Goal: Communication & Community: Participate in discussion

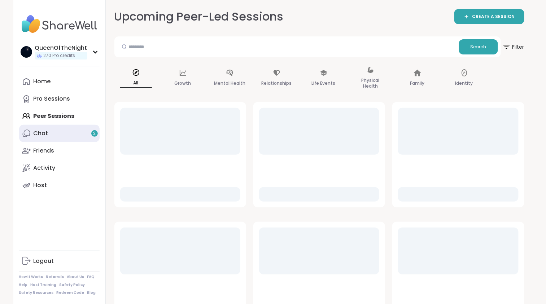
click at [48, 131] on link "Chat 2" at bounding box center [59, 133] width 81 height 17
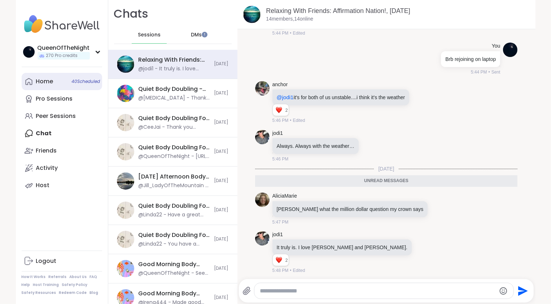
click at [45, 81] on div "Home 40 Scheduled" at bounding box center [44, 82] width 17 height 8
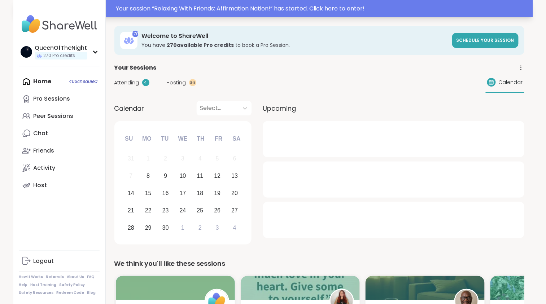
click at [243, 9] on div "Your session “ Relaxing With Friends: Affirmation Nation! ” has started. Click …" at bounding box center [322, 8] width 413 height 9
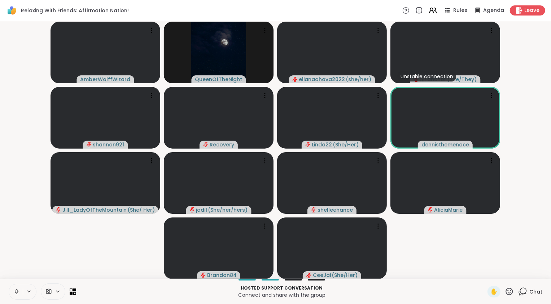
click at [16, 294] on icon at bounding box center [16, 293] width 0 height 1
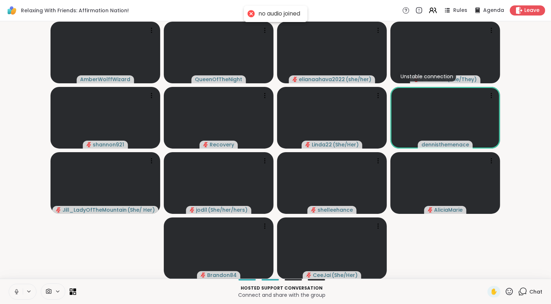
click at [17, 293] on icon at bounding box center [17, 292] width 4 height 2
click at [63, 240] on video-player-container "AmberWolffWizard QueenOfTheNight elianaahava2022 ( she/her ) Unstable connectio…" at bounding box center [275, 150] width 543 height 252
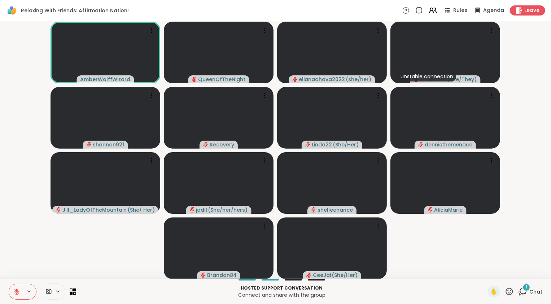
click at [526, 290] on span "1" at bounding box center [526, 288] width 1 height 6
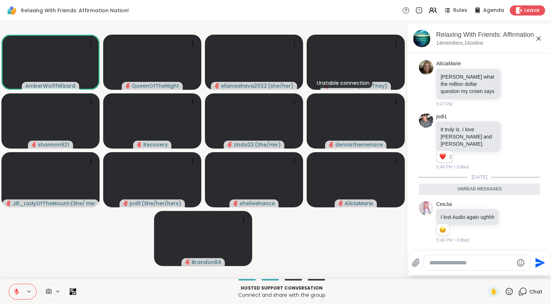
scroll to position [1046, 0]
click at [537, 38] on icon at bounding box center [539, 38] width 9 height 9
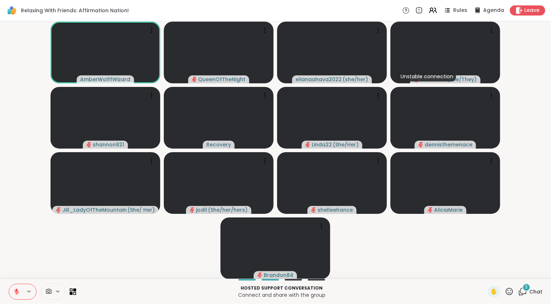
click at [523, 288] on div "3" at bounding box center [527, 288] width 8 height 8
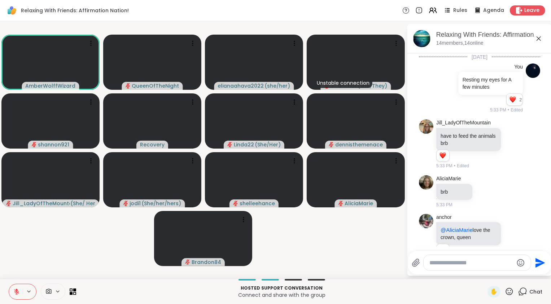
scroll to position [1175, 0]
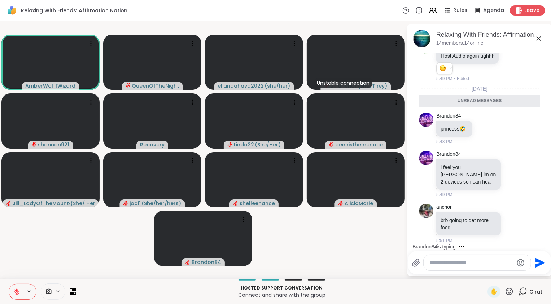
click at [540, 41] on icon at bounding box center [539, 38] width 9 height 9
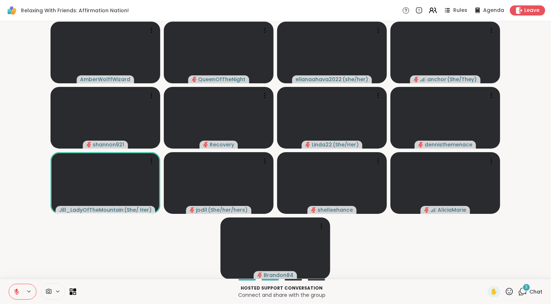
click at [524, 293] on div "3 Chat" at bounding box center [531, 292] width 24 height 12
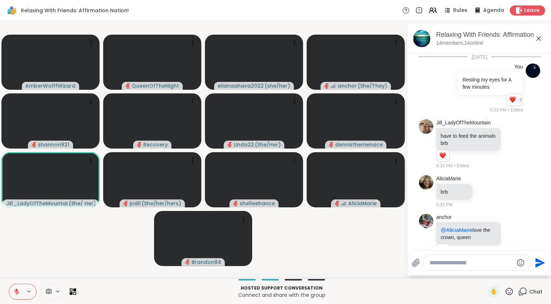
scroll to position [1343, 0]
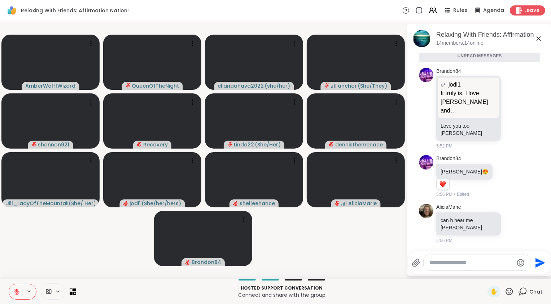
click at [15, 291] on icon at bounding box center [16, 292] width 7 height 7
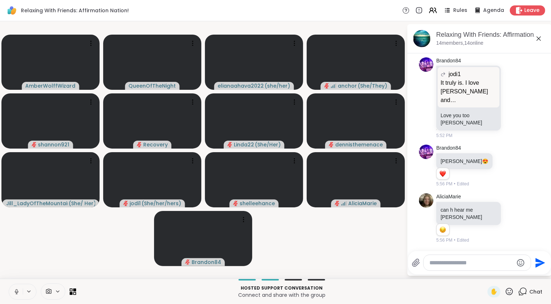
scroll to position [1353, 0]
click at [15, 291] on icon at bounding box center [16, 292] width 7 height 7
click at [343, 241] on video-player-container "AmberWolffWizard QueenOfTheNight elianaahava2022 ( she/her ) anchor ( She/They …" at bounding box center [203, 150] width 398 height 252
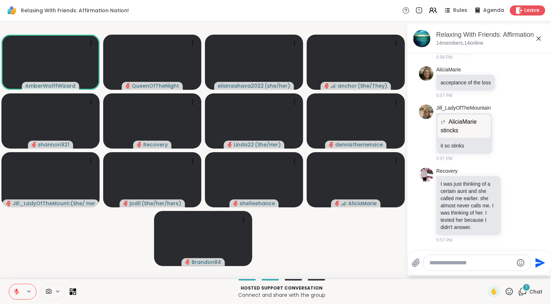
scroll to position [1582, 0]
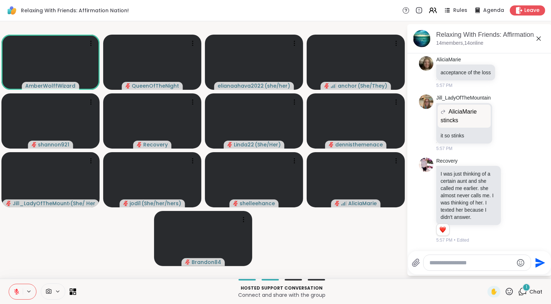
click at [15, 290] on icon at bounding box center [16, 292] width 7 height 7
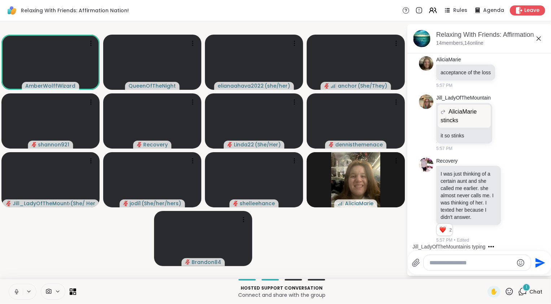
scroll to position [1628, 0]
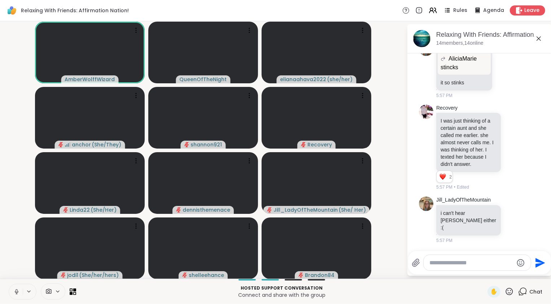
click at [14, 251] on video-player-container "AmberWolffWizard QueenOfTheNight elianaahava2022 ( she/her ) anchor ( She/They …" at bounding box center [203, 150] width 398 height 252
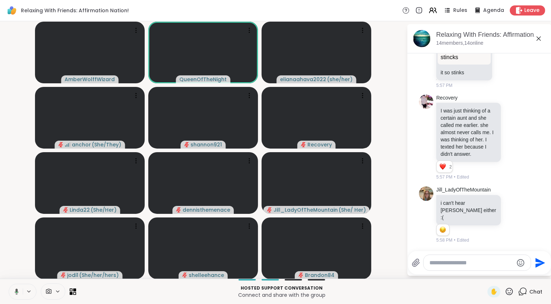
scroll to position [1638, 0]
click at [15, 294] on icon at bounding box center [16, 292] width 7 height 7
click at [4, 246] on video-player-container "AmberWolffWizard QueenOfTheNight elianaahava2022 ( she/her ) anchor ( She/They …" at bounding box center [203, 150] width 398 height 252
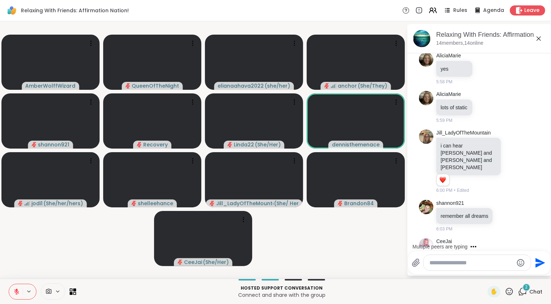
scroll to position [1876, 0]
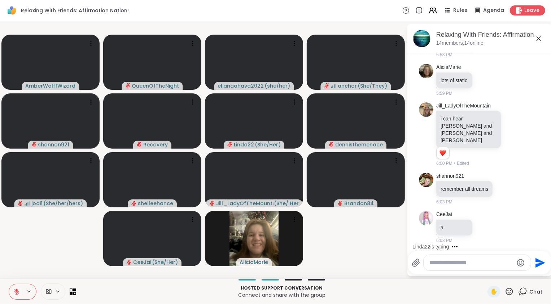
click at [14, 291] on icon at bounding box center [16, 292] width 5 height 5
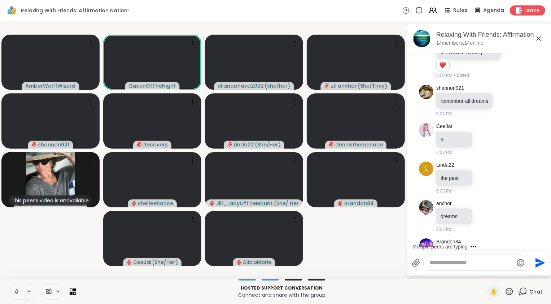
scroll to position [1991, 0]
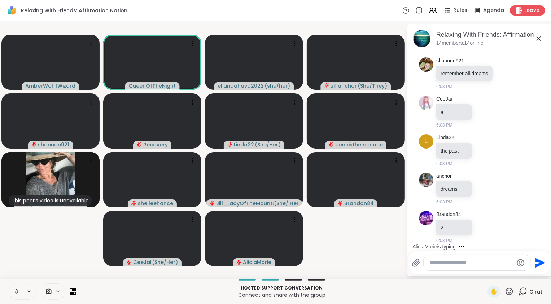
click at [17, 290] on icon at bounding box center [17, 291] width 2 height 3
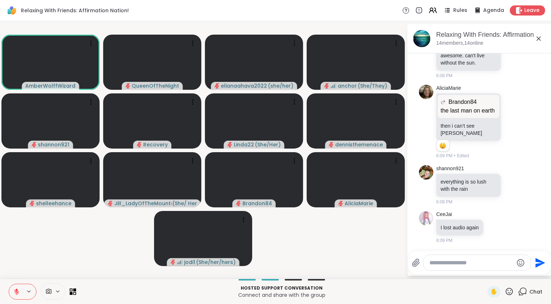
scroll to position [3198, 0]
click at [372, 248] on video-player-container "AmberWolffWizard QueenOfTheNight elianaahava2022 ( she/her ) anchor ( She/They …" at bounding box center [203, 150] width 398 height 252
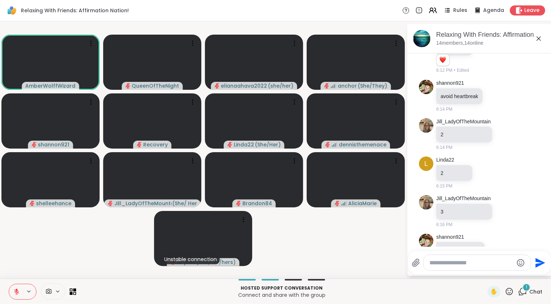
scroll to position [3572, 0]
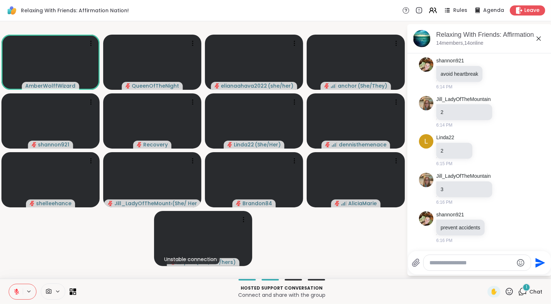
click at [28, 269] on video-player-container "AmberWolffWizard QueenOfTheNight elianaahava2022 ( she/her ) anchor ( She/They …" at bounding box center [203, 150] width 398 height 252
click at [18, 298] on button at bounding box center [16, 292] width 14 height 15
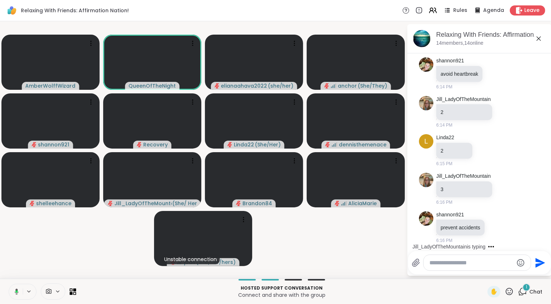
click at [20, 293] on button at bounding box center [15, 292] width 15 height 15
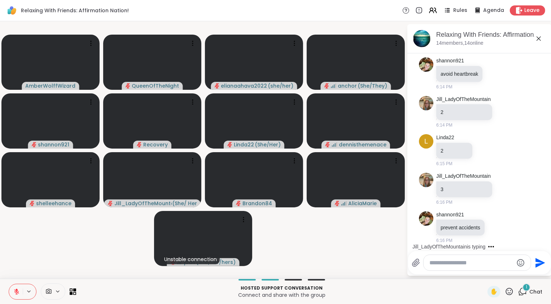
click at [44, 273] on video-player-container "AmberWolffWizard QueenOfTheNight elianaahava2022 ( she/her ) anchor ( She/They …" at bounding box center [203, 150] width 398 height 252
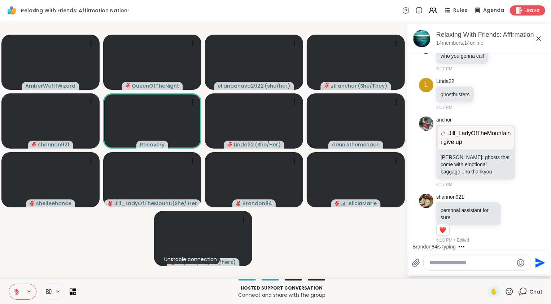
scroll to position [4010, 0]
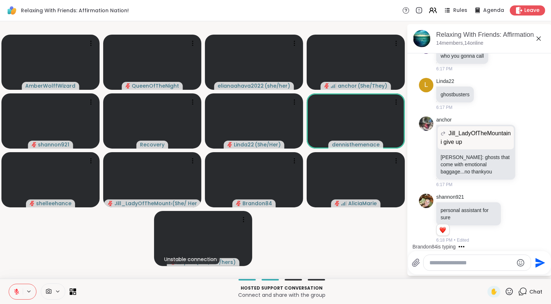
click at [23, 277] on div "AmberWolffWizard QueenOfTheNight elianaahava2022 ( she/her ) anchor ( She/They …" at bounding box center [275, 150] width 551 height 258
click at [13, 291] on icon at bounding box center [16, 292] width 7 height 7
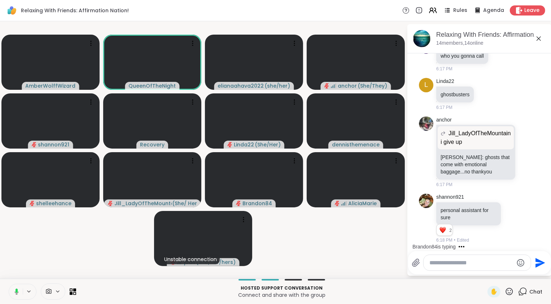
click at [13, 291] on icon at bounding box center [15, 292] width 7 height 7
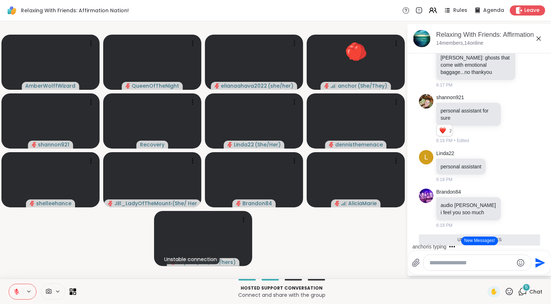
scroll to position [4188, 0]
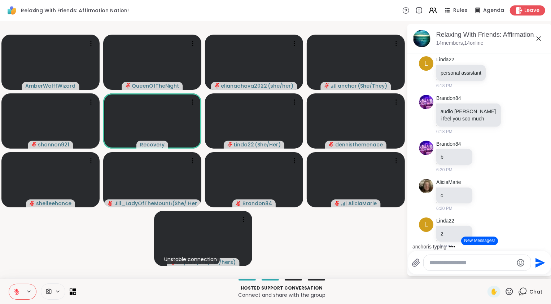
click at [16, 294] on icon at bounding box center [16, 292] width 7 height 7
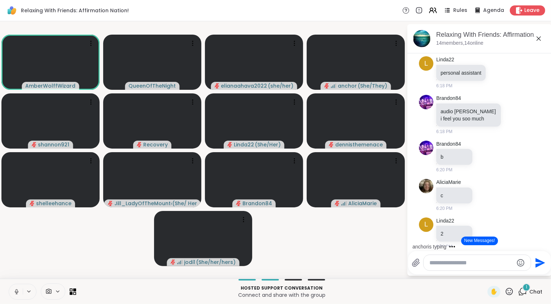
click at [16, 294] on icon at bounding box center [16, 293] width 0 height 1
click at [16, 294] on icon at bounding box center [16, 292] width 5 height 5
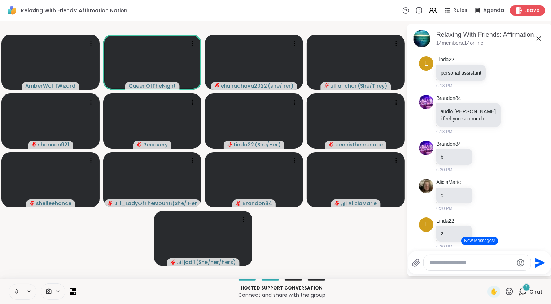
click at [16, 291] on icon at bounding box center [16, 292] width 7 height 7
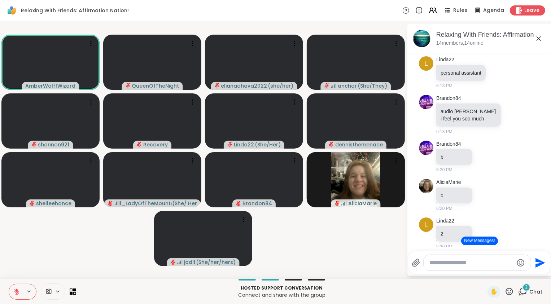
click at [32, 277] on div "AmberWolffWizard QueenOfTheNight elianaahava2022 ( she/her ) anchor ( She/They …" at bounding box center [275, 150] width 551 height 258
click at [14, 289] on icon at bounding box center [16, 292] width 7 height 7
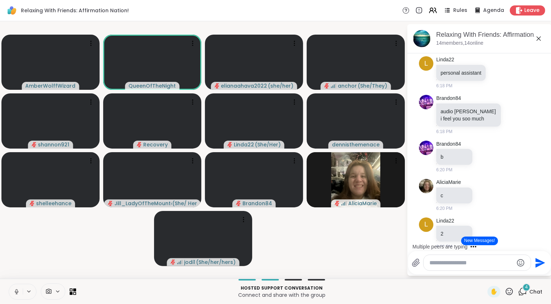
click at [14, 289] on icon at bounding box center [16, 292] width 7 height 7
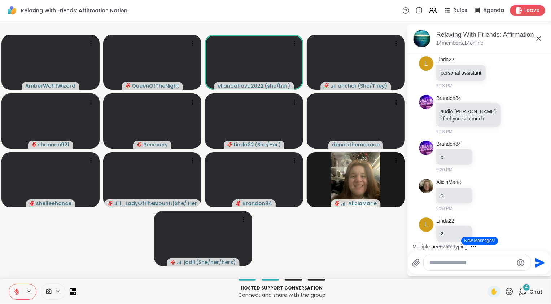
click at [481, 243] on button "New Messages!" at bounding box center [480, 241] width 36 height 9
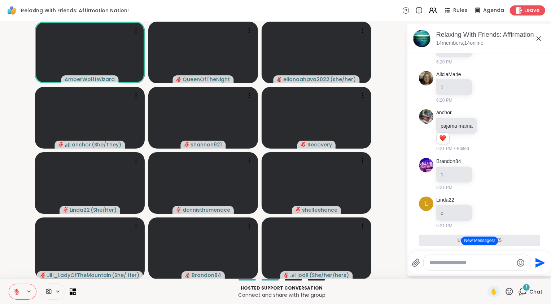
scroll to position [4544, 0]
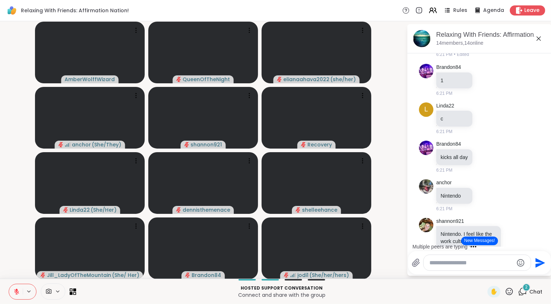
click at [16, 293] on icon at bounding box center [16, 292] width 7 height 7
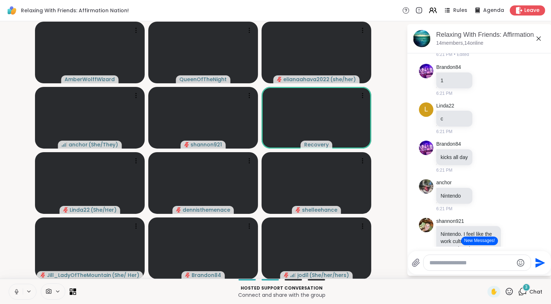
click at [16, 291] on icon at bounding box center [16, 292] width 7 height 7
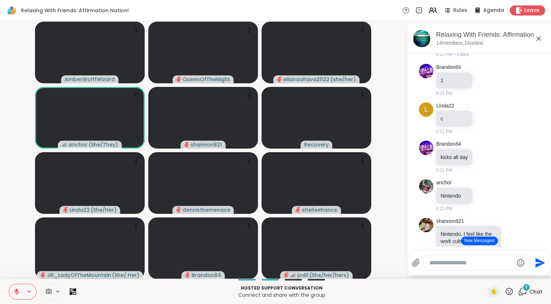
click at [475, 242] on button "New Messages!" at bounding box center [480, 241] width 36 height 9
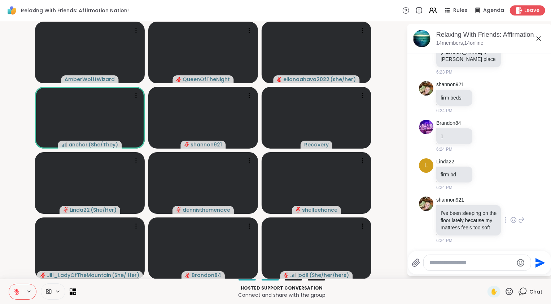
scroll to position [4818, 0]
click at [511, 217] on icon at bounding box center [514, 220] width 7 height 7
click at [511, 206] on div "Select Reaction: Heart" at bounding box center [514, 209] width 7 height 7
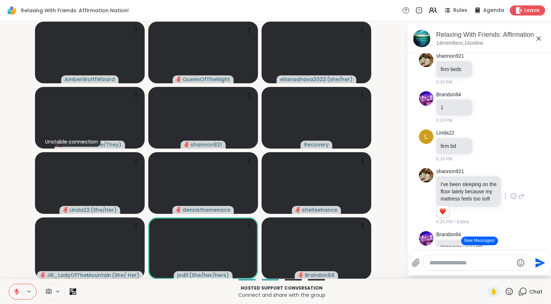
scroll to position [4950, 0]
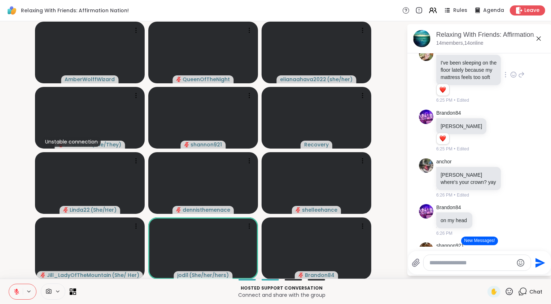
click at [478, 264] on textarea "Type your message" at bounding box center [472, 263] width 84 height 7
type textarea "**********"
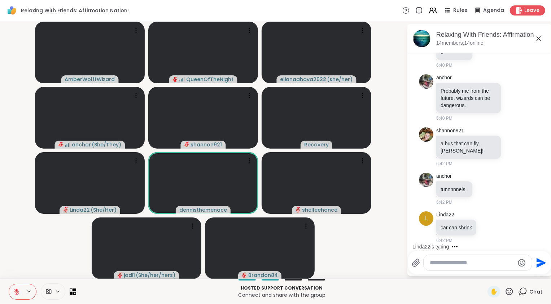
scroll to position [6469, 0]
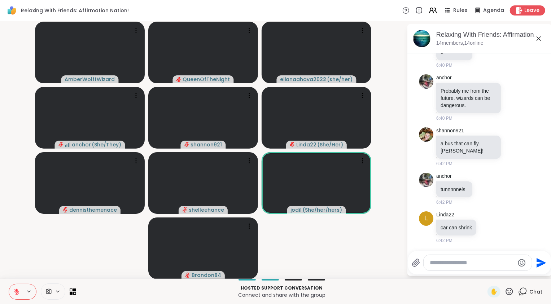
click at [14, 294] on icon at bounding box center [16, 292] width 7 height 7
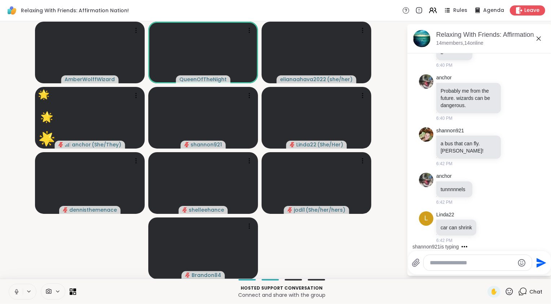
click at [18, 290] on icon at bounding box center [16, 292] width 7 height 7
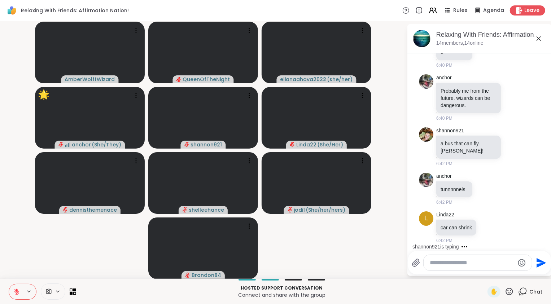
click at [15, 292] on icon at bounding box center [16, 292] width 7 height 7
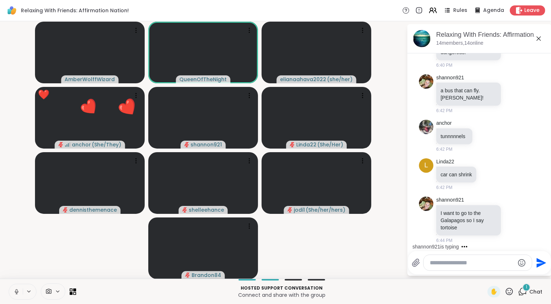
scroll to position [6522, 0]
click at [17, 293] on icon at bounding box center [17, 292] width 4 height 2
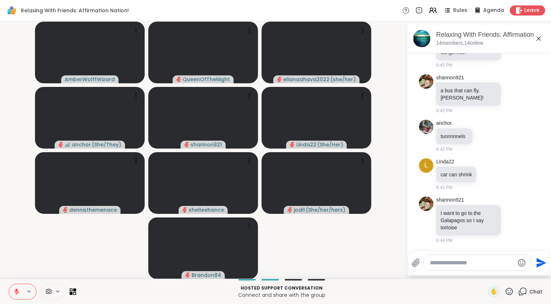
click at [14, 292] on icon at bounding box center [16, 292] width 7 height 7
click at [32, 272] on video-player-container "AmberWolffWizard QueenOfTheNight elianaahava2022 ( she/her ) anchor ( She/They …" at bounding box center [203, 150] width 398 height 252
click at [17, 289] on button at bounding box center [16, 292] width 14 height 15
click at [89, 244] on video-player-container "AmberWolffWizard QueenOfTheNight elianaahava2022 ( she/her ) anchor ( She/They …" at bounding box center [203, 150] width 398 height 252
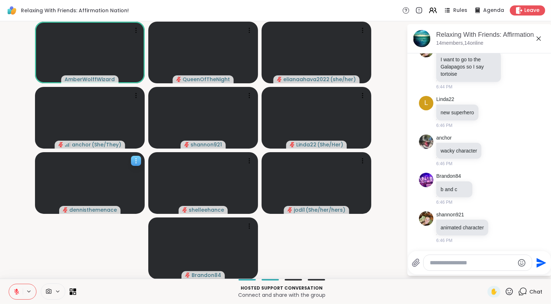
scroll to position [6676, 0]
click at [14, 291] on icon at bounding box center [16, 292] width 7 height 7
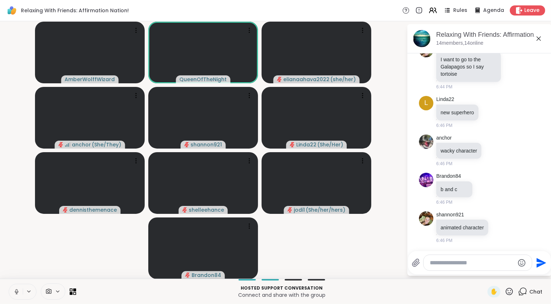
click at [17, 292] on icon at bounding box center [16, 292] width 7 height 7
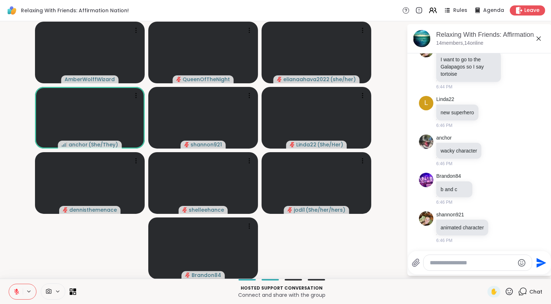
click at [38, 265] on video-player-container "AmberWolffWizard QueenOfTheNight elianaahava2022 ( she/her ) anchor ( She/They …" at bounding box center [203, 150] width 398 height 252
click at [17, 291] on icon at bounding box center [17, 290] width 2 height 3
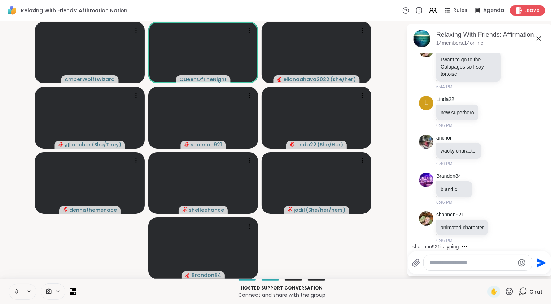
click at [18, 291] on icon at bounding box center [16, 292] width 7 height 7
click at [41, 251] on video-player-container "AmberWolffWizard QueenOfTheNight elianaahava2022 ( she/her ) anchor ( She/They …" at bounding box center [203, 150] width 398 height 252
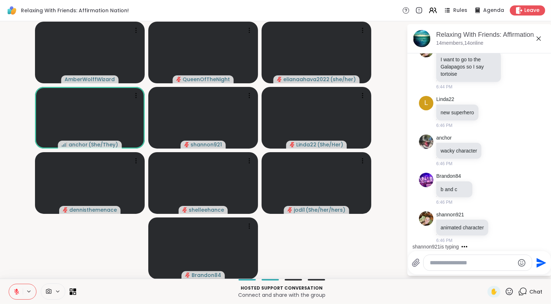
click at [16, 293] on icon at bounding box center [16, 292] width 7 height 7
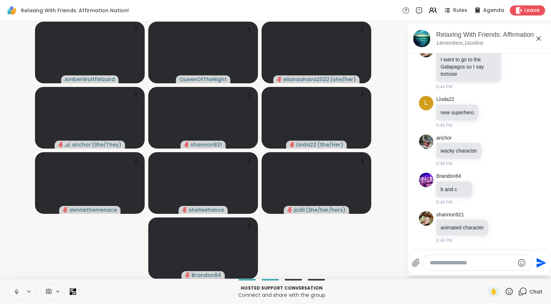
click at [17, 291] on icon at bounding box center [17, 291] width 2 height 3
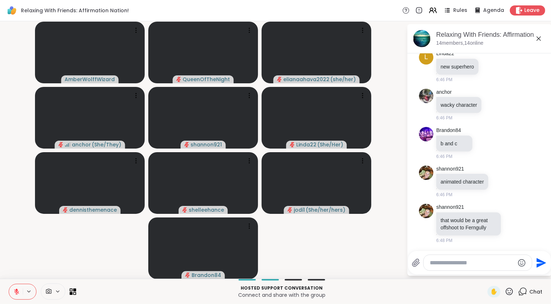
scroll to position [6721, 0]
click at [511, 226] on icon at bounding box center [513, 223] width 5 height 5
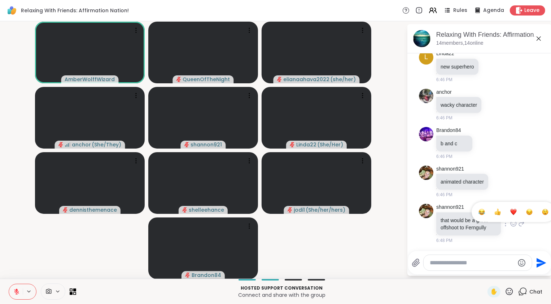
click at [511, 214] on div "Select Reaction: Heart" at bounding box center [514, 212] width 7 height 7
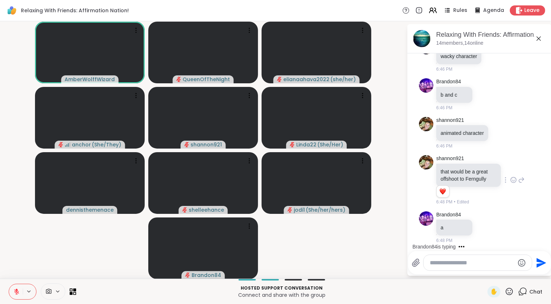
scroll to position [6770, 0]
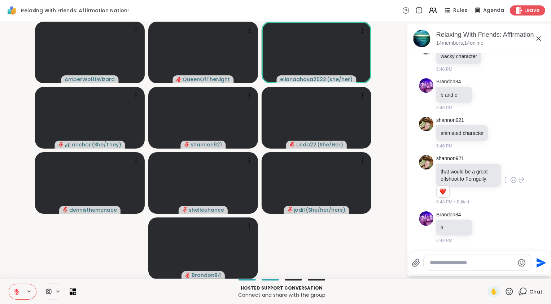
click at [47, 263] on video-player-container "AmberWolffWizard QueenOfTheNight elianaahava2022 ( she/her ) anchor ( She/They …" at bounding box center [203, 150] width 398 height 252
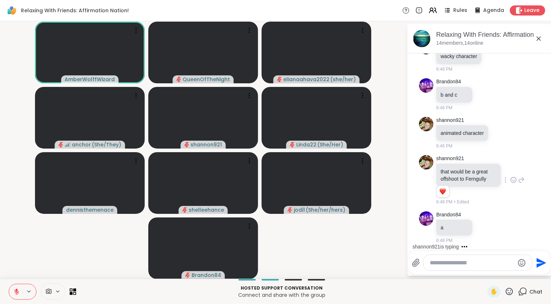
click at [22, 269] on video-player-container "AmberWolffWizard QueenOfTheNight elianaahava2022 ( she/her ) anchor ( She/They …" at bounding box center [203, 150] width 398 height 252
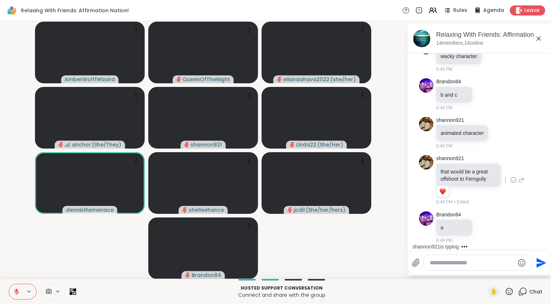
click at [16, 292] on icon at bounding box center [16, 292] width 5 height 5
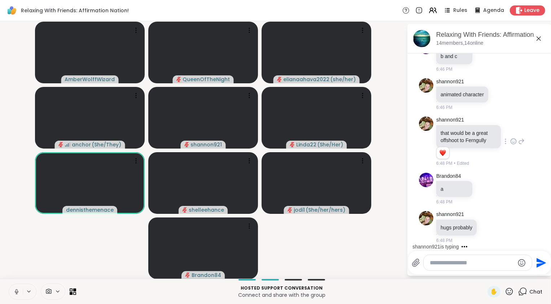
scroll to position [6809, 0]
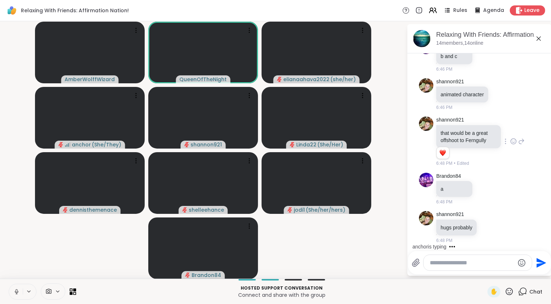
click at [17, 289] on icon at bounding box center [16, 292] width 7 height 7
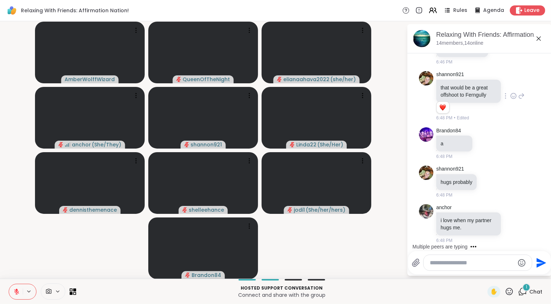
scroll to position [6854, 0]
click at [19, 290] on icon at bounding box center [16, 292] width 7 height 7
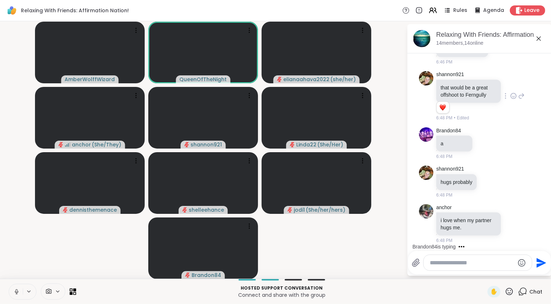
click at [19, 290] on icon at bounding box center [16, 292] width 7 height 7
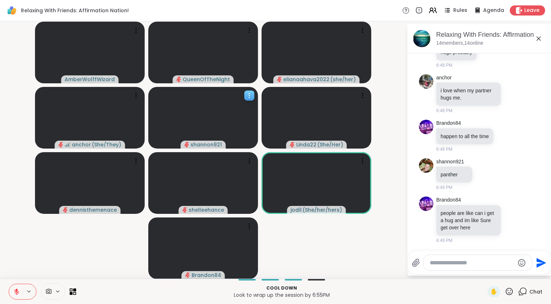
scroll to position [7002, 0]
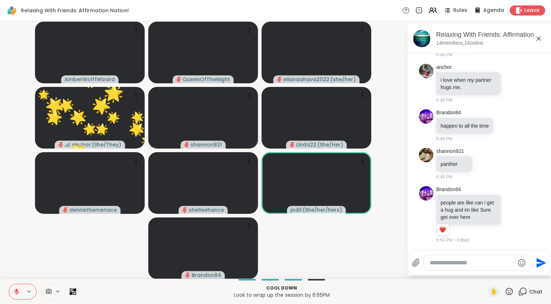
click at [79, 258] on video-player-container "AmberWolffWizard QueenOfTheNight elianaahava2022 ( she/her ) 🌟 anchor ( She/The…" at bounding box center [203, 150] width 398 height 252
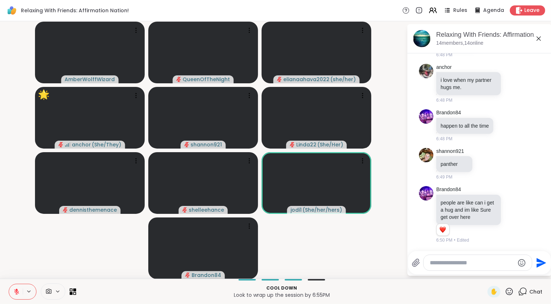
click at [17, 294] on icon at bounding box center [16, 292] width 5 height 5
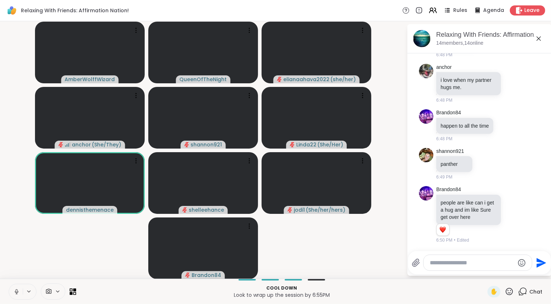
click at [14, 295] on icon at bounding box center [16, 292] width 7 height 7
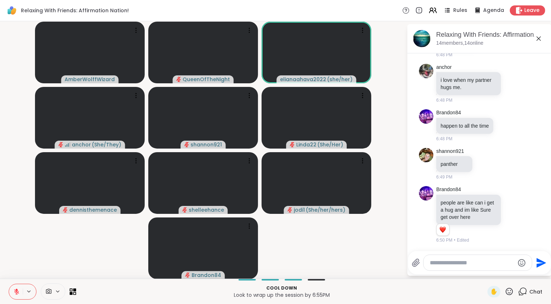
click at [16, 292] on icon at bounding box center [16, 292] width 5 height 5
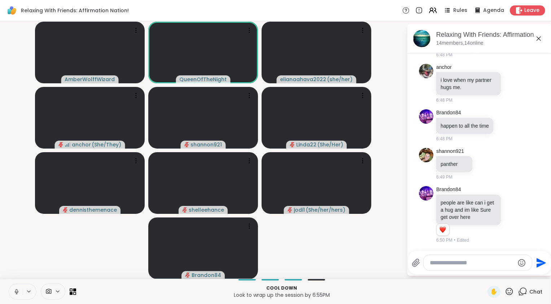
click at [36, 271] on video-player-container "AmberWolffWizard QueenOfTheNight elianaahava2022 ( she/her ) anchor ( She/They …" at bounding box center [203, 150] width 398 height 252
click at [16, 295] on icon at bounding box center [15, 292] width 7 height 7
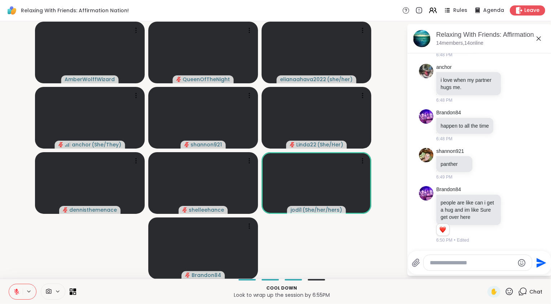
click at [18, 290] on icon at bounding box center [16, 292] width 7 height 7
click at [15, 291] on icon at bounding box center [16, 292] width 7 height 7
click at [39, 264] on video-player-container "AmberWolffWizard QueenOfTheNight elianaahava2022 ( she/her ) anchor ( She/They …" at bounding box center [203, 150] width 398 height 252
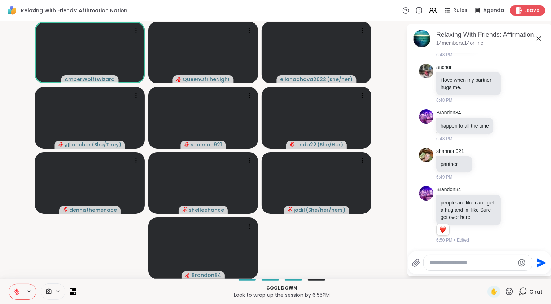
click at [16, 292] on icon at bounding box center [16, 292] width 5 height 5
click at [46, 246] on video-player-container "AmberWolffWizard QueenOfTheNight elianaahava2022 ( she/her ) anchor ( She/They …" at bounding box center [203, 150] width 398 height 252
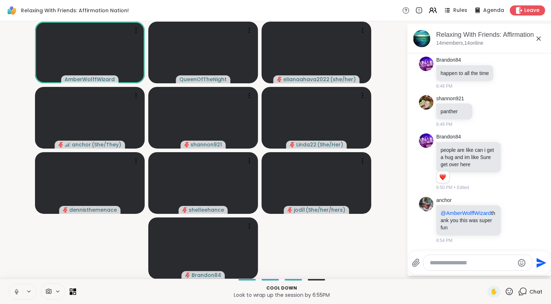
scroll to position [7054, 0]
click at [15, 291] on icon at bounding box center [17, 292] width 4 height 2
click at [15, 291] on icon at bounding box center [16, 292] width 7 height 7
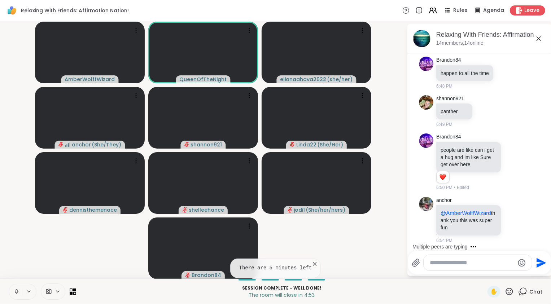
click at [15, 294] on icon at bounding box center [16, 292] width 7 height 7
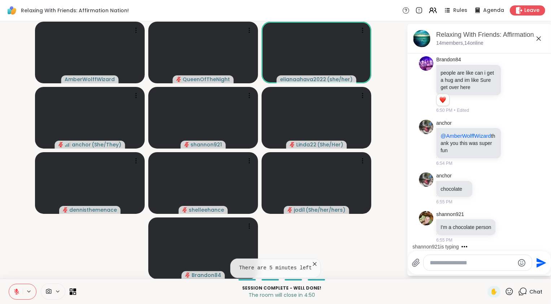
scroll to position [7138, 0]
click at [15, 294] on icon at bounding box center [16, 292] width 7 height 7
click at [16, 290] on icon at bounding box center [17, 291] width 2 height 3
click at [16, 291] on icon at bounding box center [17, 290] width 2 height 3
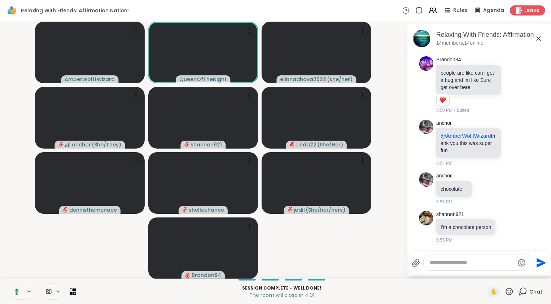
click at [15, 293] on icon at bounding box center [17, 292] width 4 height 6
click at [40, 259] on video-player-container "AmberWolffWizard QueenOfTheNight elianaahava2022 ( she/her ) anchor ( She/They …" at bounding box center [203, 150] width 398 height 252
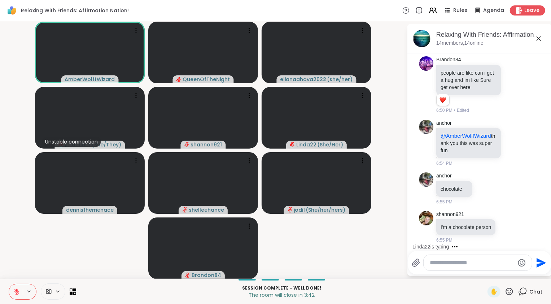
click at [16, 289] on icon at bounding box center [16, 292] width 7 height 7
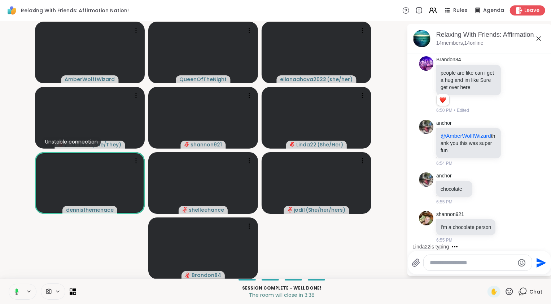
click at [14, 291] on icon at bounding box center [15, 292] width 7 height 7
click at [39, 263] on video-player-container "AmberWolffWizard QueenOfTheNight elianaahava2022 ( she/her ) Unstable connectio…" at bounding box center [203, 150] width 398 height 252
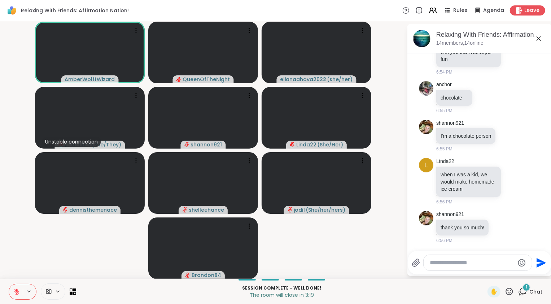
scroll to position [7237, 0]
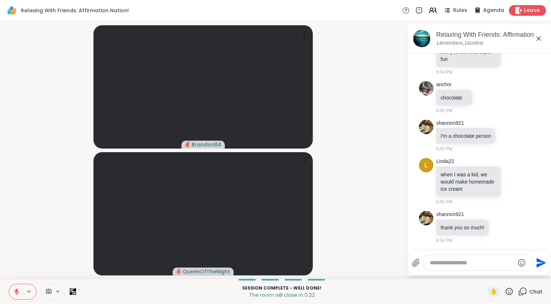
click at [517, 8] on icon at bounding box center [519, 11] width 8 height 8
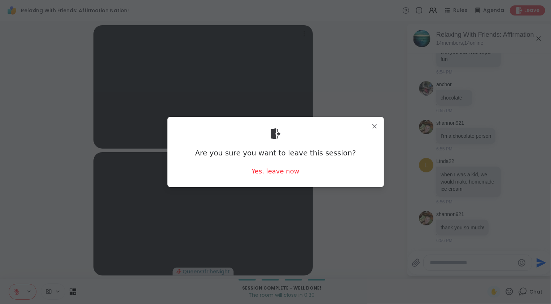
click at [277, 174] on div "Yes, leave now" at bounding box center [276, 171] width 48 height 9
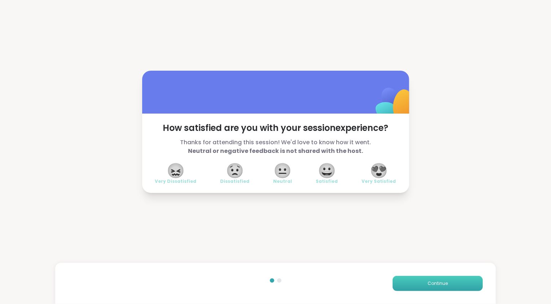
click at [441, 281] on span "Continue" at bounding box center [438, 284] width 20 height 7
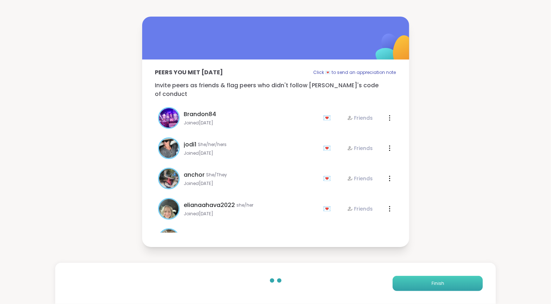
click at [441, 281] on button "Finish" at bounding box center [438, 283] width 90 height 15
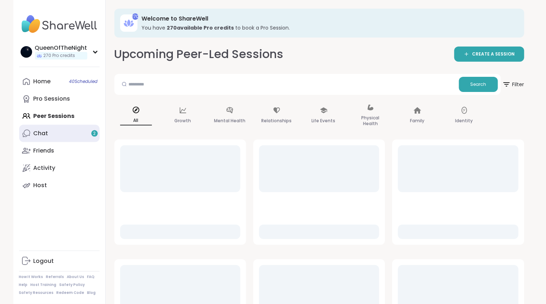
click at [75, 135] on link "Chat 2" at bounding box center [59, 133] width 81 height 17
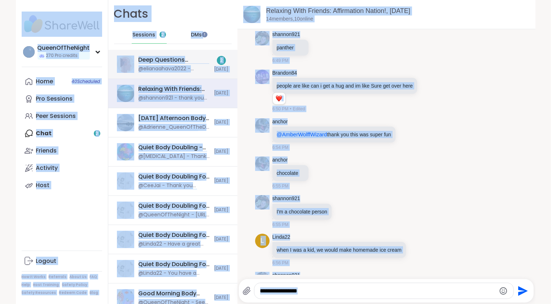
click at [181, 60] on div "Deep Questions Discussion Group Part 1, Sep 08" at bounding box center [175, 60] width 72 height 8
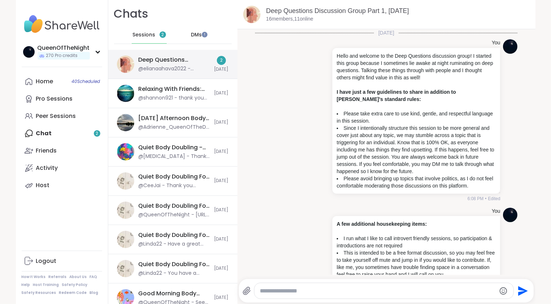
scroll to position [336, 0]
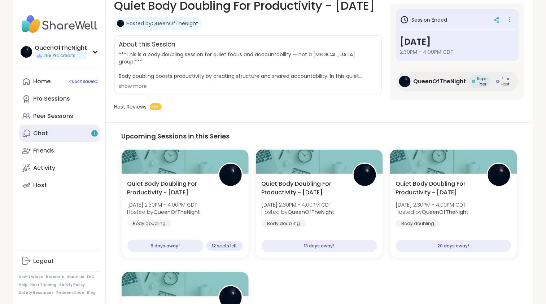
click at [65, 130] on link "Chat 1" at bounding box center [59, 133] width 81 height 17
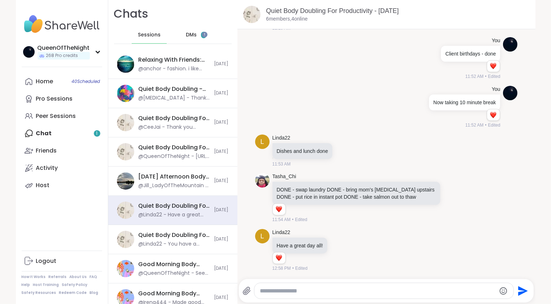
click at [186, 30] on div "DMs 1" at bounding box center [196, 34] width 35 height 17
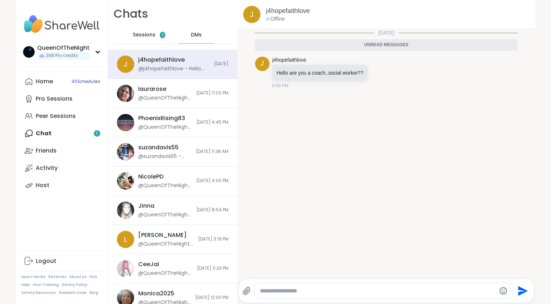
click at [314, 291] on textarea "Type your message" at bounding box center [378, 291] width 236 height 7
click at [316, 294] on textarea "**********" at bounding box center [378, 291] width 236 height 7
type textarea "**********"
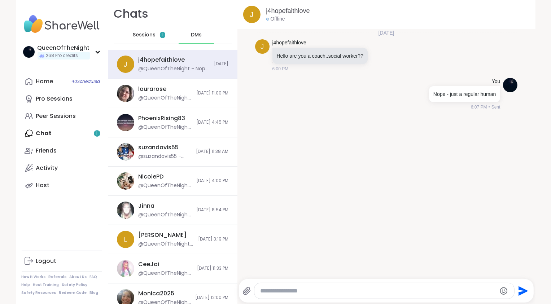
click at [309, 142] on div "Today j j4hopefaithlove Hello are you a coach..social worker?? 6:00 PM You Nope…" at bounding box center [387, 152] width 298 height 246
click at [145, 35] on span "Sessions" at bounding box center [144, 34] width 23 height 7
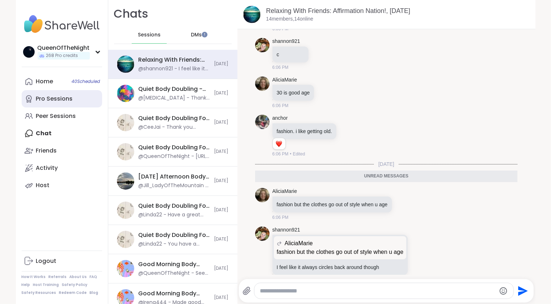
click at [72, 99] on link "Pro Sessions" at bounding box center [62, 98] width 81 height 17
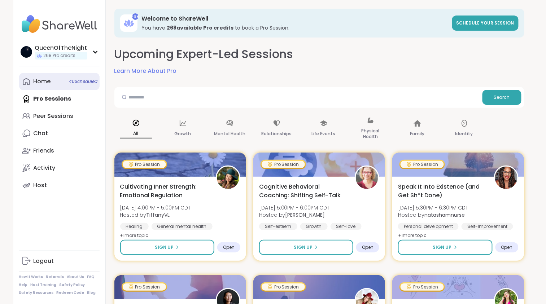
click at [45, 81] on div "Home 40 Scheduled" at bounding box center [42, 82] width 17 height 8
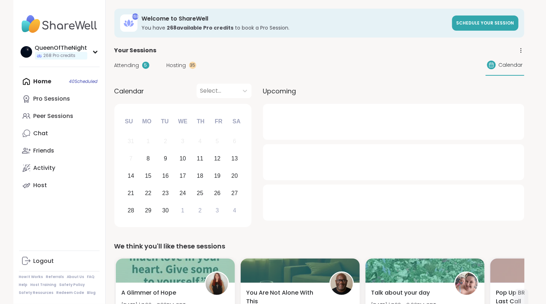
click at [177, 68] on span "Hosting" at bounding box center [177, 66] width 20 height 8
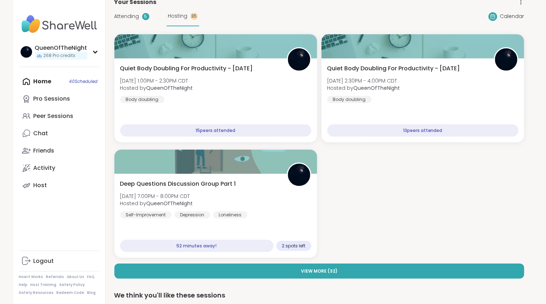
scroll to position [65, 0]
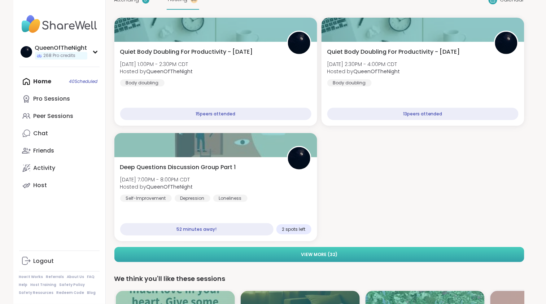
click at [338, 252] on button "View More ( 32 )" at bounding box center [319, 254] width 410 height 15
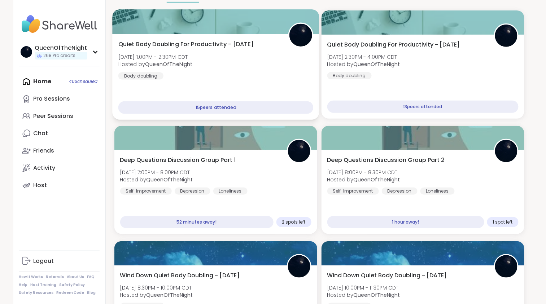
scroll to position [73, 0]
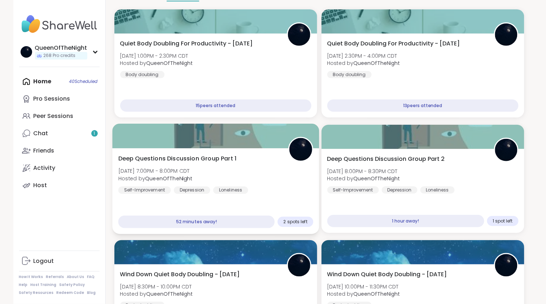
click at [237, 143] on div at bounding box center [215, 136] width 207 height 25
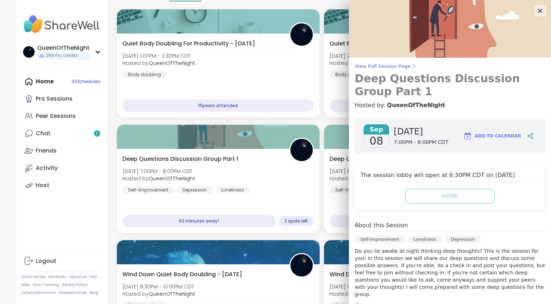
click at [383, 66] on span "View Full Session Page" at bounding box center [450, 67] width 191 height 6
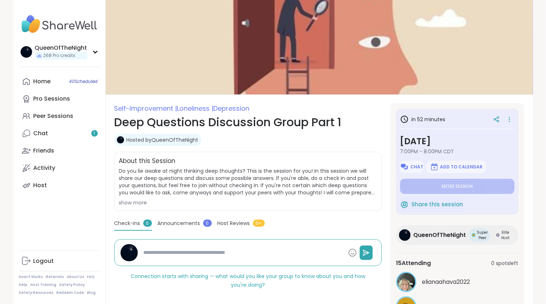
type textarea "*"
click at [411, 167] on span "Chat" at bounding box center [417, 167] width 13 height 6
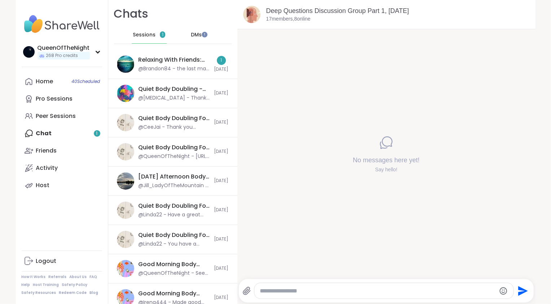
click at [288, 289] on textarea "Type your message" at bounding box center [378, 291] width 236 height 7
paste textarea "**********"
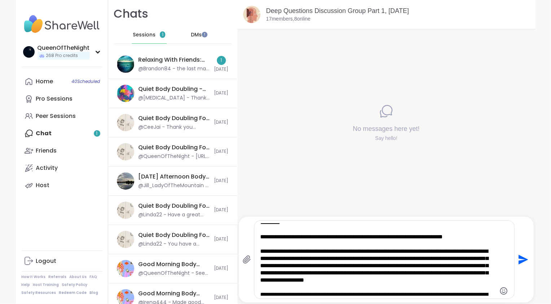
scroll to position [29, 0]
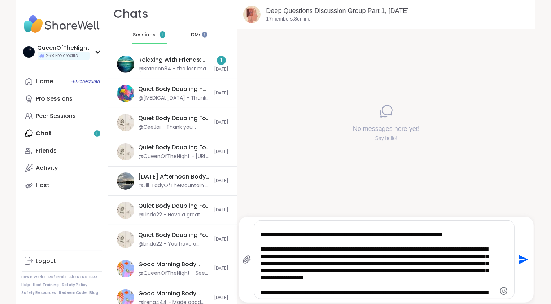
click at [260, 236] on textarea "**********" at bounding box center [378, 260] width 236 height 72
click at [260, 249] on textarea "**********" at bounding box center [378, 260] width 236 height 72
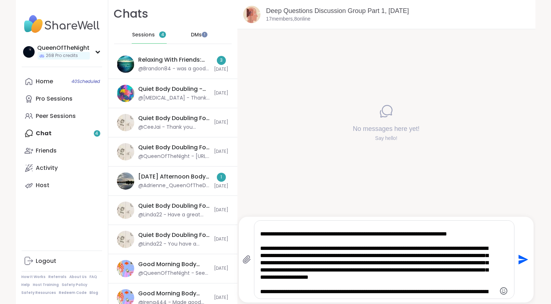
click at [275, 243] on textarea "**********" at bounding box center [378, 260] width 236 height 72
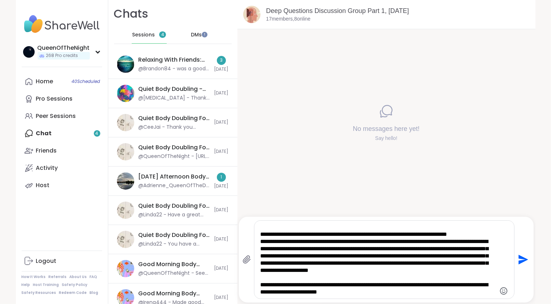
scroll to position [22, 0]
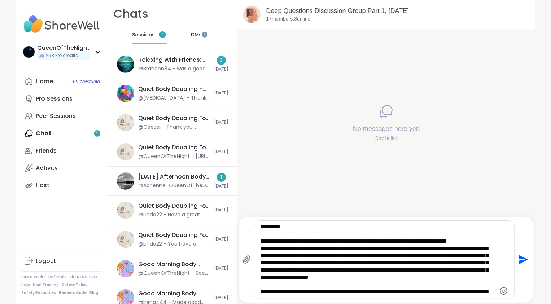
click at [272, 288] on textarea "**********" at bounding box center [378, 260] width 236 height 72
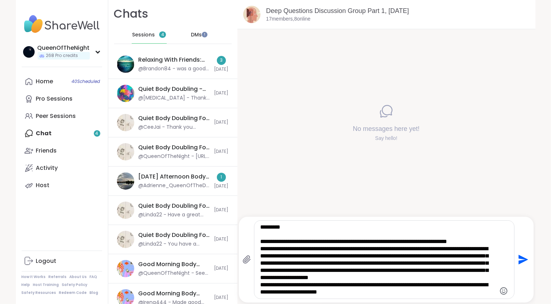
click at [260, 284] on textarea "**********" at bounding box center [378, 260] width 236 height 72
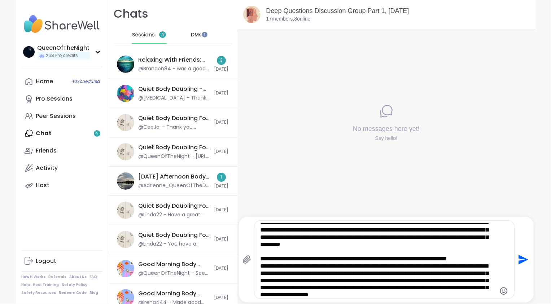
scroll to position [0, 0]
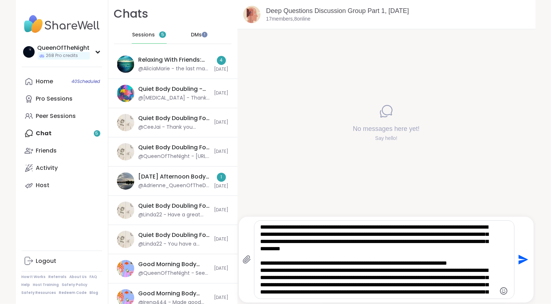
click at [427, 245] on textarea "**********" at bounding box center [378, 260] width 236 height 72
click at [433, 254] on textarea "**********" at bounding box center [378, 260] width 236 height 72
click at [419, 248] on textarea "**********" at bounding box center [378, 260] width 236 height 72
type textarea "**********"
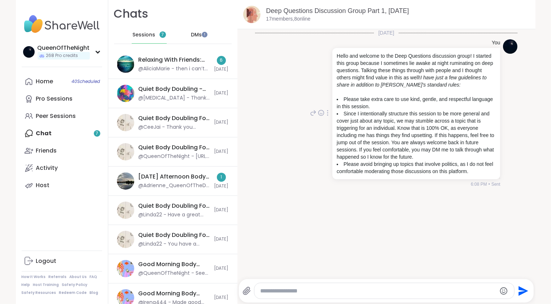
click at [327, 116] on icon at bounding box center [327, 113] width 1 height 6
click at [334, 127] on icon at bounding box center [336, 123] width 7 height 7
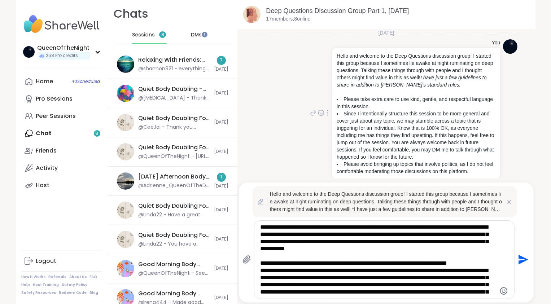
click at [427, 240] on textarea "**********" at bounding box center [378, 260] width 236 height 72
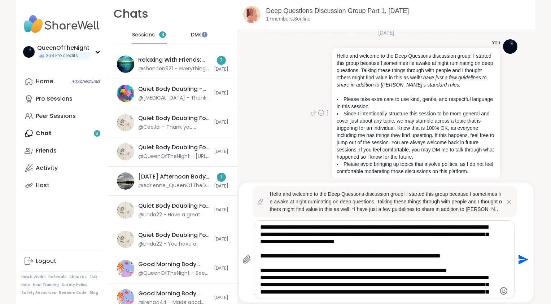
click at [480, 259] on textarea "**********" at bounding box center [378, 260] width 236 height 72
type textarea "**********"
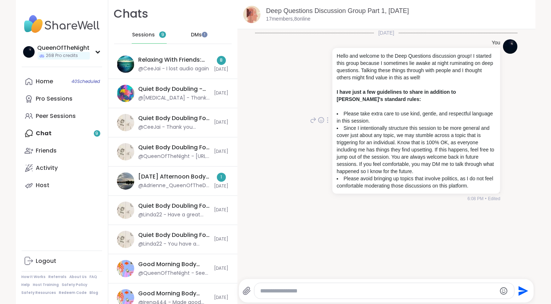
click at [299, 290] on textarea "Type your message" at bounding box center [378, 291] width 236 height 7
click at [295, 294] on textarea "Type your message" at bounding box center [378, 291] width 236 height 7
paste textarea "**********"
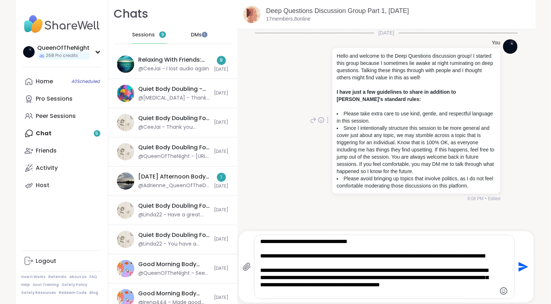
scroll to position [1, 0]
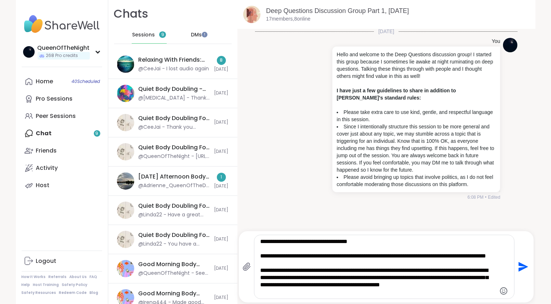
click at [260, 257] on textarea "**********" at bounding box center [378, 267] width 236 height 58
click at [260, 281] on textarea "**********" at bounding box center [378, 267] width 236 height 58
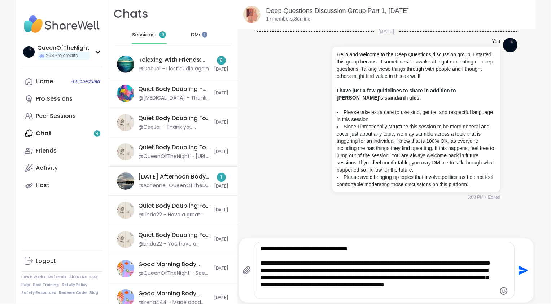
type textarea "**********"
click at [519, 272] on icon "Send" at bounding box center [524, 271] width 10 height 10
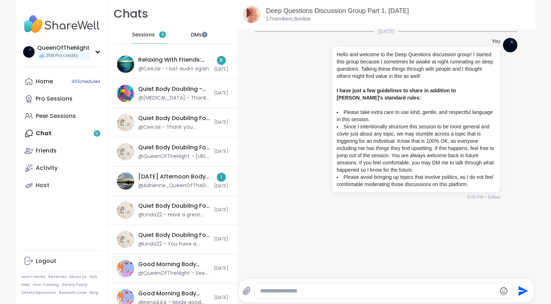
scroll to position [33, 0]
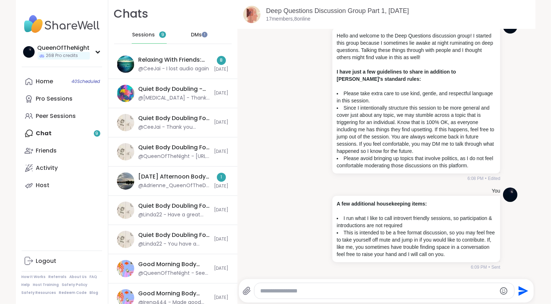
click at [250, 94] on li "You Hello and welcome to the Deep Questions discussion group! I started this gr…" at bounding box center [387, 100] width 284 height 169
click at [293, 289] on textarea "Type your message" at bounding box center [378, 291] width 236 height 7
paste textarea "**********"
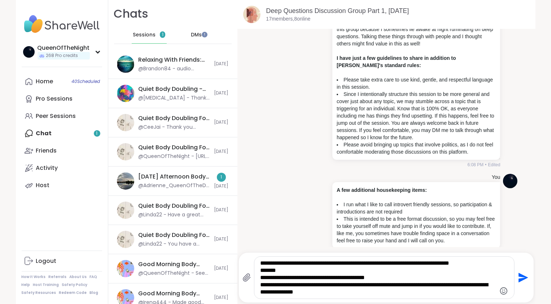
click at [320, 264] on textarea "**********" at bounding box center [378, 278] width 236 height 36
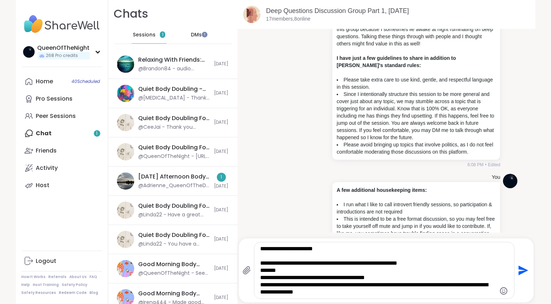
click at [260, 248] on textarea "**********" at bounding box center [378, 271] width 236 height 51
click at [330, 247] on textarea "**********" at bounding box center [378, 271] width 236 height 51
click at [268, 272] on textarea "**********" at bounding box center [378, 271] width 236 height 51
click at [269, 279] on textarea "**********" at bounding box center [378, 271] width 236 height 51
click at [260, 262] on textarea "**********" at bounding box center [378, 271] width 236 height 51
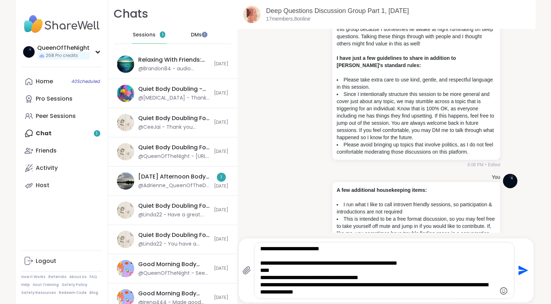
click at [260, 273] on textarea "**********" at bounding box center [378, 271] width 236 height 51
click at [260, 280] on textarea "**********" at bounding box center [378, 271] width 236 height 51
click at [260, 286] on textarea "**********" at bounding box center [378, 271] width 236 height 51
click at [359, 298] on div "**********" at bounding box center [385, 271] width 260 height 56
click at [359, 295] on textarea "**********" at bounding box center [378, 271] width 236 height 51
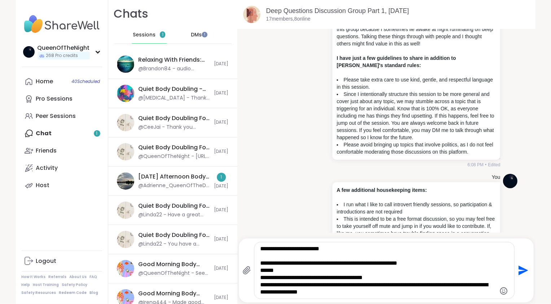
drag, startPoint x: 360, startPoint y: 295, endPoint x: 328, endPoint y: 286, distance: 33.2
click at [327, 286] on textarea "**********" at bounding box center [378, 271] width 236 height 51
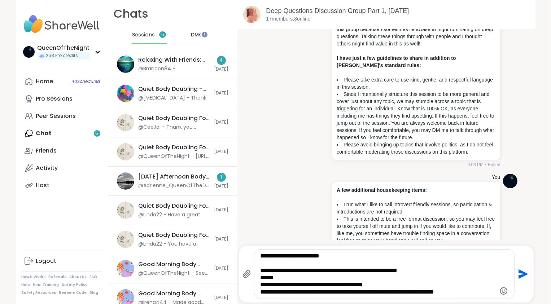
type textarea "**********"
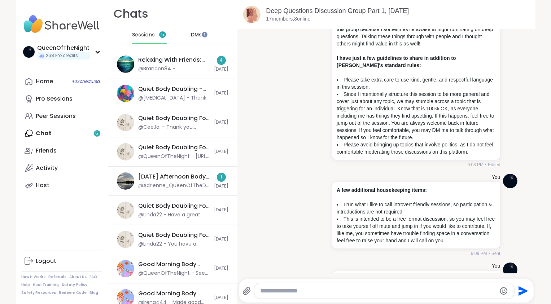
scroll to position [114, 0]
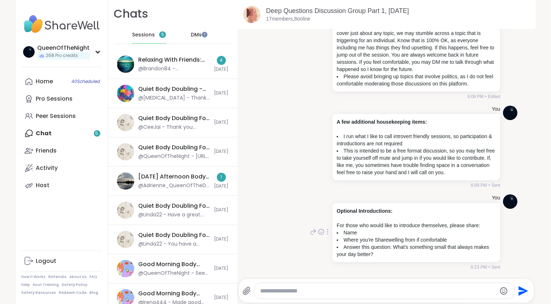
click at [278, 203] on div "You Optional Introductions: For those who would like to introduce themselves, p…" at bounding box center [386, 233] width 263 height 82
click at [180, 177] on div "[DATE] Afternoon Body Doublers and Chillers!, [DATE]" at bounding box center [175, 177] width 72 height 8
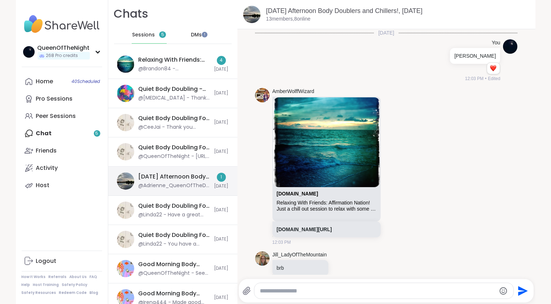
scroll to position [1505, 0]
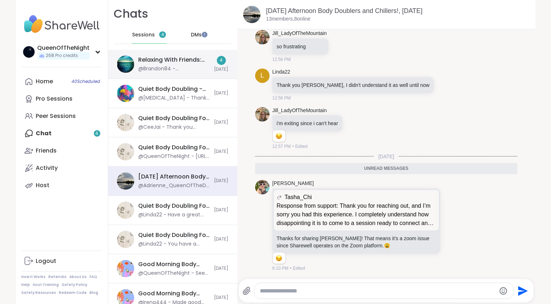
click at [151, 59] on div "Relaxing With Friends: Affirmation Nation!, [DATE]" at bounding box center [175, 60] width 72 height 8
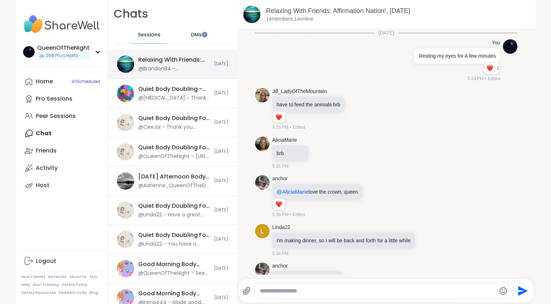
scroll to position [4092, 0]
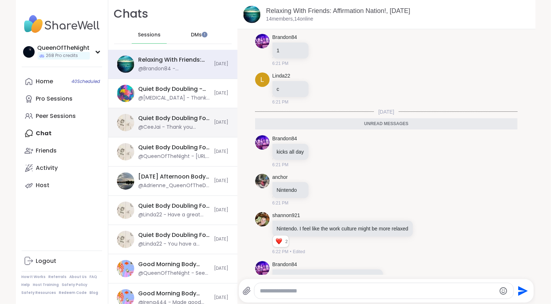
click at [174, 134] on div "Quiet Body Doubling For Productivity - Monday, Sep 08 @CeeJai - Thank you Andre…" at bounding box center [172, 122] width 129 height 29
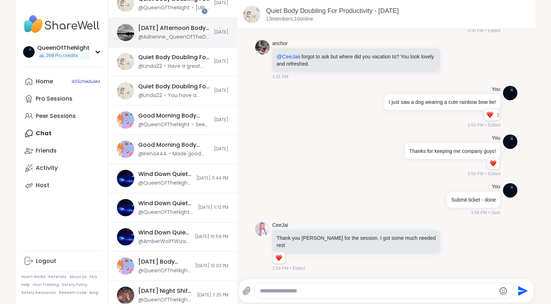
scroll to position [0, 0]
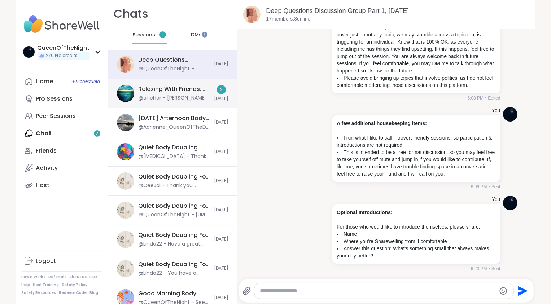
click at [172, 95] on div "@anchor - [PERSON_NAME] where's your crown?" at bounding box center [175, 98] width 72 height 7
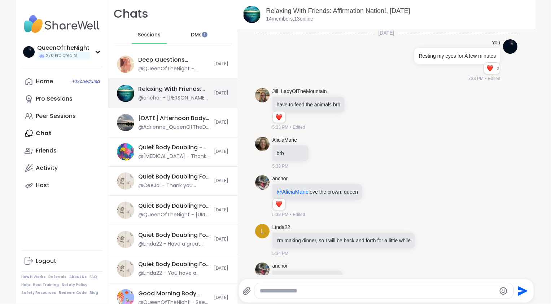
scroll to position [4351, 0]
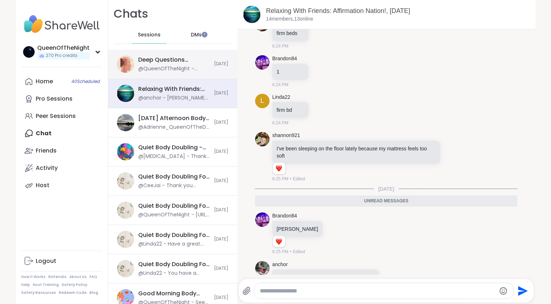
click at [181, 58] on div "Deep Questions Discussion Group Part 1, Sep 08" at bounding box center [175, 60] width 72 height 8
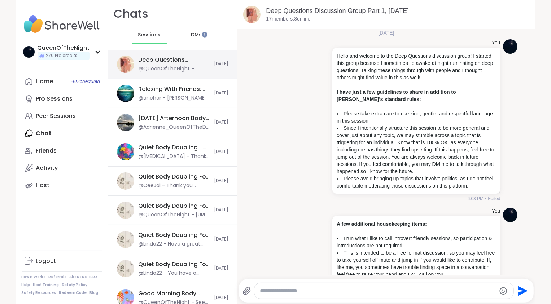
scroll to position [114, 0]
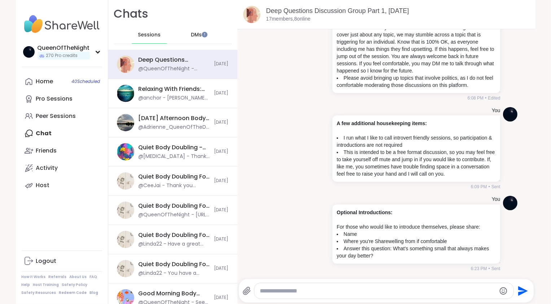
click at [294, 289] on textarea "Type your message" at bounding box center [378, 291] width 236 height 7
type textarea "*"
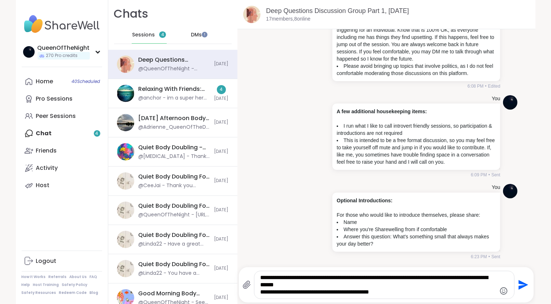
drag, startPoint x: 398, startPoint y: 295, endPoint x: 263, endPoint y: 293, distance: 135.8
click at [263, 293] on textarea "**********" at bounding box center [378, 285] width 236 height 22
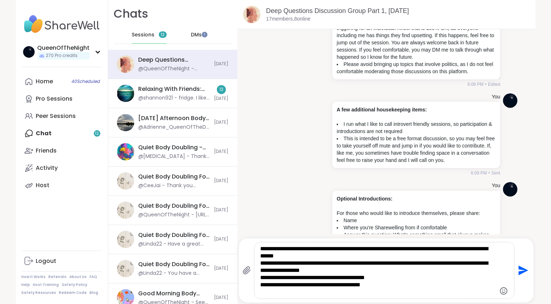
type textarea "**********"
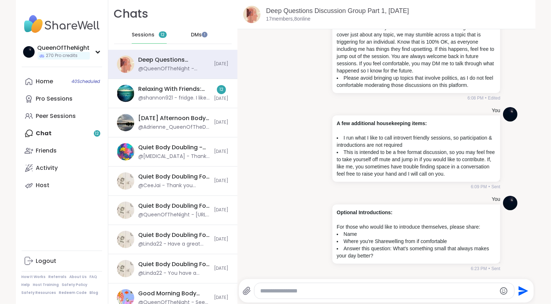
scroll to position [196, 0]
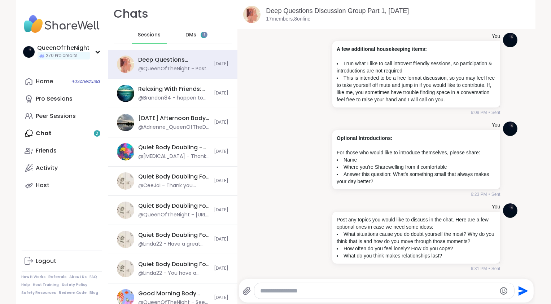
click at [316, 286] on div at bounding box center [385, 292] width 260 height 16
click at [312, 293] on textarea "Type your message" at bounding box center [378, 291] width 236 height 7
type textarea "**********"
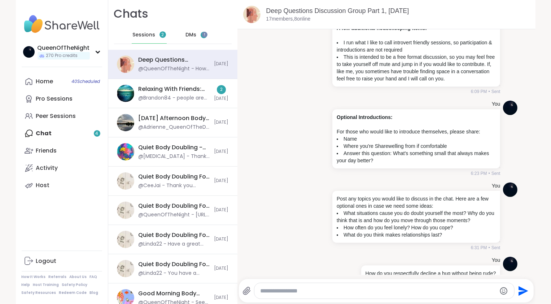
scroll to position [235, 0]
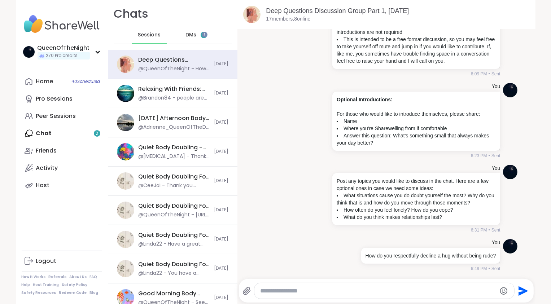
click at [179, 33] on div "DMs 2" at bounding box center [196, 34] width 35 height 17
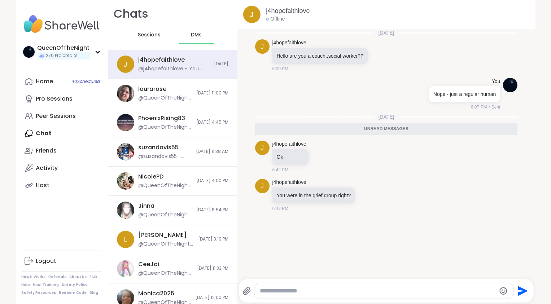
click at [305, 290] on textarea "Type your message" at bounding box center [378, 291] width 236 height 7
type textarea "**********"
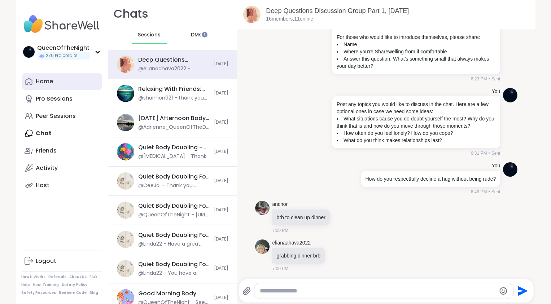
click at [39, 81] on div "Home" at bounding box center [44, 82] width 17 height 8
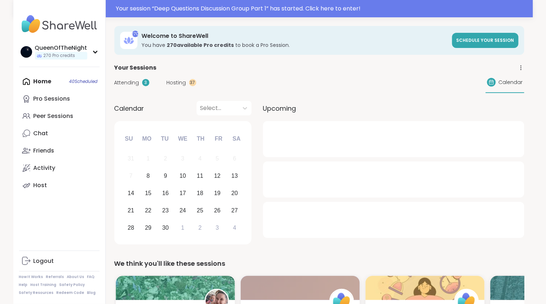
click at [177, 82] on span "Hosting" at bounding box center [177, 83] width 20 height 8
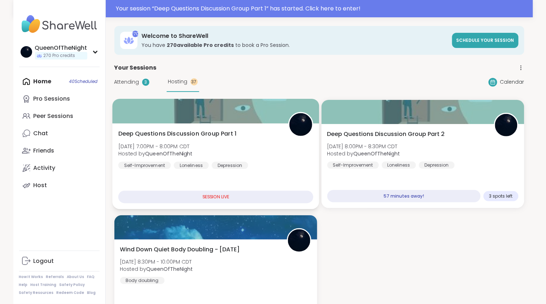
click at [228, 120] on div at bounding box center [215, 111] width 207 height 25
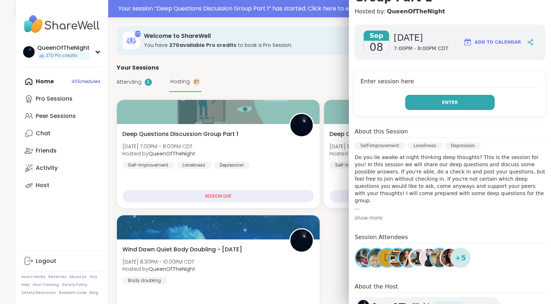
scroll to position [124, 0]
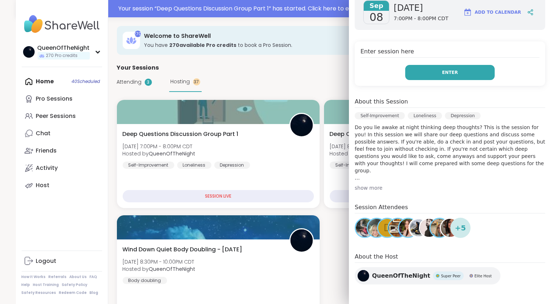
click at [443, 74] on span "Enter" at bounding box center [450, 72] width 16 height 7
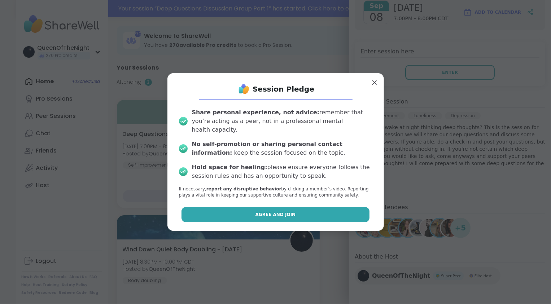
click at [244, 213] on button "Agree and Join" at bounding box center [276, 214] width 188 height 15
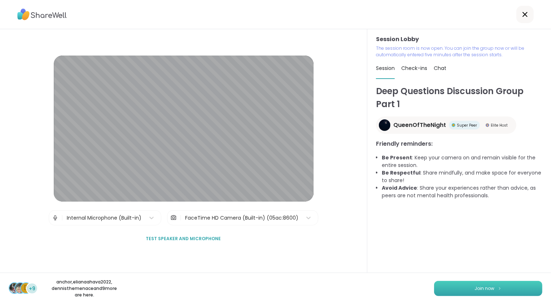
click at [505, 289] on button "Join now" at bounding box center [488, 288] width 108 height 15
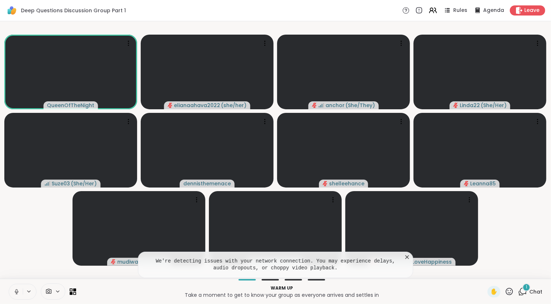
click at [16, 294] on icon at bounding box center [17, 294] width 2 height 0
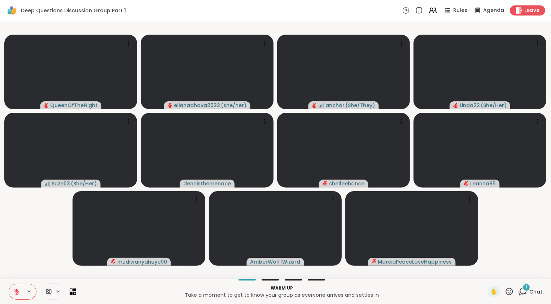
click at [16, 294] on icon at bounding box center [16, 292] width 7 height 7
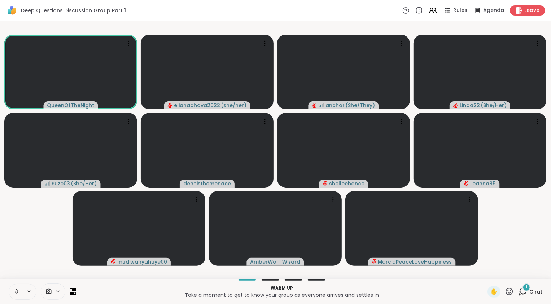
click at [19, 245] on video-player-container "QueenOfTheNight elianaahava2022 ( she/her ) anchor ( She/They ) Linda22 ( She/H…" at bounding box center [275, 150] width 543 height 252
click at [519, 291] on icon at bounding box center [523, 291] width 9 height 9
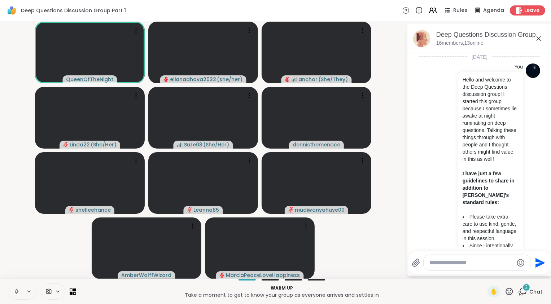
scroll to position [1121, 0]
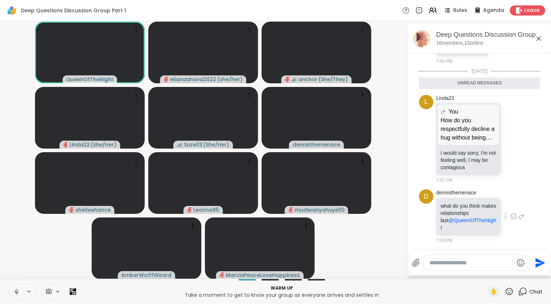
click at [511, 217] on icon at bounding box center [514, 216] width 7 height 7
click at [507, 205] on button "Select Reaction: Heart" at bounding box center [514, 205] width 14 height 14
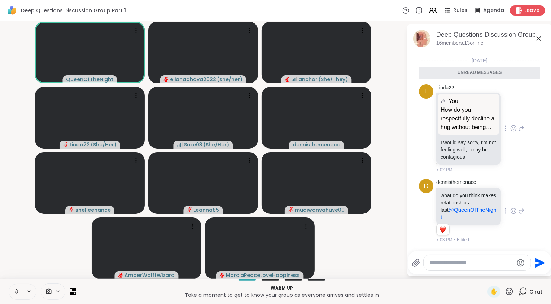
click at [511, 129] on icon at bounding box center [514, 128] width 7 height 7
click at [480, 116] on button "Select Reaction: Joy" at bounding box center [482, 117] width 14 height 14
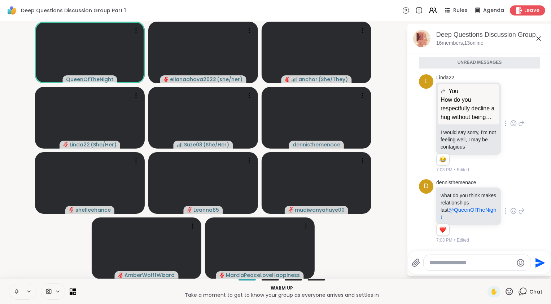
scroll to position [1141, 0]
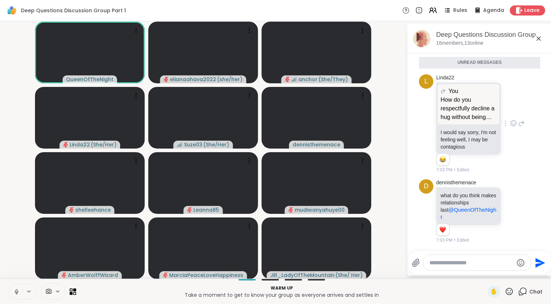
click at [16, 296] on button at bounding box center [16, 292] width 14 height 15
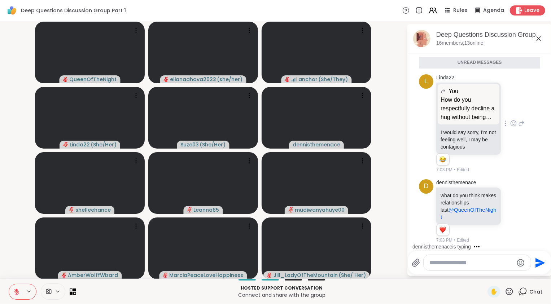
click at [15, 292] on icon at bounding box center [16, 292] width 7 height 7
click at [19, 199] on video-player-container "QueenOfTheNight elianaahava2022 ( she/her ) anchor ( She/They ) Linda22 ( She/H…" at bounding box center [203, 150] width 398 height 252
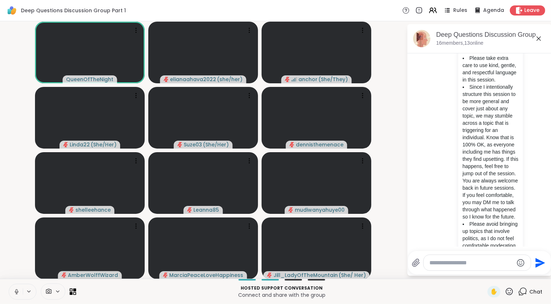
scroll to position [160, 0]
click at [459, 12] on span "Rules" at bounding box center [461, 11] width 15 height 8
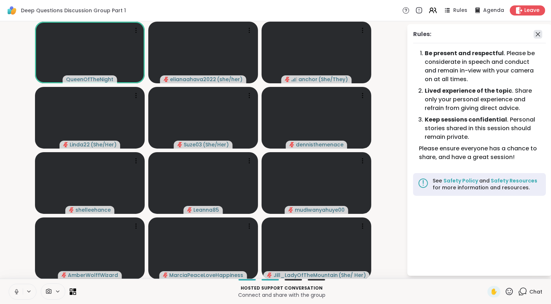
click at [540, 34] on icon at bounding box center [538, 34] width 9 height 9
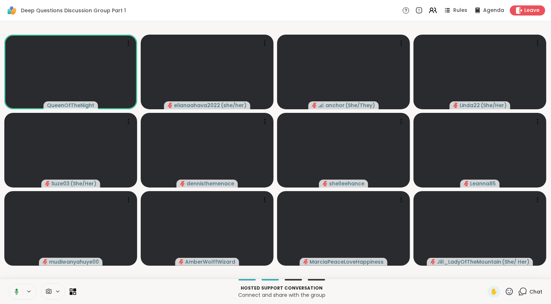
click at [519, 296] on icon at bounding box center [523, 291] width 9 height 9
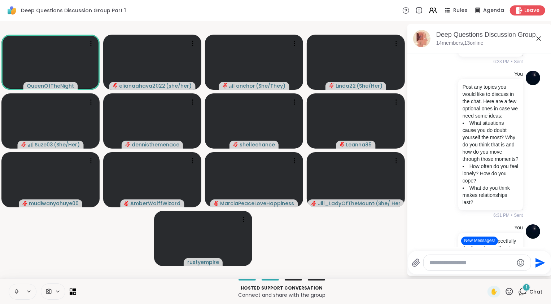
scroll to position [681, 0]
click at [430, 14] on icon at bounding box center [433, 10] width 9 height 9
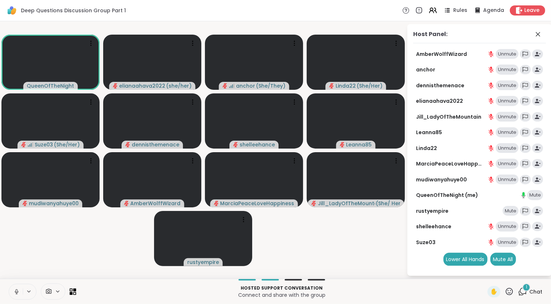
click at [522, 295] on icon at bounding box center [523, 291] width 9 height 9
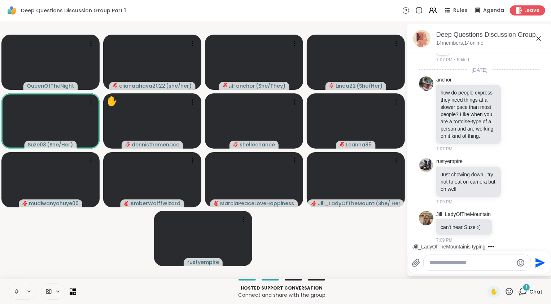
scroll to position [1368, 0]
click at [507, 228] on icon at bounding box center [505, 227] width 7 height 7
click at [524, 217] on div "Select Reaction: Sad" at bounding box center [521, 215] width 7 height 7
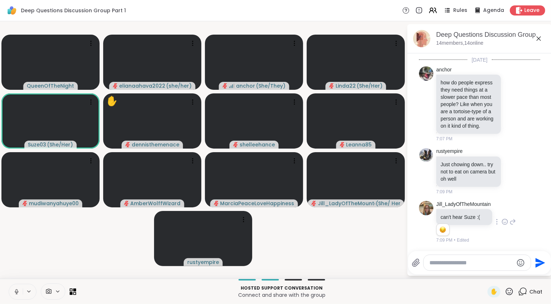
scroll to position [1378, 0]
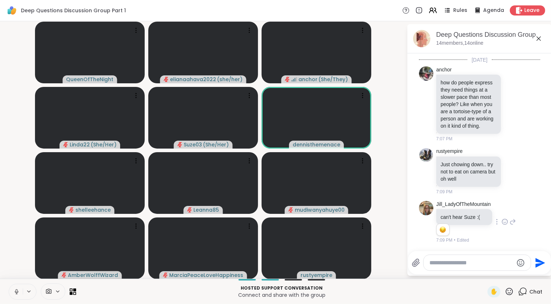
click at [395, 140] on video-player-container "QueenOfTheNight elianaahava2022 ( she/her ) anchor ( She/They ) Linda22 ( She/H…" at bounding box center [203, 150] width 398 height 252
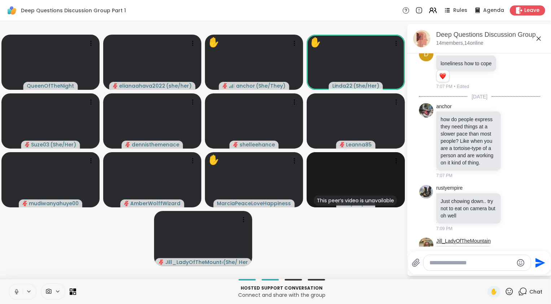
scroll to position [1162, 0]
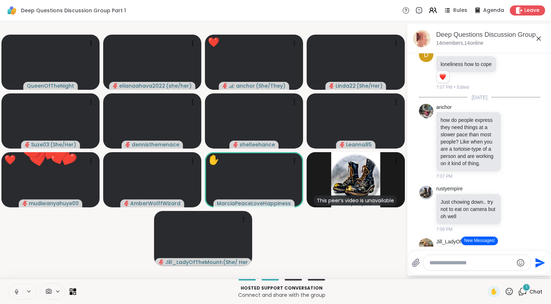
click at [475, 241] on button "New Messages!" at bounding box center [480, 241] width 36 height 9
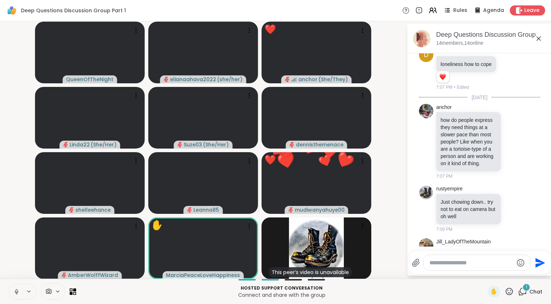
scroll to position [1438, 0]
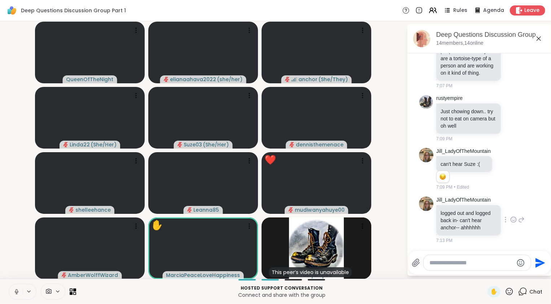
click at [511, 217] on icon at bounding box center [514, 219] width 7 height 7
click at [527, 207] on div "Select Reaction: Sad" at bounding box center [530, 208] width 7 height 7
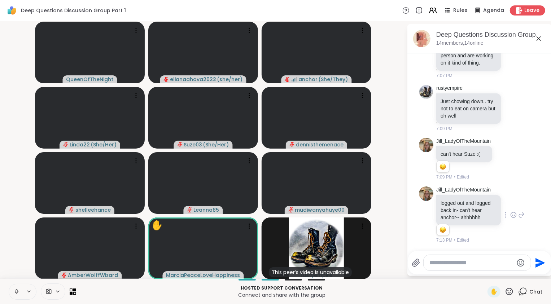
scroll to position [1449, 0]
click at [519, 212] on icon at bounding box center [522, 215] width 7 height 9
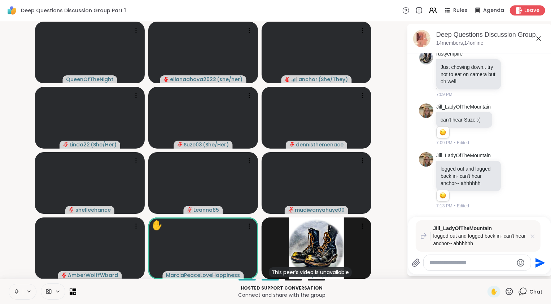
click at [532, 237] on icon at bounding box center [533, 237] width 4 height 4
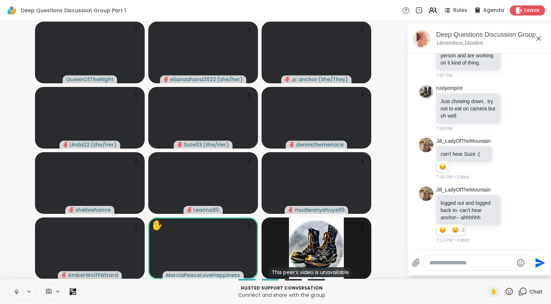
click at [387, 214] on video-player-container "QueenOfTheNight elianaahava2022 ( she/her ) anchor ( She/They ) Linda22 ( She/H…" at bounding box center [203, 150] width 398 height 252
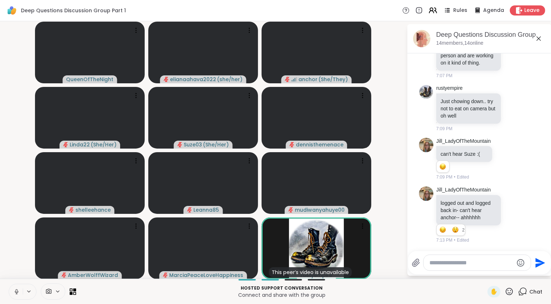
click at [431, 12] on icon at bounding box center [432, 12] width 4 height 2
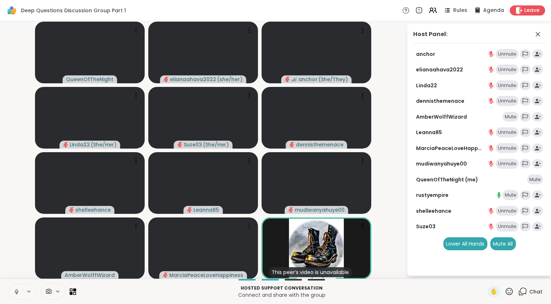
click at [512, 196] on div "Mute" at bounding box center [511, 195] width 16 height 10
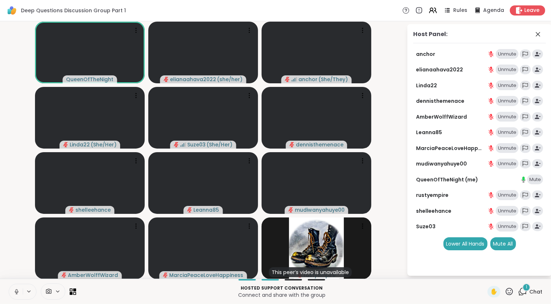
click at [523, 291] on div "1" at bounding box center [527, 288] width 8 height 8
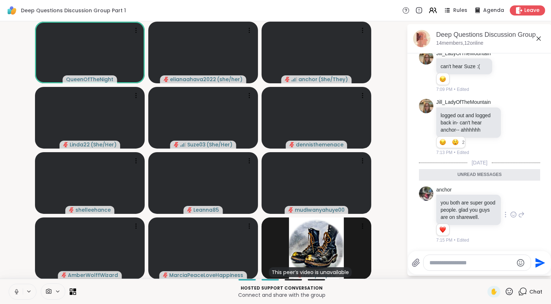
scroll to position [1536, 0]
click at [505, 218] on div "anchor you both are super good people. glad you guys are on sharewell. 1 1 7:15…" at bounding box center [481, 215] width 88 height 57
click at [511, 211] on icon at bounding box center [514, 214] width 7 height 7
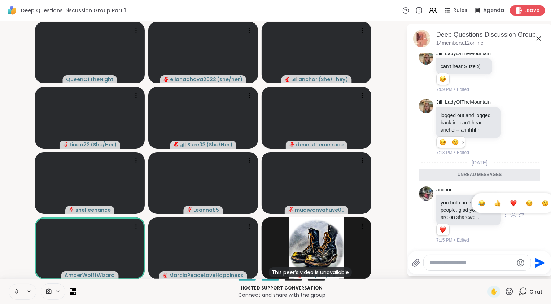
click at [507, 196] on button "Select Reaction: Heart" at bounding box center [514, 203] width 14 height 14
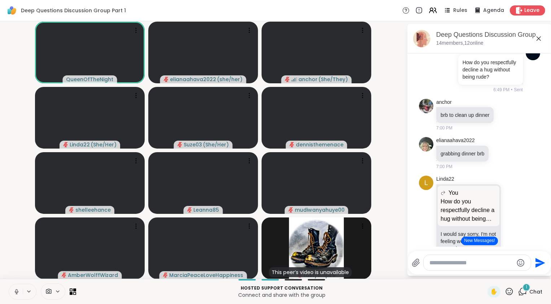
scroll to position [857, 0]
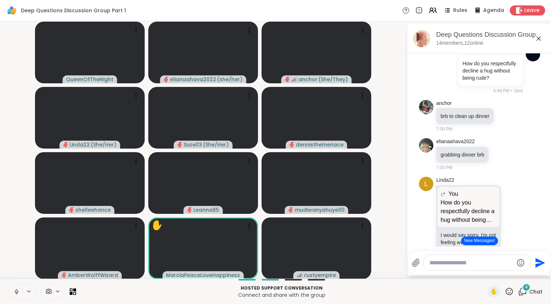
click at [472, 240] on button "New Messages!" at bounding box center [480, 241] width 36 height 9
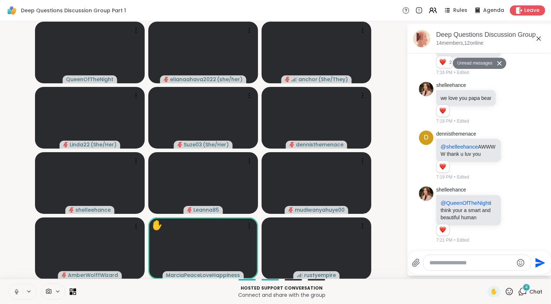
scroll to position [1792, 0]
click at [511, 215] on icon at bounding box center [513, 214] width 5 height 5
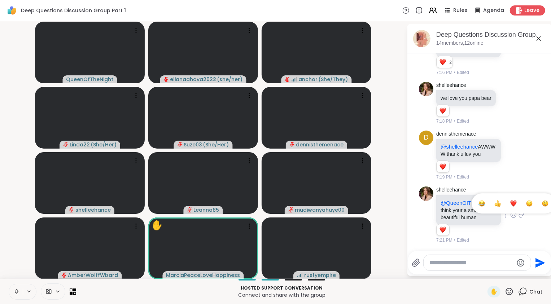
click at [507, 201] on button "Select Reaction: Heart" at bounding box center [514, 203] width 14 height 14
click at [511, 153] on icon at bounding box center [514, 155] width 7 height 7
click at [511, 142] on div "Select Reaction: Heart" at bounding box center [514, 143] width 7 height 7
click at [510, 102] on icon at bounding box center [510, 102] width 0 height 0
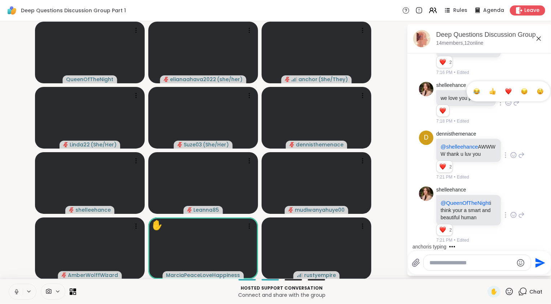
click at [506, 88] on div "Select Reaction: Heart" at bounding box center [509, 91] width 7 height 7
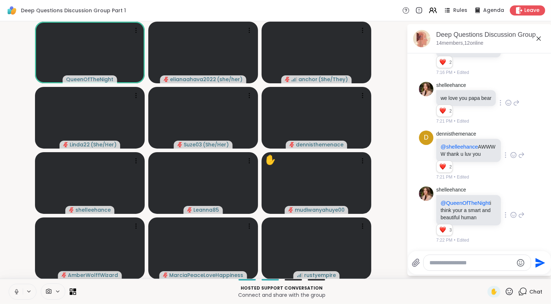
scroll to position [1888, 0]
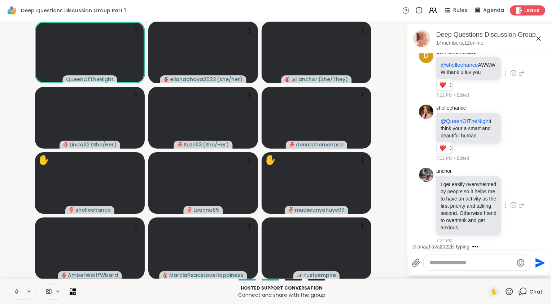
click at [511, 202] on icon at bounding box center [514, 205] width 7 height 7
click at [511, 191] on div "Select Reaction: Heart" at bounding box center [514, 194] width 7 height 7
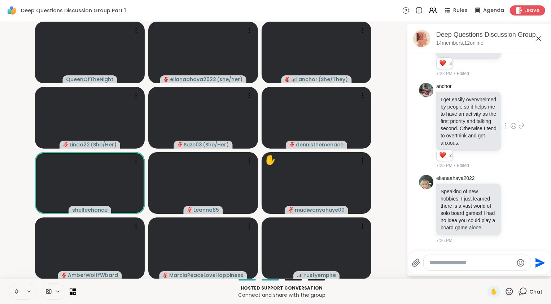
scroll to position [1998, 0]
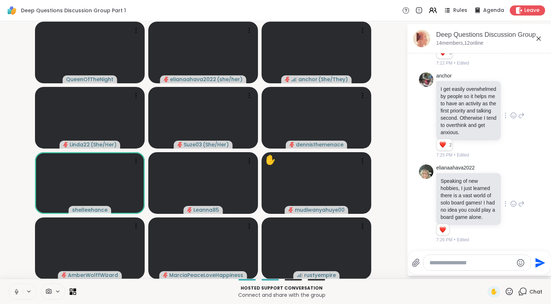
click at [519, 200] on icon at bounding box center [522, 204] width 7 height 9
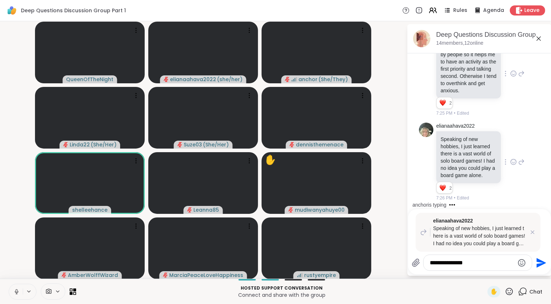
scroll to position [2040, 0]
type textarea "**********"
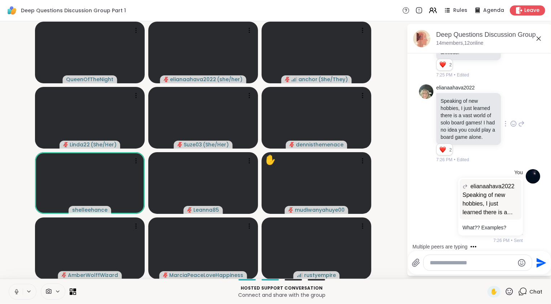
scroll to position [2166, 0]
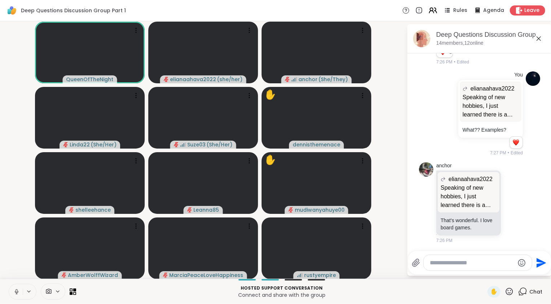
click at [431, 7] on icon at bounding box center [433, 10] width 9 height 9
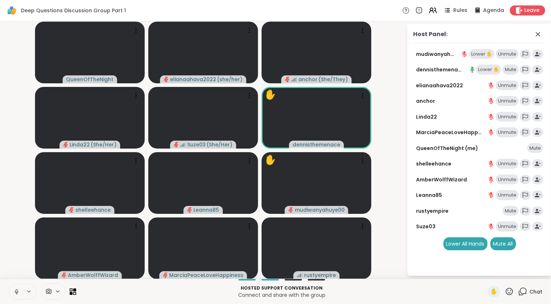
click at [483, 56] on div "Lower ✋" at bounding box center [482, 54] width 25 height 10
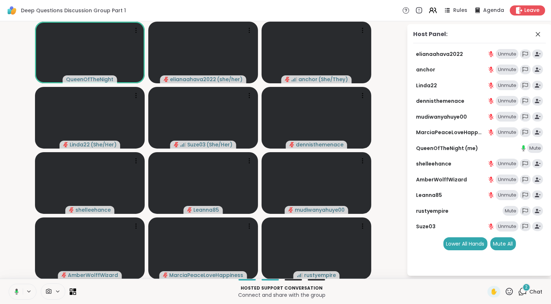
click at [528, 296] on div "2 Chat" at bounding box center [531, 292] width 24 height 12
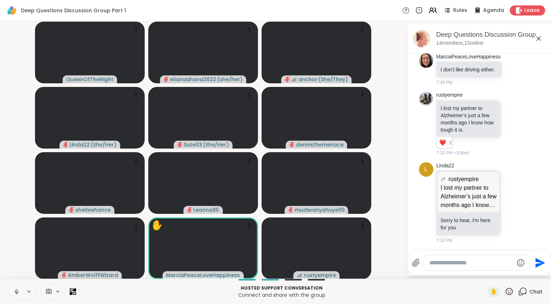
scroll to position [2425, 0]
click at [511, 203] on icon at bounding box center [514, 202] width 7 height 7
click at [513, 123] on icon at bounding box center [513, 123] width 0 height 0
click at [511, 112] on div "Select Reaction: Heart" at bounding box center [514, 112] width 7 height 7
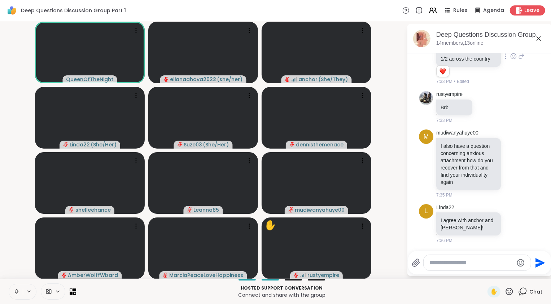
scroll to position [2662, 0]
click at [511, 223] on icon at bounding box center [514, 223] width 7 height 7
click at [511, 209] on span "Select Reaction: Heart" at bounding box center [514, 212] width 7 height 7
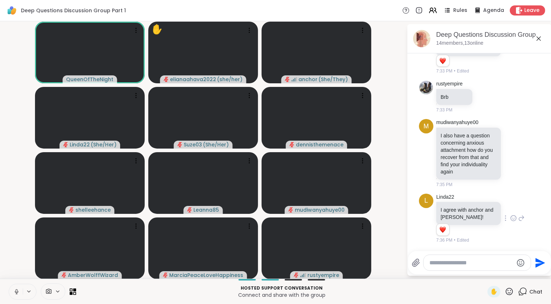
scroll to position [2672, 0]
click at [513, 154] on icon at bounding box center [514, 154] width 2 height 1
click at [511, 138] on div "Select Reaction: Heart" at bounding box center [514, 141] width 7 height 7
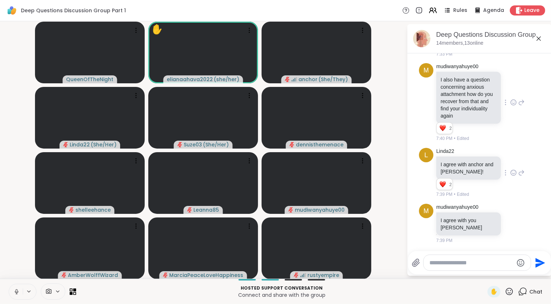
scroll to position [2738, 0]
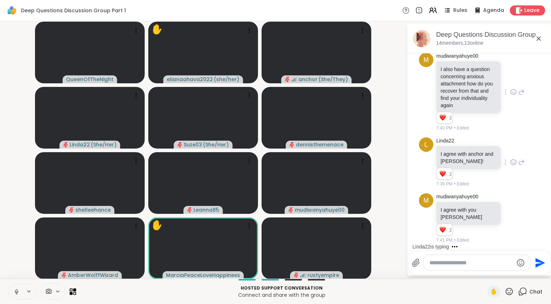
click at [402, 180] on video-player-container "QueenOfTheNight ✋ elianaahava2022 ( she/her ) anchor ( She/They ) Linda22 ( She…" at bounding box center [203, 150] width 398 height 252
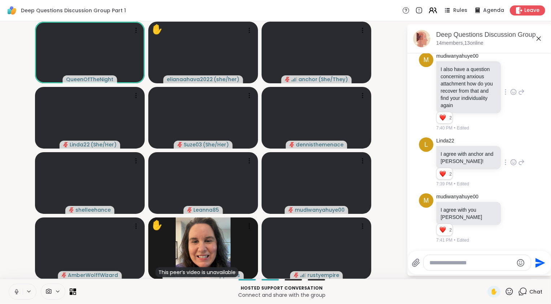
click at [434, 12] on icon at bounding box center [433, 10] width 9 height 9
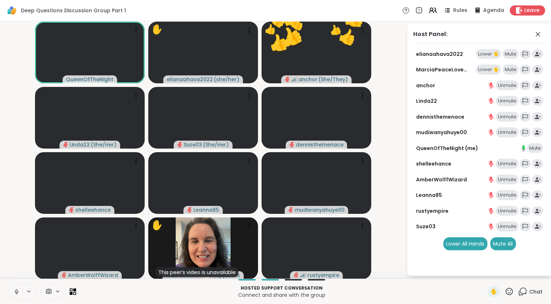
click at [490, 53] on div "Lower ✋" at bounding box center [488, 54] width 25 height 10
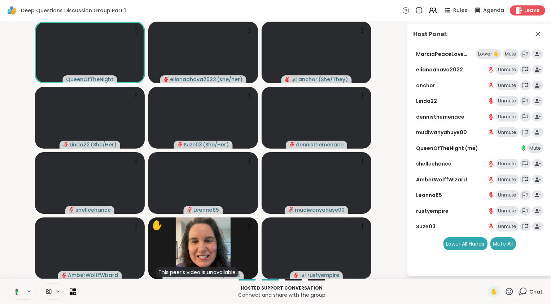
click at [522, 294] on icon at bounding box center [523, 291] width 9 height 9
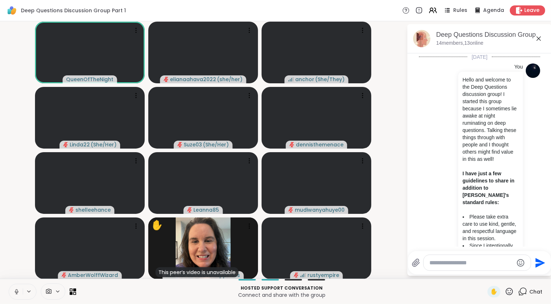
scroll to position [2731, 0]
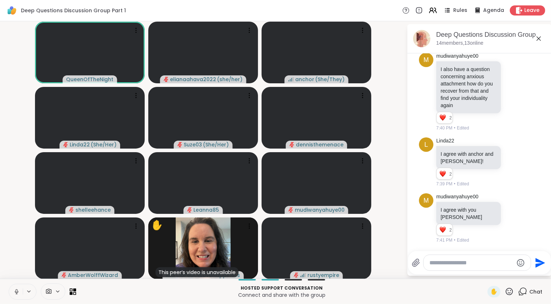
click at [462, 263] on textarea "Type your message" at bounding box center [472, 263] width 84 height 7
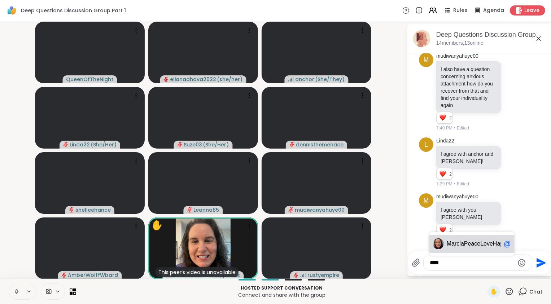
click at [457, 248] on div "Mar ciaPeaceLoveHappiness @" at bounding box center [472, 244] width 85 height 18
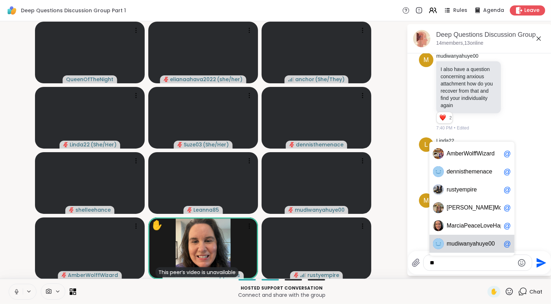
type textarea "*"
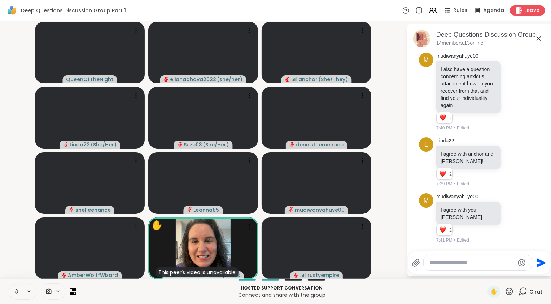
click at [397, 195] on video-player-container "QueenOfTheNight elianaahava2022 ( she/her ) anchor ( She/They ) Linda22 ( She/H…" at bounding box center [203, 150] width 398 height 252
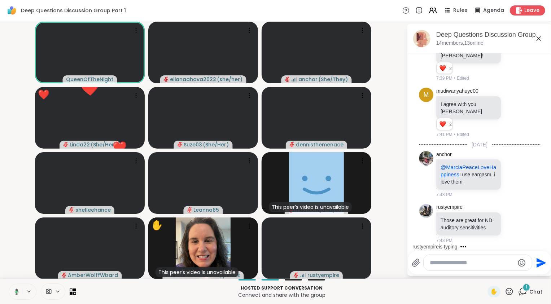
scroll to position [2844, 0]
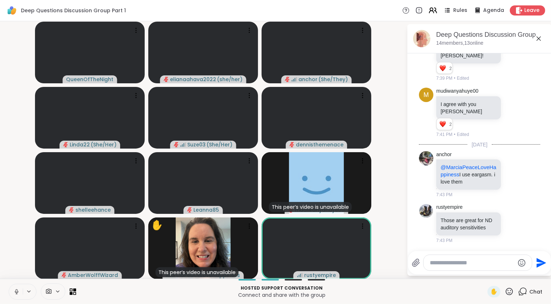
click at [429, 12] on icon at bounding box center [433, 10] width 9 height 9
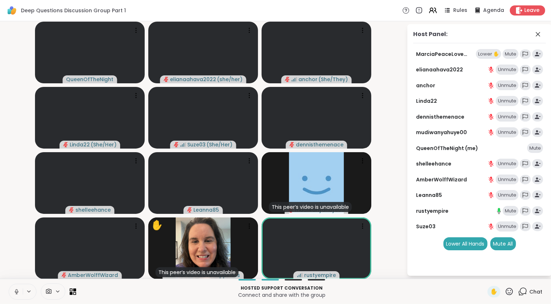
click at [486, 51] on div "Lower ✋" at bounding box center [488, 54] width 25 height 10
click at [519, 293] on icon at bounding box center [523, 291] width 9 height 9
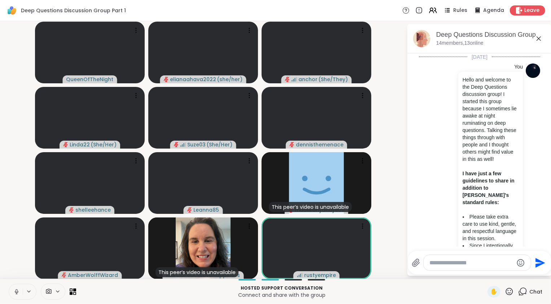
scroll to position [2837, 0]
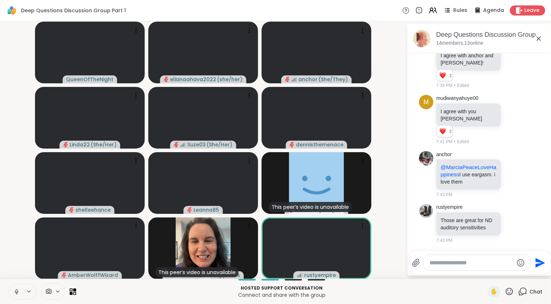
click at [398, 191] on video-player-container "QueenOfTheNight elianaahava2022 ( she/her ) anchor ( She/They ) Linda22 ( She/H…" at bounding box center [203, 150] width 398 height 252
click at [394, 171] on video-player-container "QueenOfTheNight elianaahava2022 ( she/her ) anchor ( She/They ) Linda22 ( She/H…" at bounding box center [203, 150] width 398 height 252
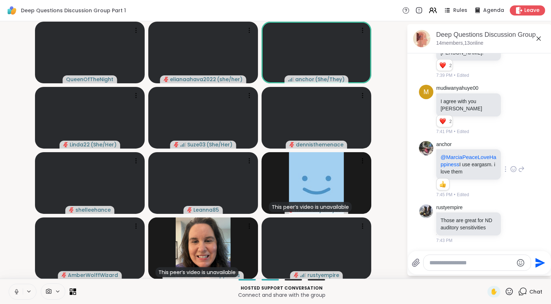
scroll to position [2847, 0]
click at [8, 251] on video-player-container "QueenOfTheNight elianaahava2022 ( she/her ) anchor ( She/They ) Linda22 ( She/H…" at bounding box center [203, 150] width 398 height 252
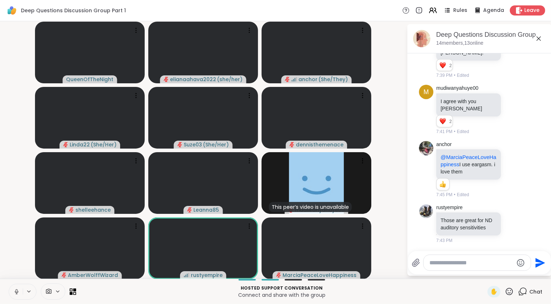
click at [384, 129] on video-player-container "QueenOfTheNight elianaahava2022 ( she/her ) anchor ( She/They ) Linda22 ( She/H…" at bounding box center [203, 150] width 398 height 252
click at [14, 211] on video-player-container "QueenOfTheNight elianaahava2022 ( she/her ) anchor ( She/They ) Linda22 ( She/H…" at bounding box center [203, 150] width 398 height 252
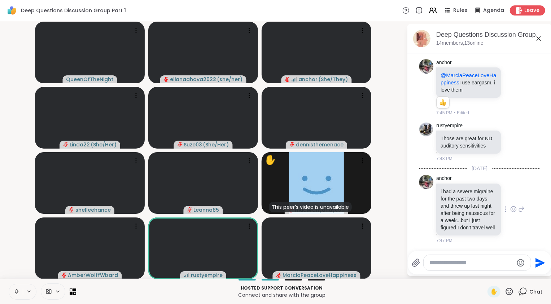
click at [511, 206] on icon at bounding box center [514, 209] width 7 height 7
click at [511, 195] on div "Select Reaction: Heart" at bounding box center [514, 198] width 7 height 7
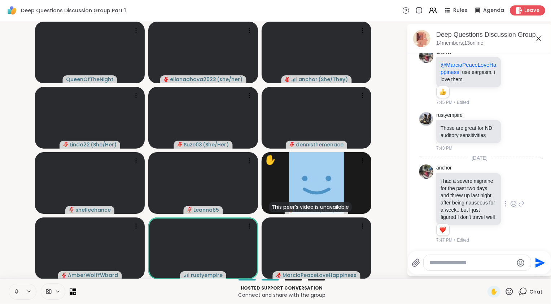
scroll to position [2954, 0]
click at [17, 209] on video-player-container "QueenOfTheNight elianaahava2022 ( she/her ) anchor ( She/They ) Linda22 ( She/H…" at bounding box center [203, 150] width 398 height 252
click at [11, 267] on video-player-container "QueenOfTheNight elianaahava2022 ( she/her ) anchor ( She/They ) Linda22 ( She/H…" at bounding box center [203, 150] width 398 height 252
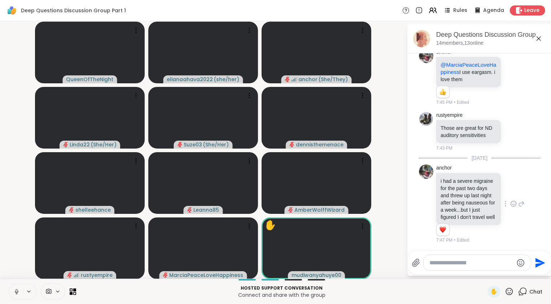
click at [14, 292] on icon at bounding box center [16, 292] width 7 height 7
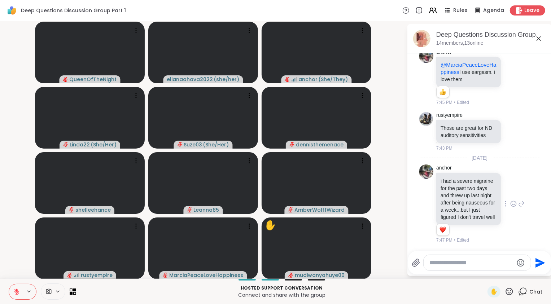
click at [14, 293] on icon at bounding box center [16, 292] width 7 height 7
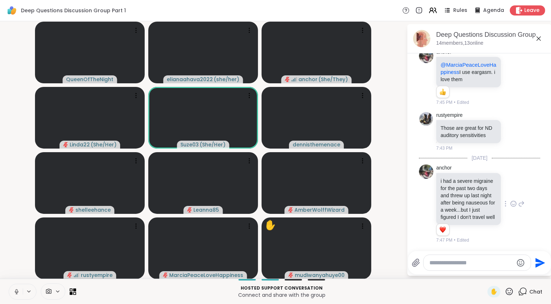
click at [18, 294] on icon at bounding box center [16, 292] width 7 height 7
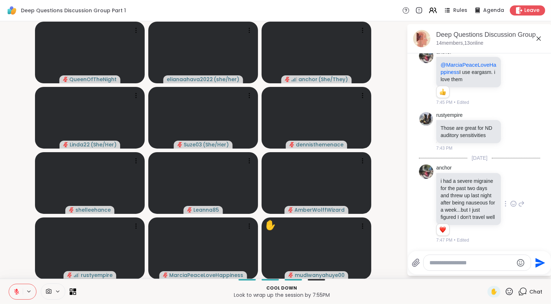
click at [14, 257] on video-player-container "QueenOfTheNight elianaahava2022 ( she/her ) anchor ( She/They ) 👍 👍 👍 👍 👍 👍 👍 👍…" at bounding box center [203, 150] width 398 height 252
click at [17, 294] on icon at bounding box center [16, 292] width 7 height 7
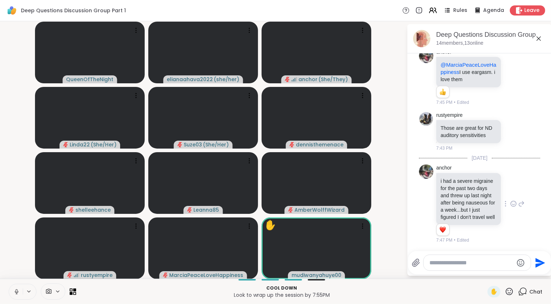
scroll to position [2724, 0]
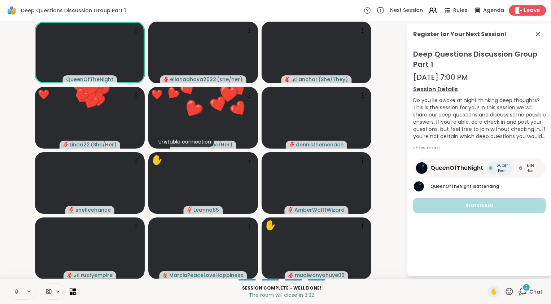
click at [528, 9] on span "Leave" at bounding box center [533, 11] width 16 height 8
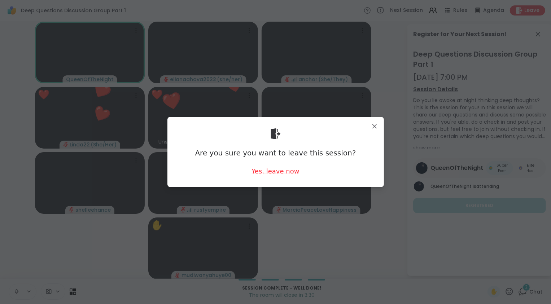
click at [286, 173] on div "Yes, leave now" at bounding box center [276, 171] width 48 height 9
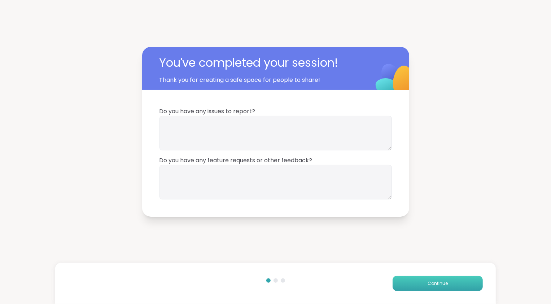
click at [439, 291] on button "Continue" at bounding box center [438, 283] width 90 height 15
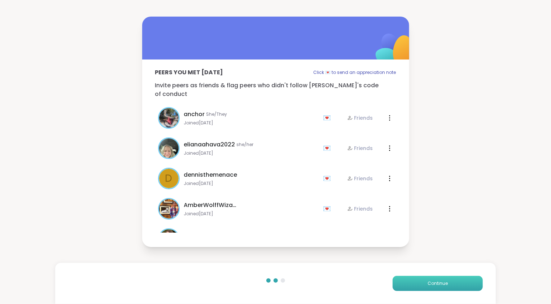
click at [436, 287] on span "Continue" at bounding box center [438, 284] width 20 height 7
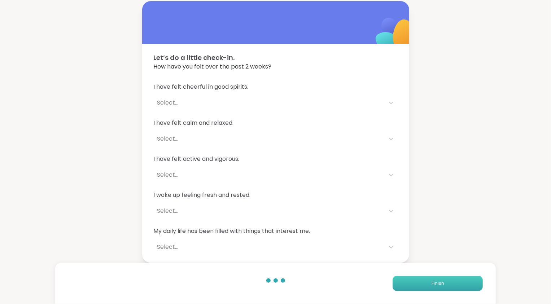
click at [436, 287] on span "Finish" at bounding box center [438, 284] width 13 height 7
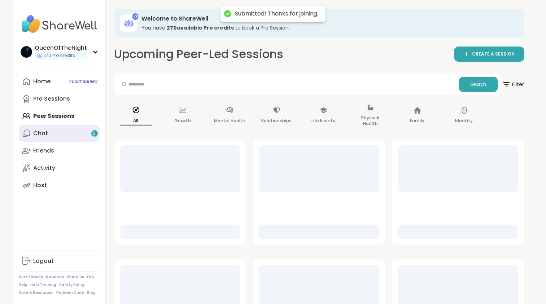
click at [56, 131] on link "Chat 6" at bounding box center [59, 133] width 81 height 17
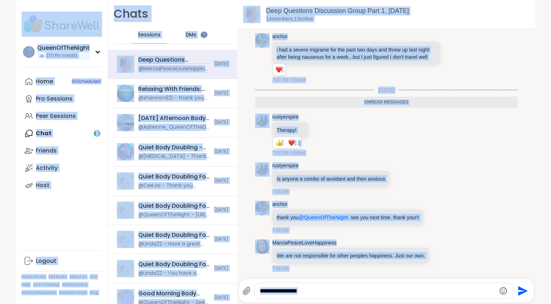
click at [189, 35] on span "DMs" at bounding box center [191, 34] width 11 height 7
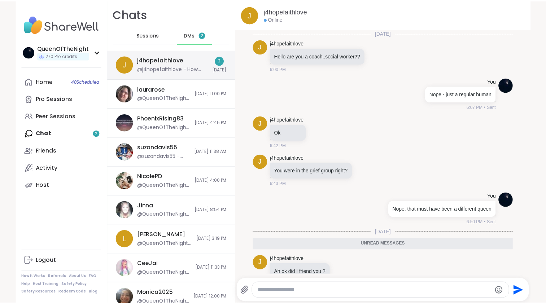
scroll to position [54, 0]
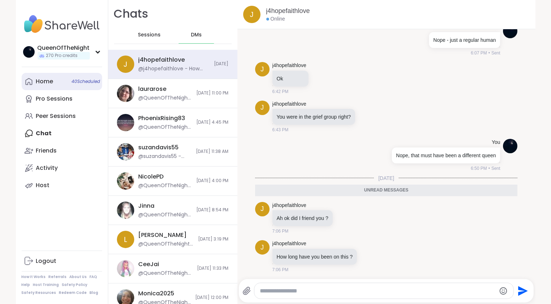
click at [51, 81] on link "Home 40 Scheduled" at bounding box center [62, 81] width 81 height 17
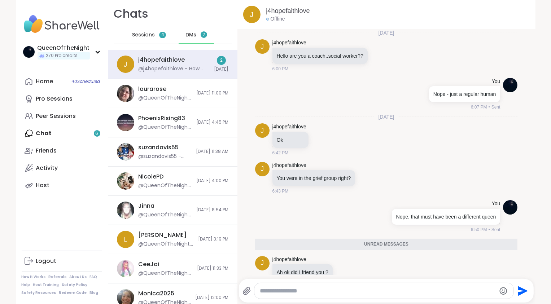
scroll to position [54, 0]
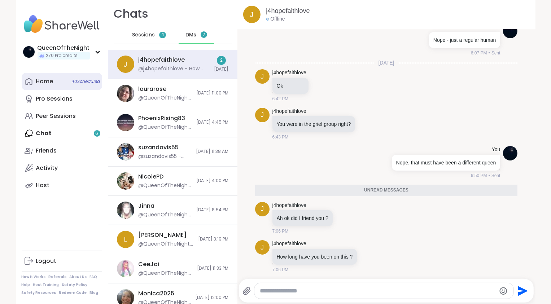
click at [77, 84] on span "40 Scheduled" at bounding box center [86, 82] width 29 height 6
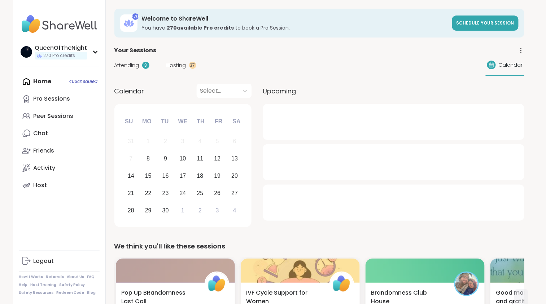
click at [177, 63] on span "Hosting" at bounding box center [177, 66] width 20 height 8
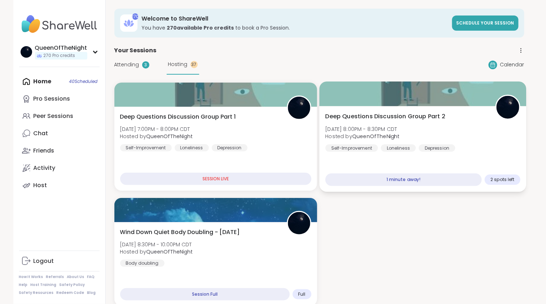
click at [455, 125] on div "Deep Questions Discussion Group Part 2 [DATE] 8:00PM - 8:30PM CDT Hosted by Que…" at bounding box center [422, 132] width 195 height 40
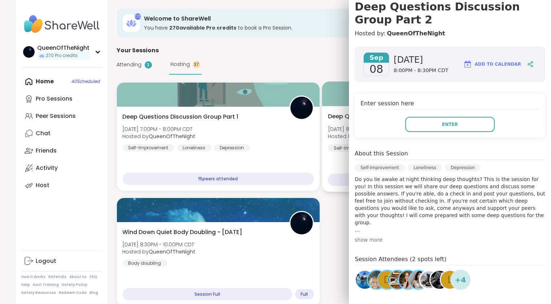
scroll to position [124, 0]
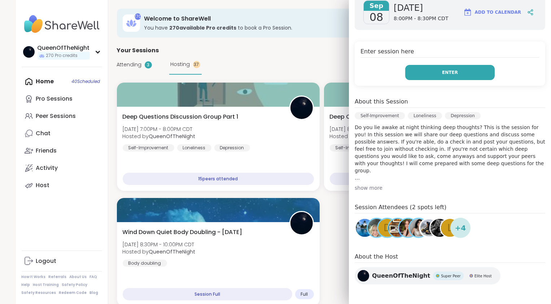
click at [446, 70] on span "Enter" at bounding box center [450, 72] width 16 height 7
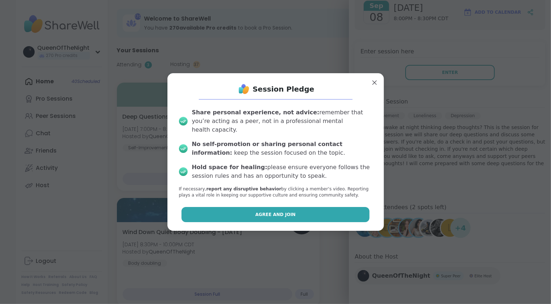
click at [312, 211] on button "Agree and Join" at bounding box center [276, 214] width 188 height 15
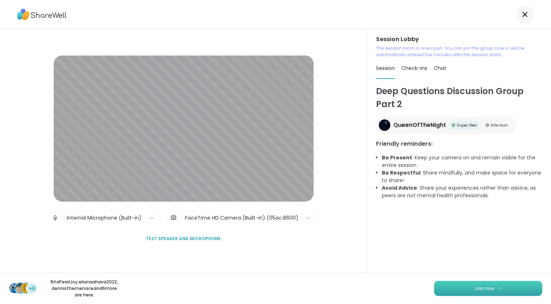
click at [469, 292] on button "Join now" at bounding box center [488, 288] width 108 height 15
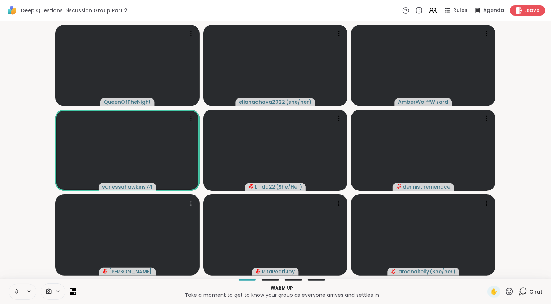
click at [519, 291] on icon at bounding box center [523, 291] width 9 height 9
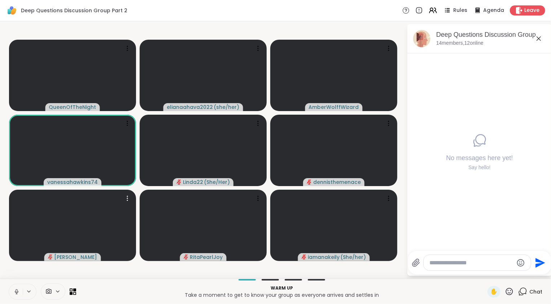
click at [519, 291] on icon at bounding box center [523, 291] width 9 height 9
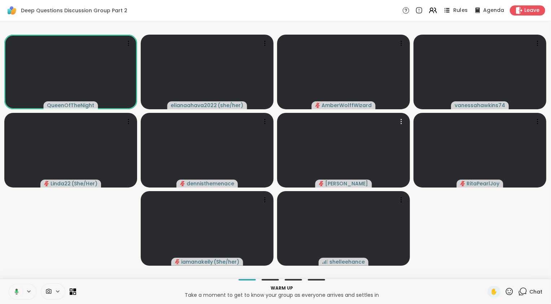
click at [457, 13] on span "Rules" at bounding box center [461, 11] width 15 height 8
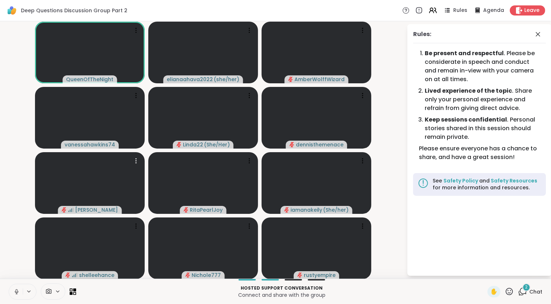
click at [520, 293] on icon at bounding box center [523, 291] width 9 height 9
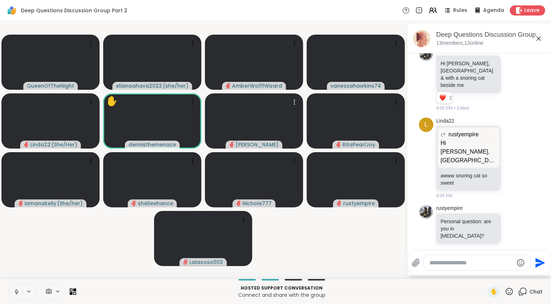
scroll to position [115, 0]
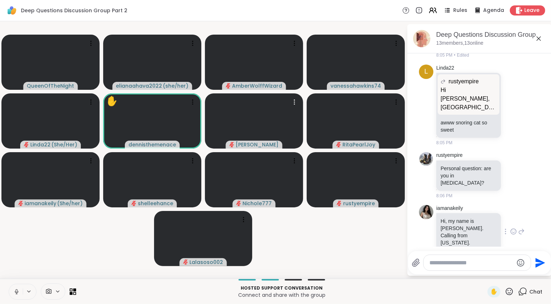
click at [511, 228] on icon at bounding box center [514, 231] width 7 height 7
click at [507, 213] on button "Select Reaction: Heart" at bounding box center [514, 220] width 14 height 14
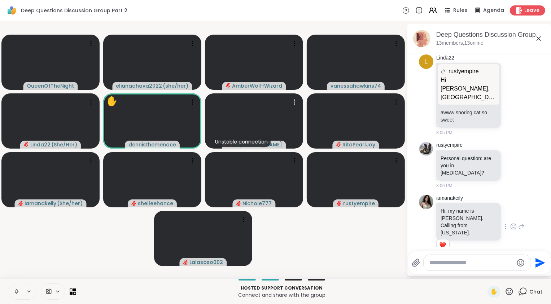
click at [519, 222] on icon at bounding box center [522, 226] width 7 height 9
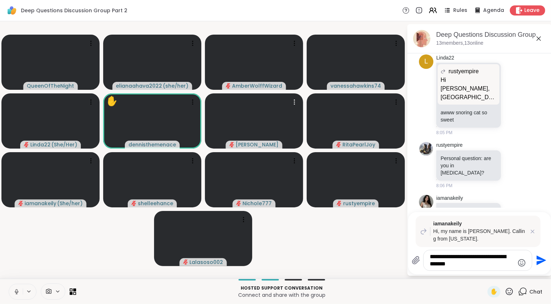
type textarea "**********"
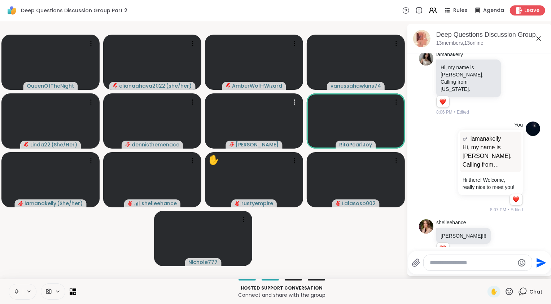
scroll to position [280, 0]
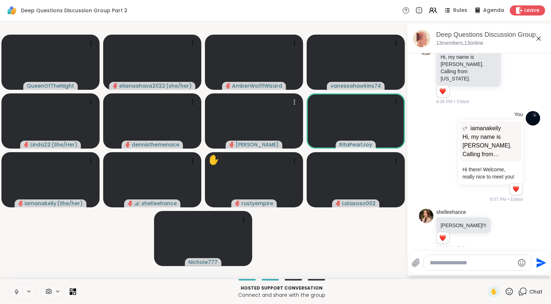
click at [455, 264] on textarea "Type your message" at bounding box center [473, 263] width 84 height 7
type textarea "********"
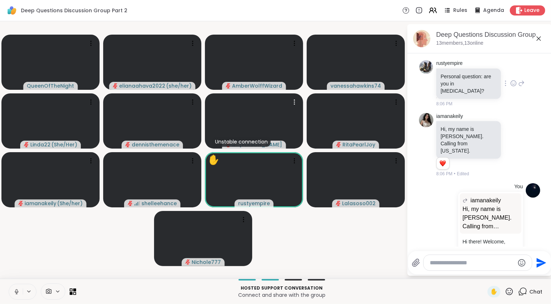
scroll to position [208, 0]
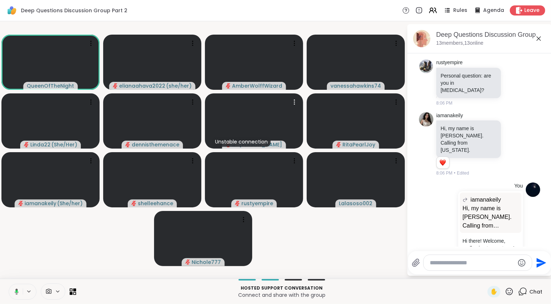
click at [364, 250] on video-player-container "QueenOfTheNight elianaahava2022 ( she/her ) AmberWolffWizard vanessahawkins74 L…" at bounding box center [203, 150] width 398 height 252
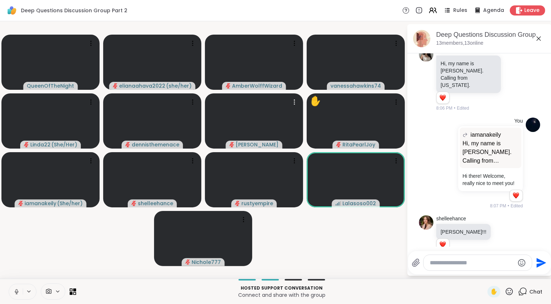
scroll to position [374, 0]
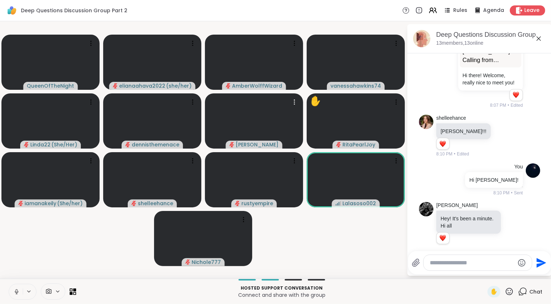
click at [358, 246] on video-player-container "QueenOfTheNight elianaahava2022 ( she/her ) AmberWolffWizard vanessahawkins74 L…" at bounding box center [203, 150] width 398 height 252
click at [352, 252] on video-player-container "QueenOfTheNight elianaahava2022 ( she/her ) AmberWolffWizard vanessahawkins74 L…" at bounding box center [203, 150] width 398 height 252
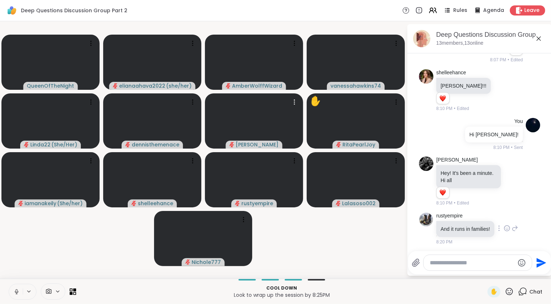
click at [507, 225] on icon at bounding box center [507, 228] width 7 height 7
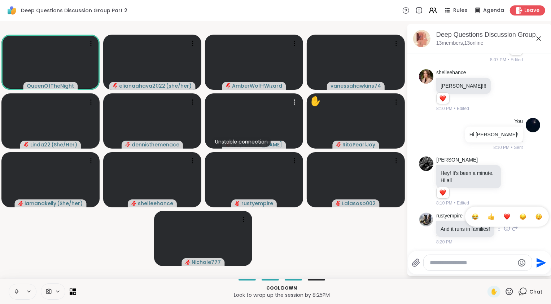
click at [505, 214] on div "Select Reaction: Heart" at bounding box center [507, 217] width 7 height 7
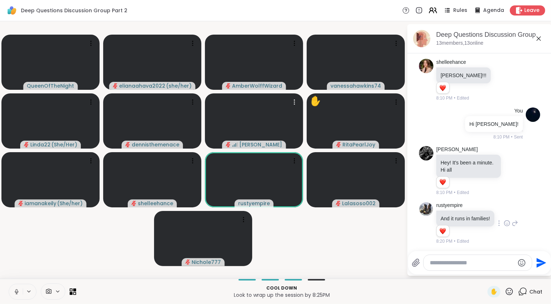
click at [429, 12] on icon at bounding box center [433, 10] width 9 height 9
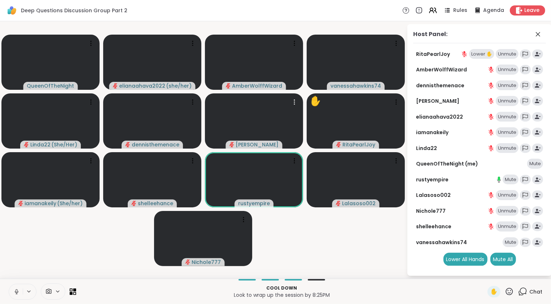
click at [482, 56] on div "Lower ✋" at bounding box center [482, 54] width 25 height 10
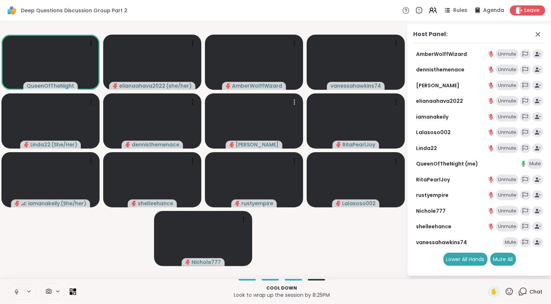
click at [511, 293] on div "✋ Chat" at bounding box center [515, 292] width 55 height 12
click at [523, 295] on div "Chat" at bounding box center [531, 292] width 24 height 12
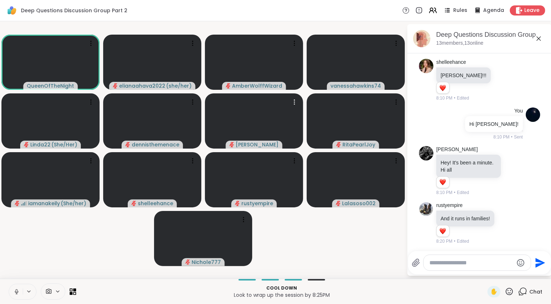
click at [361, 265] on video-player-container "QueenOfTheNight elianaahava2022 ( she/her ) AmberWolffWizard vanessahawkins74 L…" at bounding box center [203, 150] width 398 height 252
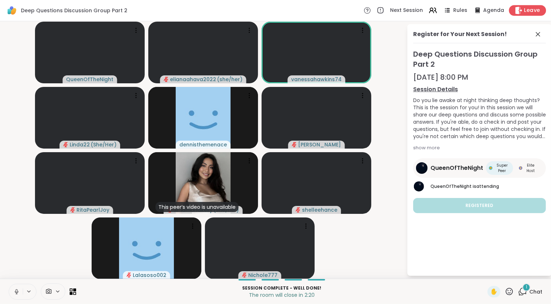
click at [525, 13] on span "Leave" at bounding box center [533, 11] width 16 height 8
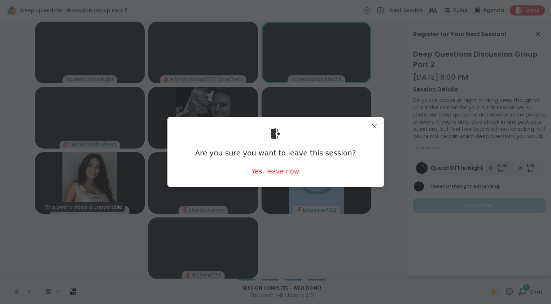
click at [283, 174] on div "Yes, leave now" at bounding box center [276, 171] width 48 height 9
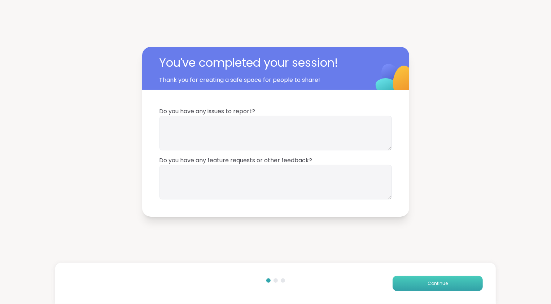
click at [441, 284] on span "Continue" at bounding box center [438, 284] width 20 height 7
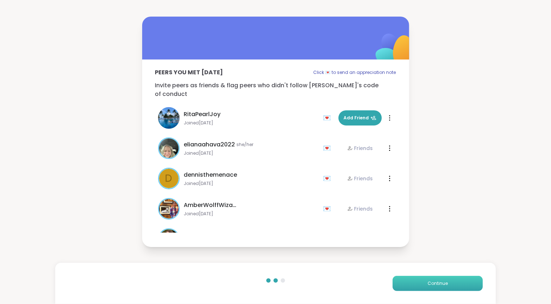
click at [441, 284] on span "Continue" at bounding box center [438, 284] width 20 height 7
click at [441, 284] on button "Continue" at bounding box center [438, 283] width 90 height 15
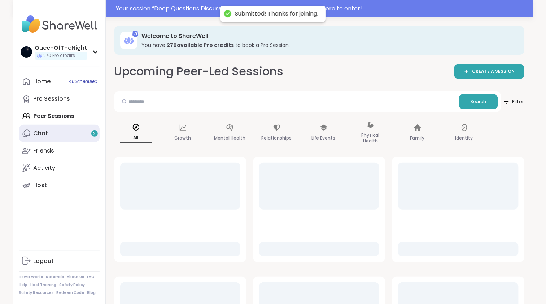
click at [53, 137] on link "Chat 2" at bounding box center [59, 133] width 81 height 17
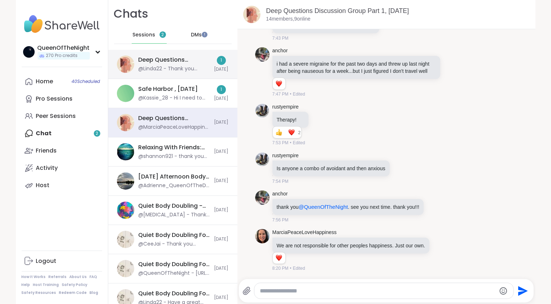
click at [181, 64] on div "Deep Questions Discussion Group Part 2, [DATE] @Linda22 - Thank you [PERSON_NAM…" at bounding box center [175, 64] width 72 height 17
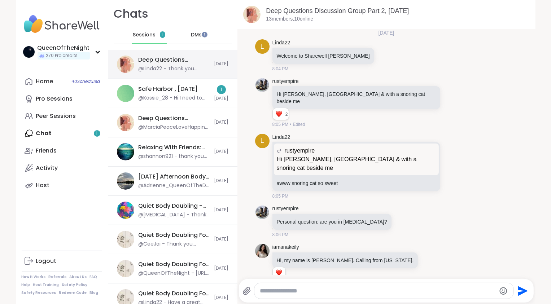
scroll to position [319, 0]
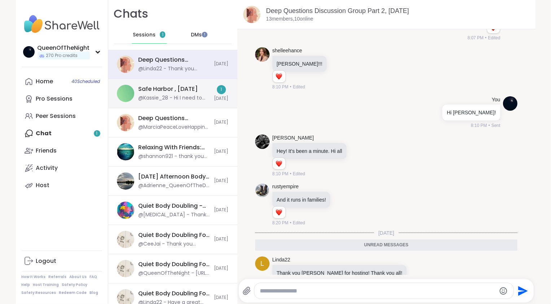
click at [181, 92] on div "Safe Harbor , [DATE]" at bounding box center [169, 89] width 60 height 8
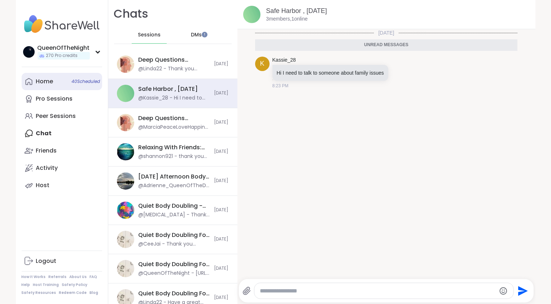
click at [44, 83] on div "Home 40 Scheduled" at bounding box center [44, 82] width 17 height 8
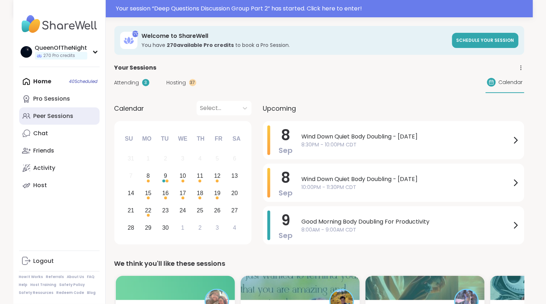
click at [79, 120] on link "Peer Sessions" at bounding box center [59, 116] width 81 height 17
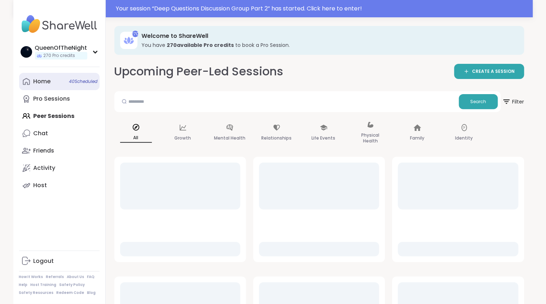
click at [48, 82] on div "Home 40 Scheduled" at bounding box center [42, 82] width 17 height 8
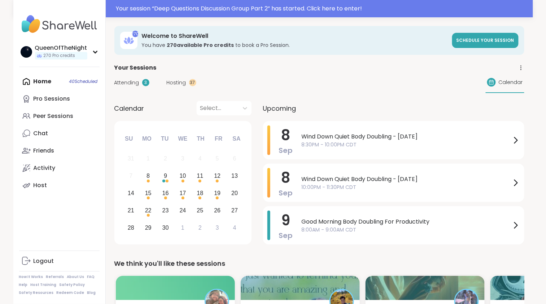
click at [169, 81] on span "Hosting" at bounding box center [177, 83] width 20 height 8
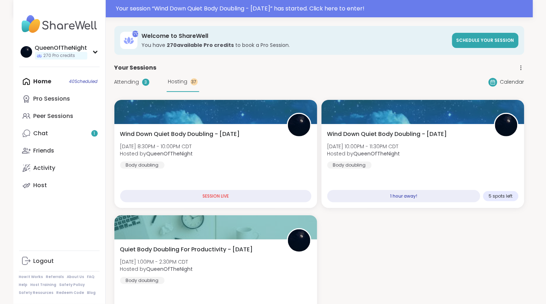
click at [123, 83] on span "Attending" at bounding box center [126, 82] width 25 height 8
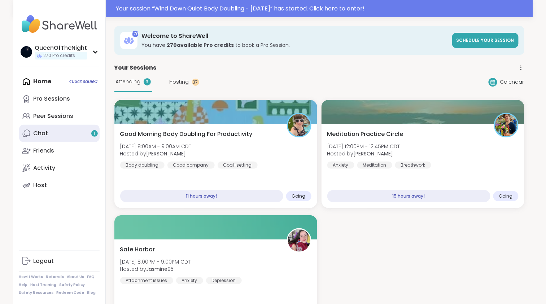
click at [58, 137] on link "Chat 1" at bounding box center [59, 133] width 81 height 17
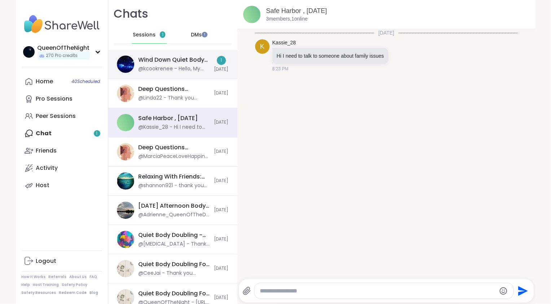
click at [166, 67] on div "@kcookrenee - Hello, My goal during this session is to complete my evening rout…" at bounding box center [175, 68] width 72 height 7
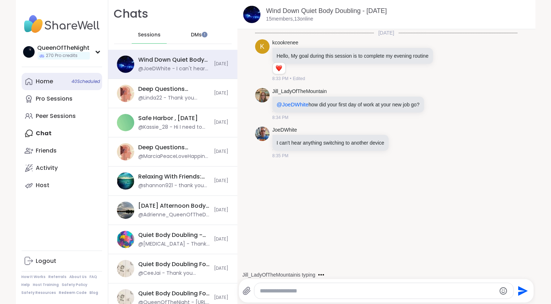
click at [60, 83] on link "Home 40 Scheduled" at bounding box center [62, 81] width 81 height 17
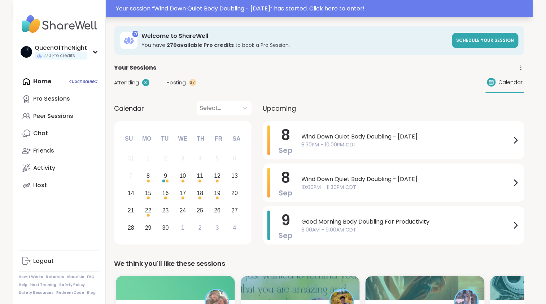
click at [285, 9] on div "Your session “ Wind Down Quiet Body Doubling - [DATE] ” has started. Click here…" at bounding box center [322, 8] width 413 height 9
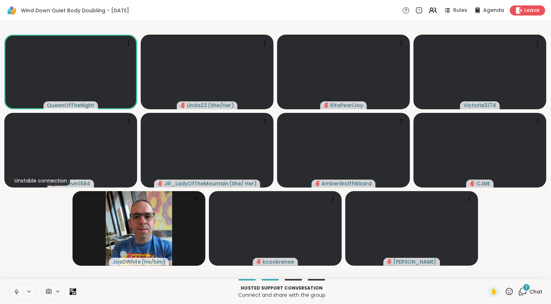
click at [519, 292] on icon at bounding box center [523, 291] width 9 height 9
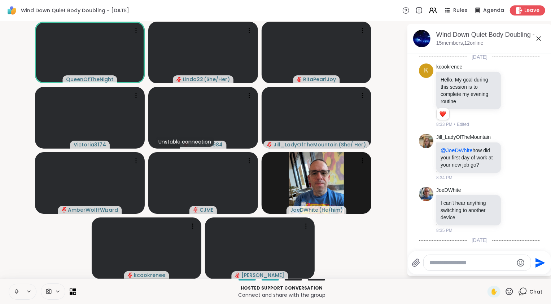
scroll to position [137, 0]
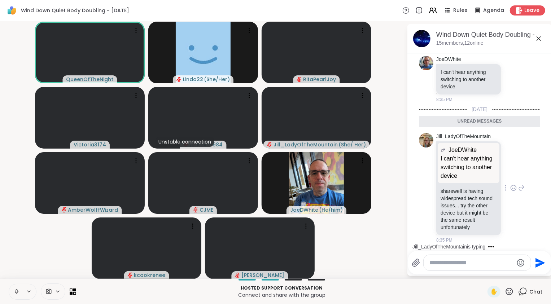
click at [511, 191] on icon at bounding box center [514, 188] width 7 height 7
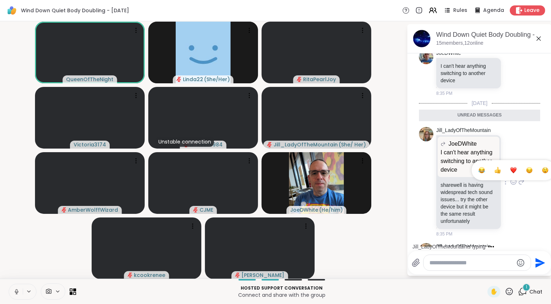
scroll to position [173, 0]
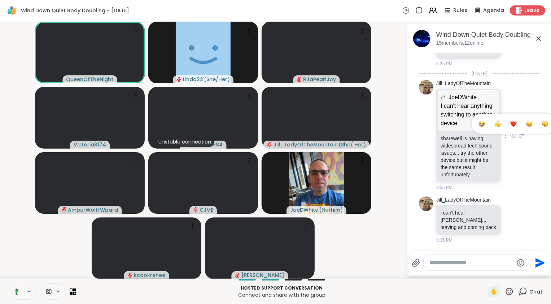
click at [511, 124] on div "Select Reaction: Heart" at bounding box center [514, 124] width 7 height 7
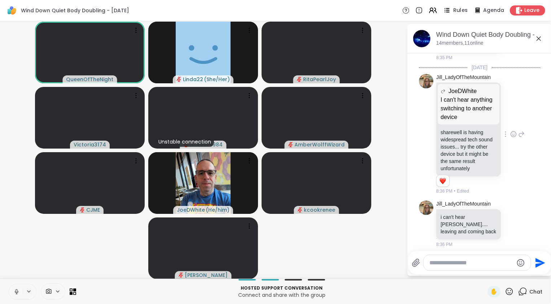
click at [456, 13] on span "Rules" at bounding box center [461, 11] width 15 height 8
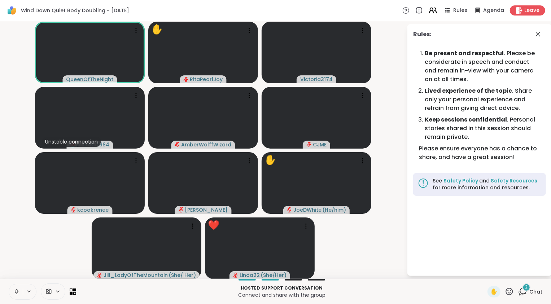
click at [429, 12] on icon at bounding box center [433, 10] width 9 height 9
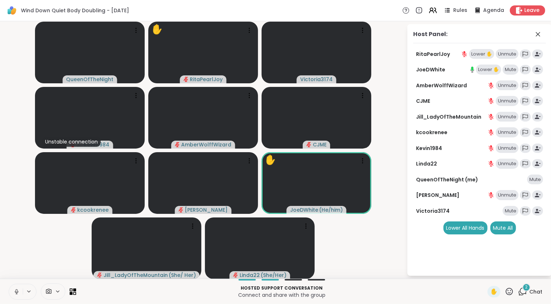
click at [479, 53] on div "Lower ✋" at bounding box center [482, 54] width 25 height 10
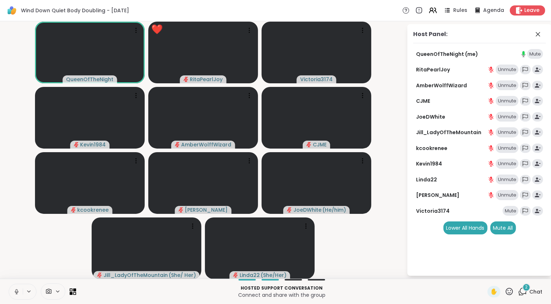
click at [520, 293] on icon at bounding box center [523, 291] width 9 height 9
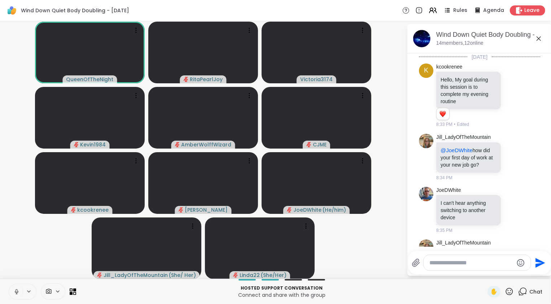
scroll to position [311, 0]
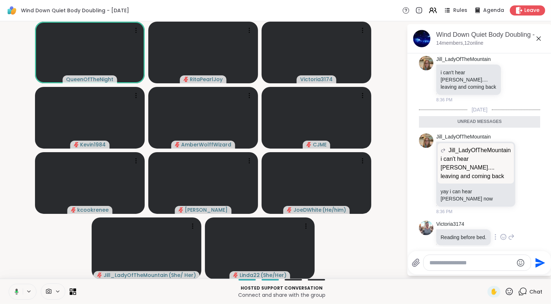
click at [504, 234] on icon at bounding box center [503, 236] width 5 height 5
click at [504, 222] on div "Select Reaction: Heart" at bounding box center [504, 225] width 7 height 7
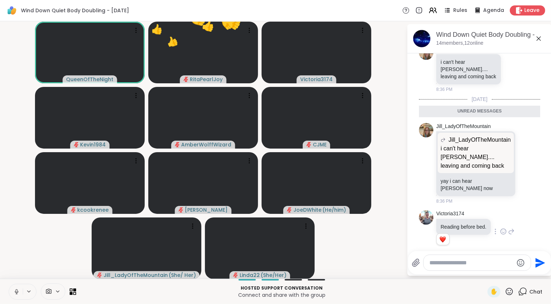
click at [17, 293] on icon at bounding box center [16, 292] width 7 height 7
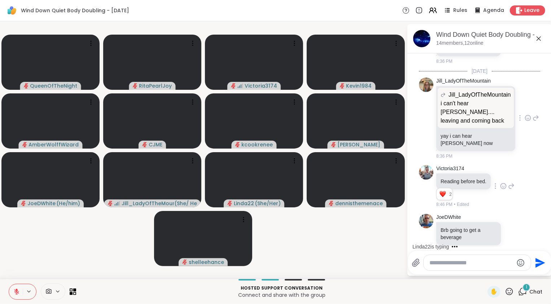
scroll to position [402, 0]
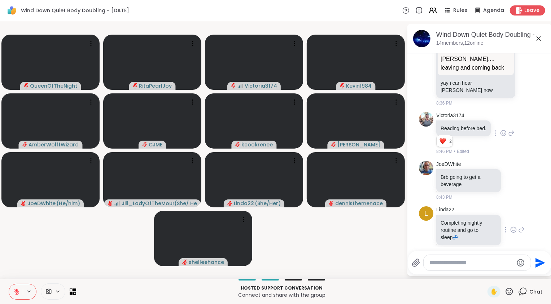
click at [511, 226] on icon at bounding box center [514, 229] width 7 height 7
click at [512, 211] on button "Select Reaction: Heart" at bounding box center [514, 218] width 14 height 14
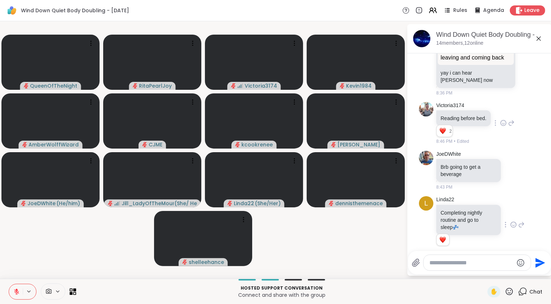
click at [296, 233] on video-player-container "QueenOfTheNight RitaPearlJoy Victoria3174 Kevin1984 AmberWolffWizard CJME kcook…" at bounding box center [203, 150] width 398 height 252
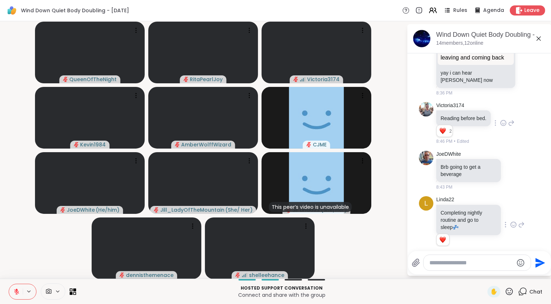
click at [443, 265] on textarea "Type your message" at bounding box center [472, 263] width 84 height 7
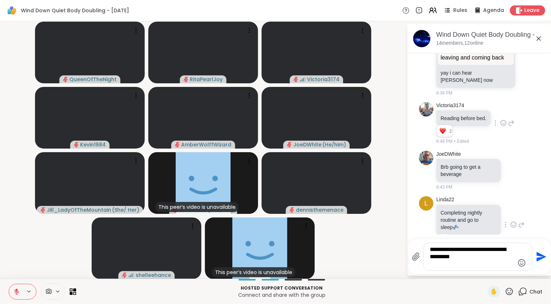
paste textarea "**********"
type textarea "**********"
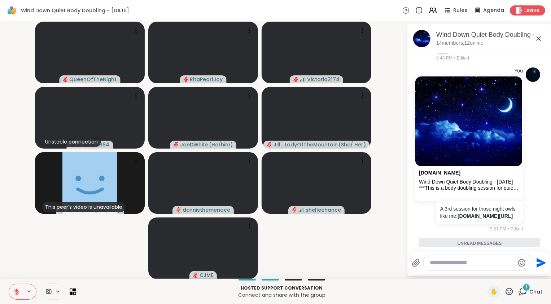
scroll to position [658, 0]
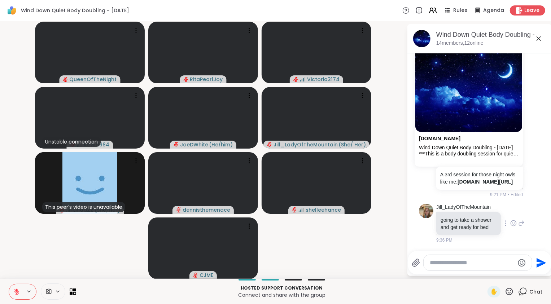
click at [511, 222] on icon at bounding box center [514, 223] width 7 height 7
click at [511, 209] on div "Select Reaction: Heart" at bounding box center [514, 212] width 7 height 7
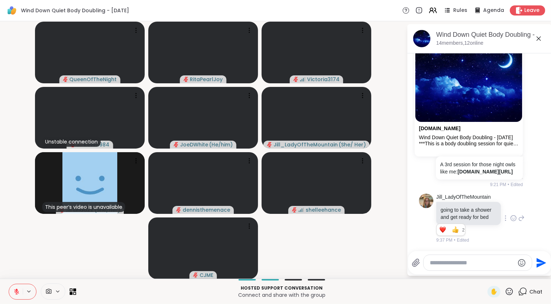
scroll to position [668, 0]
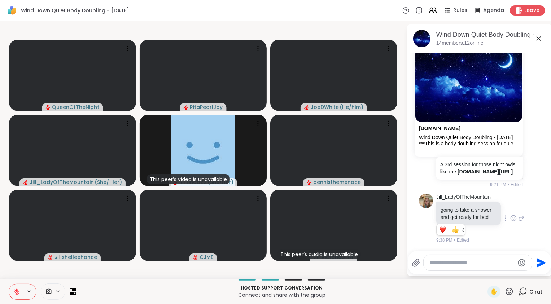
click at [430, 13] on icon at bounding box center [433, 10] width 9 height 9
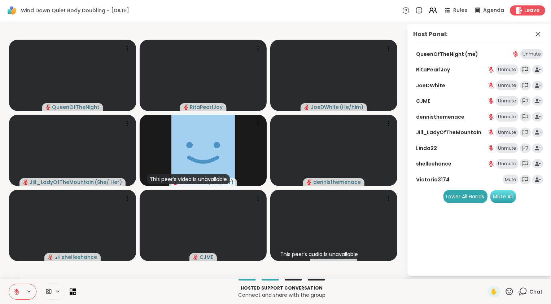
click at [506, 196] on div "Mute All" at bounding box center [504, 196] width 26 height 13
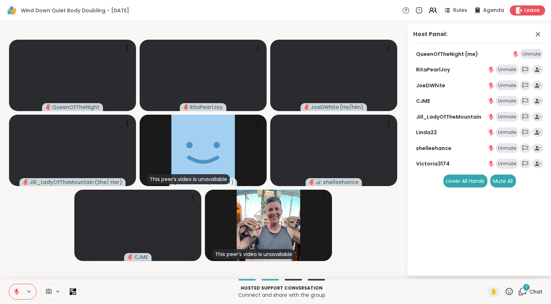
click at [523, 289] on div "1" at bounding box center [527, 288] width 8 height 8
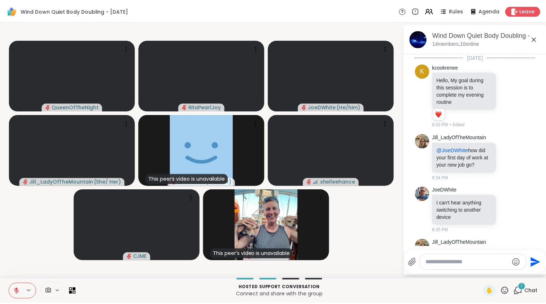
scroll to position [877, 0]
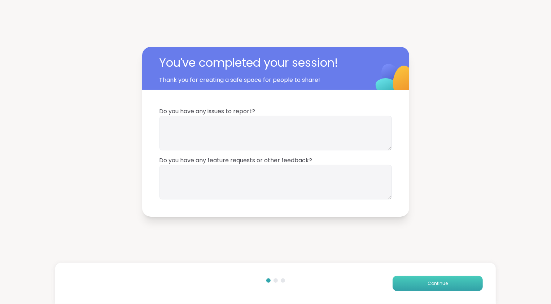
click at [433, 284] on span "Continue" at bounding box center [438, 284] width 20 height 7
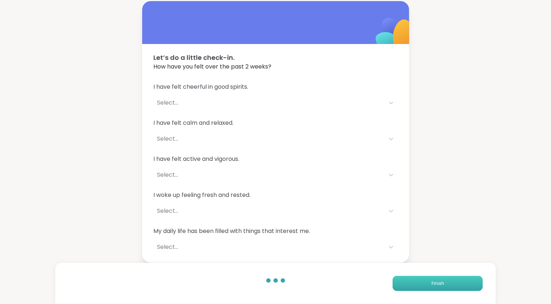
click at [433, 284] on span "Finish" at bounding box center [438, 284] width 13 height 7
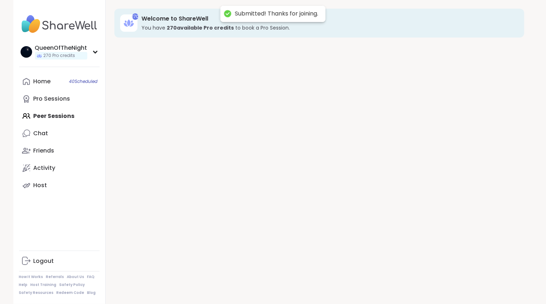
click at [433, 284] on div "270 Welcome to ShareWell You have 270 available Pro credit s to book a Pro Sess…" at bounding box center [320, 152] width 428 height 304
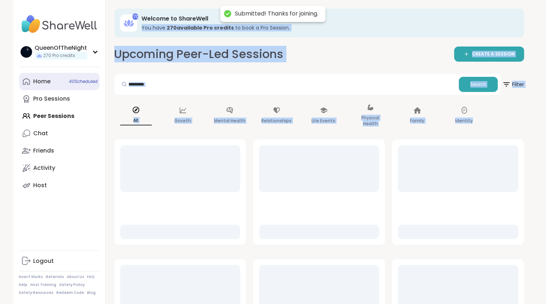
click at [53, 85] on link "Home 40 Scheduled" at bounding box center [59, 81] width 81 height 17
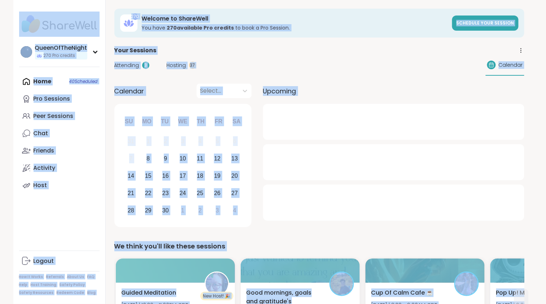
click at [298, 48] on div "Your Sessions" at bounding box center [319, 50] width 410 height 9
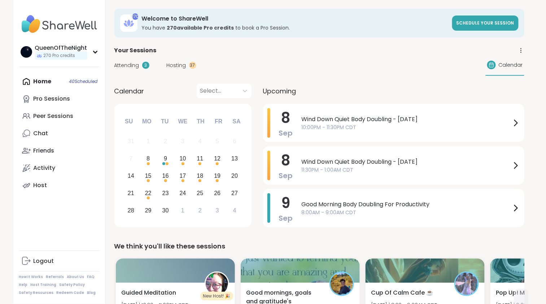
click at [167, 64] on span "Hosting" at bounding box center [177, 66] width 20 height 8
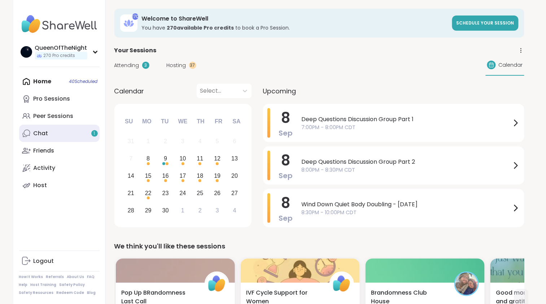
click at [63, 135] on link "Chat 1" at bounding box center [59, 133] width 81 height 17
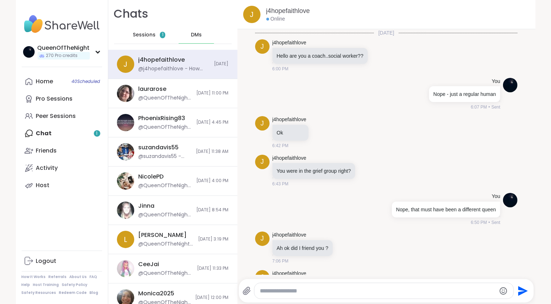
scroll to position [30, 0]
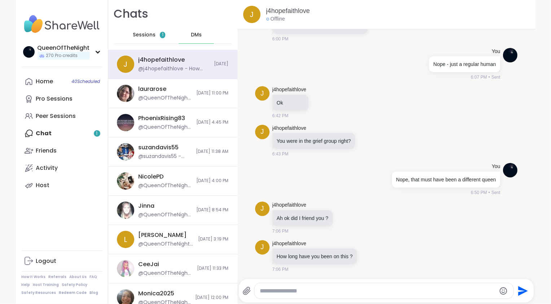
click at [147, 39] on div "Sessions 1" at bounding box center [149, 34] width 35 height 17
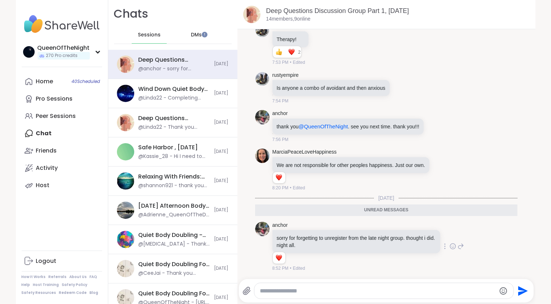
click at [450, 250] on icon at bounding box center [452, 246] width 5 height 5
click at [393, 233] on div "Select Reaction: Heart" at bounding box center [396, 235] width 7 height 7
click at [458, 247] on icon at bounding box center [461, 246] width 7 height 9
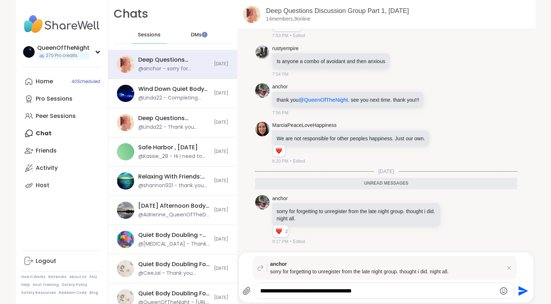
click at [340, 292] on textarea "**********" at bounding box center [378, 291] width 236 height 7
click at [385, 295] on textarea "**********" at bounding box center [378, 291] width 236 height 7
click at [502, 290] on icon "Emoji picker" at bounding box center [505, 291] width 8 height 8
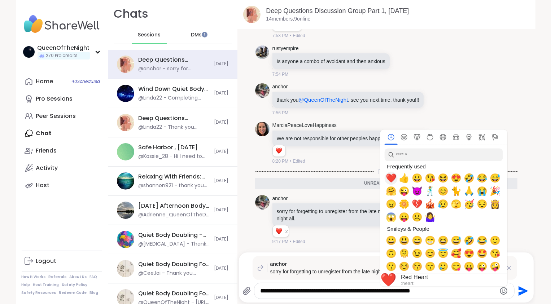
click at [391, 178] on span "❤️" at bounding box center [391, 178] width 11 height 10
type textarea "**********"
click at [523, 291] on icon "Send" at bounding box center [524, 291] width 10 height 10
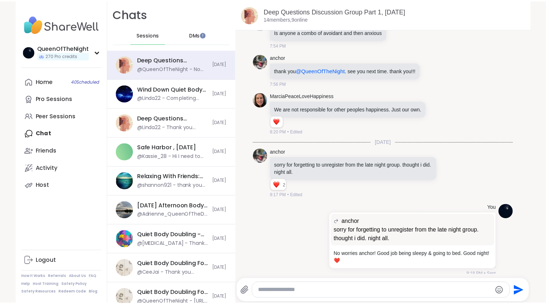
scroll to position [2181, 0]
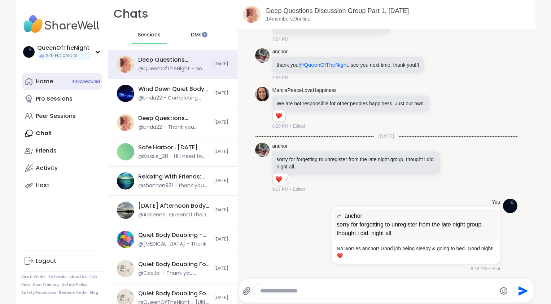
click at [55, 79] on link "Home 40 Scheduled" at bounding box center [62, 81] width 81 height 17
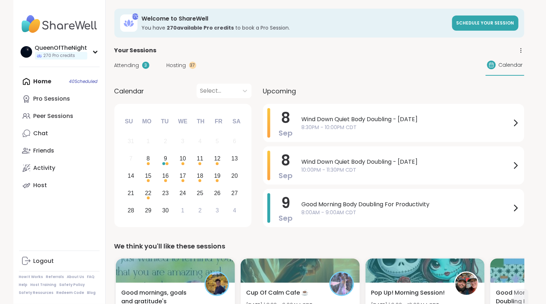
click at [137, 65] on span "Attending" at bounding box center [126, 66] width 25 height 8
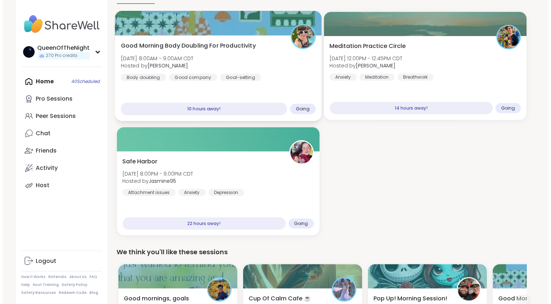
scroll to position [72, 0]
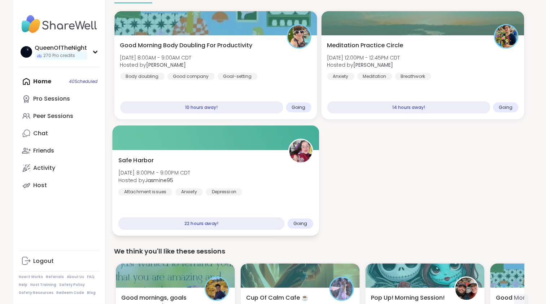
click at [251, 150] on div at bounding box center [215, 138] width 207 height 25
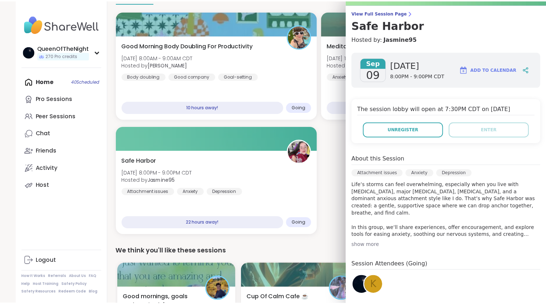
scroll to position [0, 0]
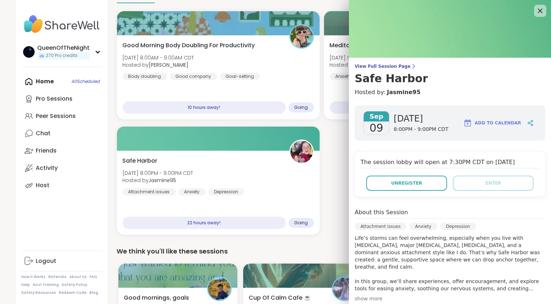
click at [536, 14] on icon at bounding box center [540, 10] width 9 height 9
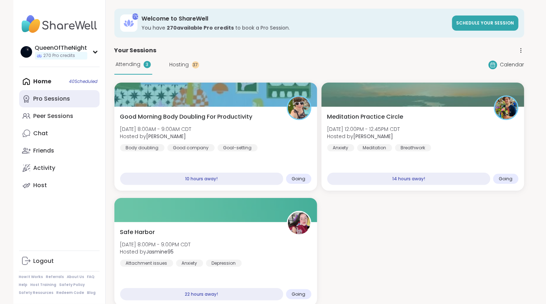
click at [75, 101] on link "Pro Sessions" at bounding box center [59, 98] width 81 height 17
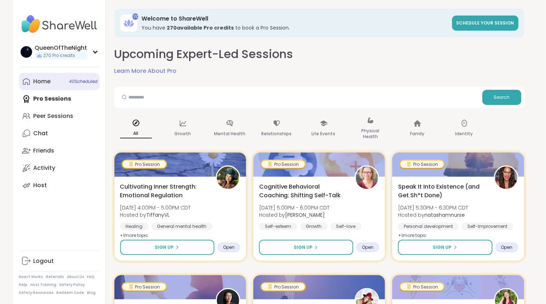
click at [82, 81] on span "40 Scheduled" at bounding box center [83, 82] width 29 height 6
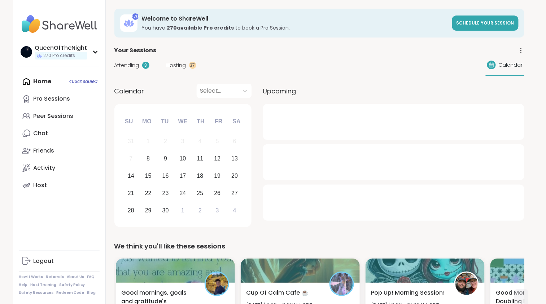
click at [176, 72] on div "Attending 3 Hosting 37 Calendar" at bounding box center [319, 65] width 410 height 21
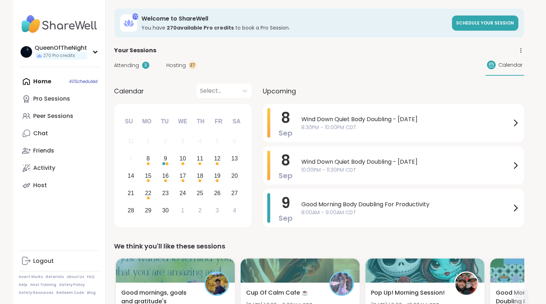
click at [176, 63] on span "Hosting" at bounding box center [177, 66] width 20 height 8
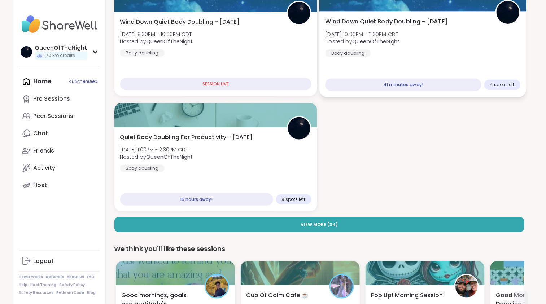
scroll to position [101, 0]
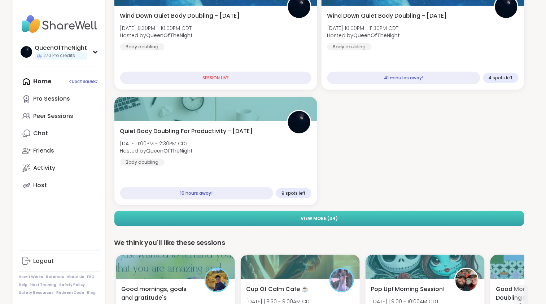
click at [348, 218] on button "View More ( 34 )" at bounding box center [319, 218] width 410 height 15
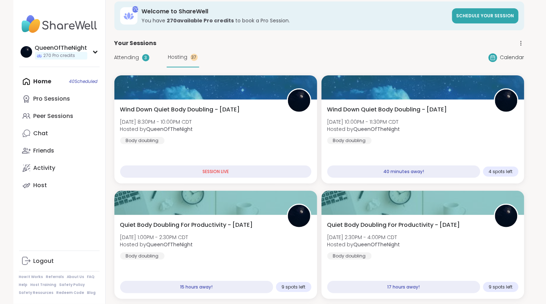
scroll to position [0, 0]
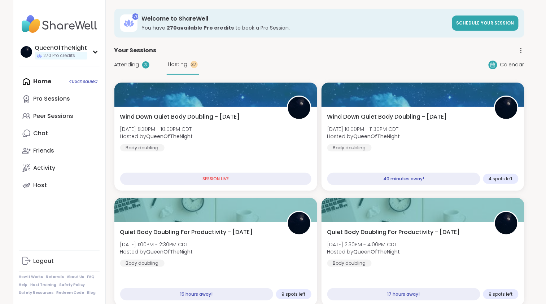
click at [118, 66] on span "Attending" at bounding box center [126, 65] width 25 height 8
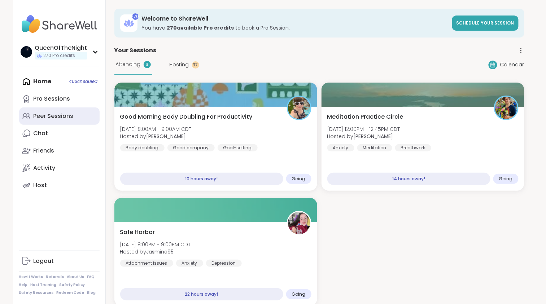
click at [65, 118] on div "Peer Sessions" at bounding box center [54, 116] width 40 height 8
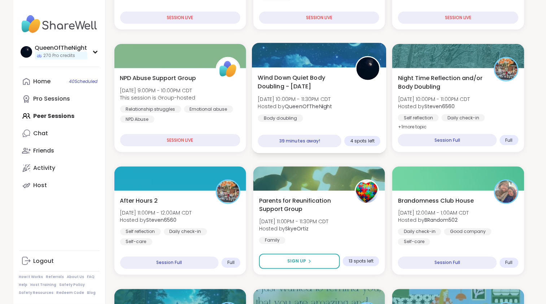
scroll to position [209, 0]
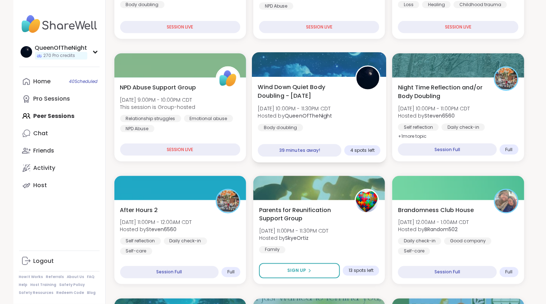
click at [330, 66] on div at bounding box center [319, 64] width 135 height 25
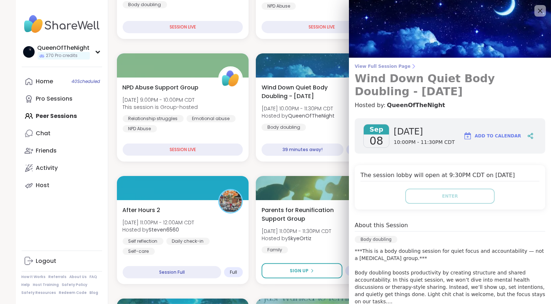
click at [377, 69] on span "View Full Session Page" at bounding box center [450, 67] width 191 height 6
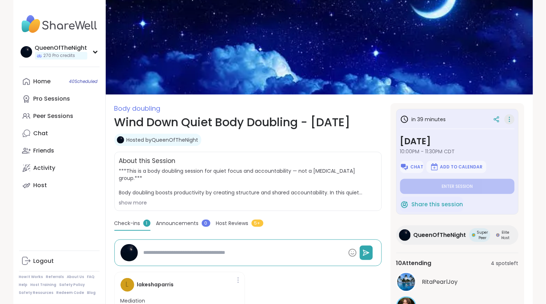
click at [513, 122] on icon at bounding box center [509, 119] width 7 height 10
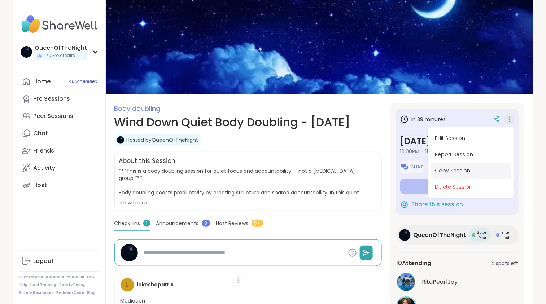
click at [451, 172] on button "Copy Session" at bounding box center [471, 171] width 81 height 16
type textarea "*"
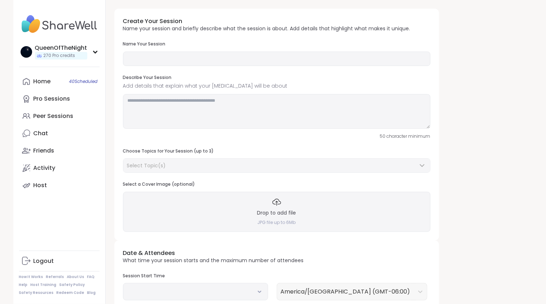
type input "**********"
type textarea "**********"
type input "**"
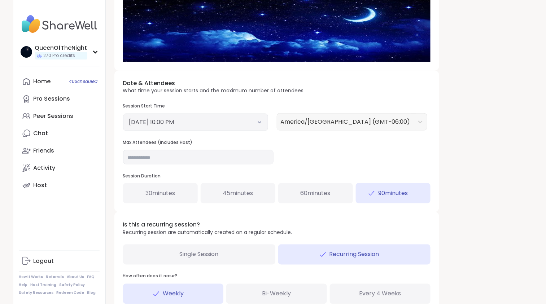
scroll to position [282, 0]
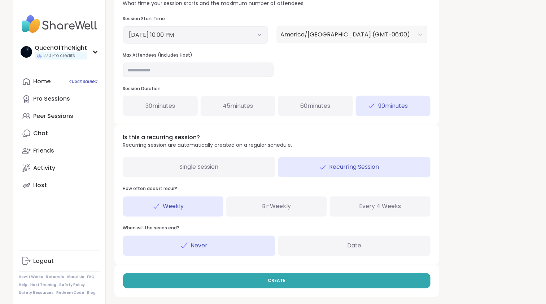
click at [240, 34] on button "September 8, 2025 10:00 PM" at bounding box center [195, 35] width 133 height 9
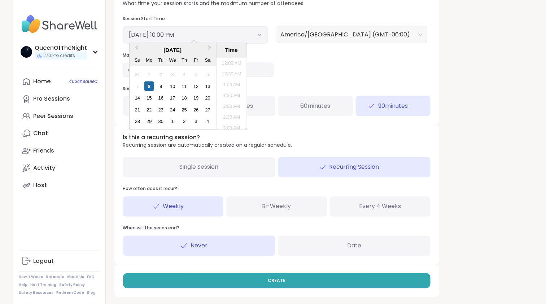
scroll to position [446, 0]
click at [234, 123] on li "11:30 PM" at bounding box center [231, 126] width 31 height 11
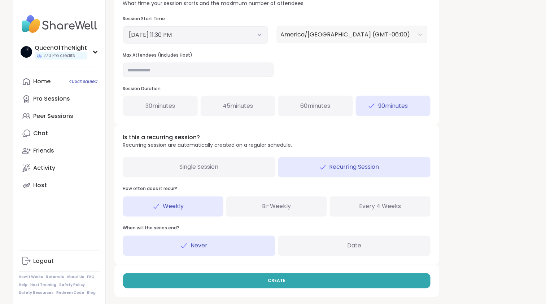
click at [455, 98] on div "**********" at bounding box center [319, 11] width 410 height 571
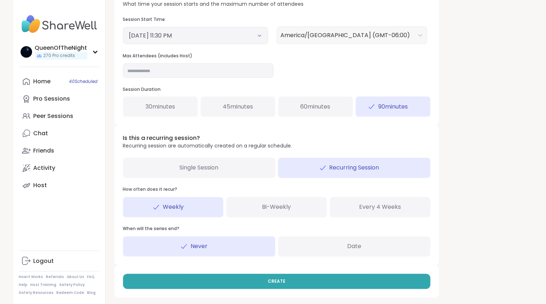
click at [228, 172] on div "Single Session" at bounding box center [199, 168] width 152 height 20
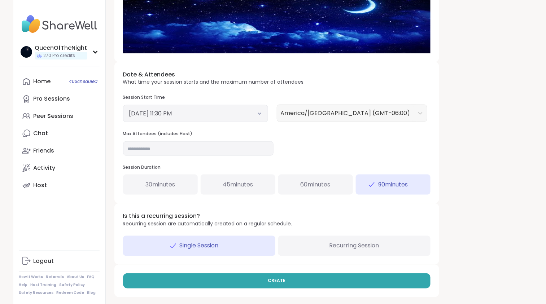
click at [257, 115] on button "September 8, 2025 11:30 PM" at bounding box center [195, 113] width 133 height 9
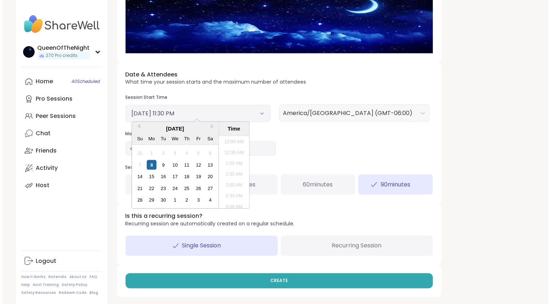
scroll to position [448, 0]
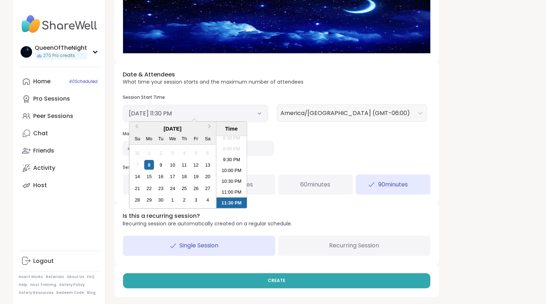
click at [444, 138] on div "**********" at bounding box center [319, 51] width 410 height 493
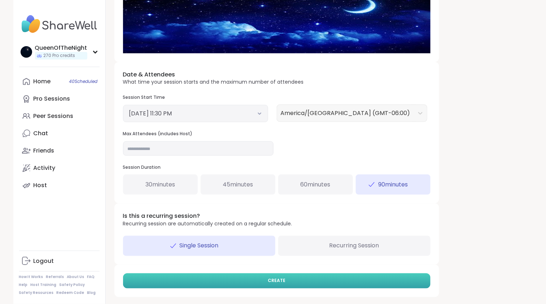
click at [268, 277] on button "CREATE" at bounding box center [277, 281] width 308 height 15
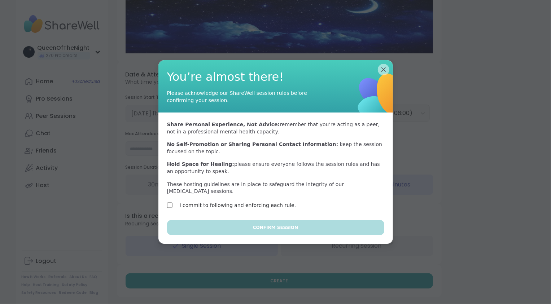
click at [258, 204] on label "I commit to following and enforcing each rule." at bounding box center [238, 205] width 117 height 9
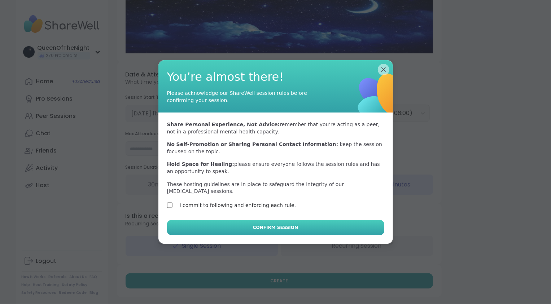
click at [297, 231] on button "Confirm Session" at bounding box center [275, 227] width 217 height 15
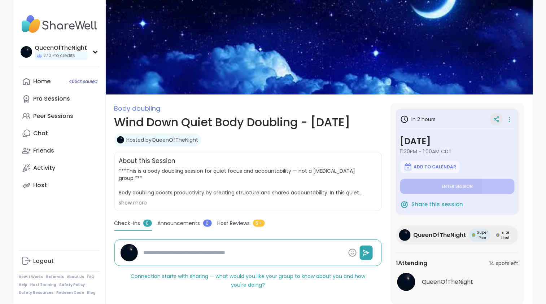
click at [495, 119] on icon at bounding box center [495, 120] width 2 height 2
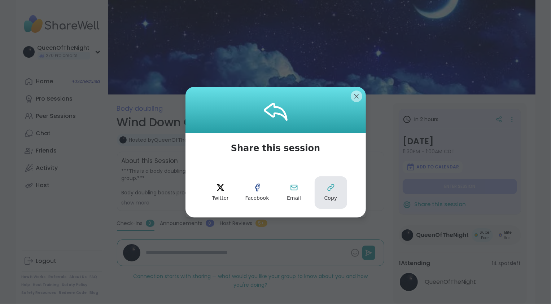
click at [328, 194] on button "Copy" at bounding box center [331, 193] width 33 height 33
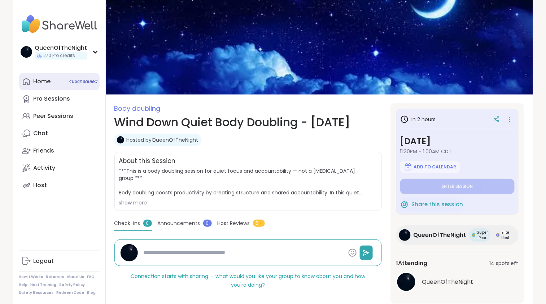
click at [53, 85] on link "Home 40 Scheduled" at bounding box center [59, 81] width 81 height 17
type textarea "*"
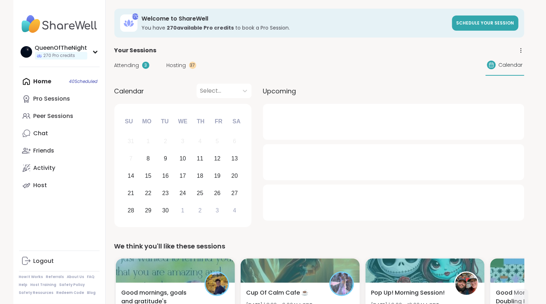
click at [177, 69] on div "Attending 3 Hosting 37 Calendar" at bounding box center [319, 65] width 410 height 21
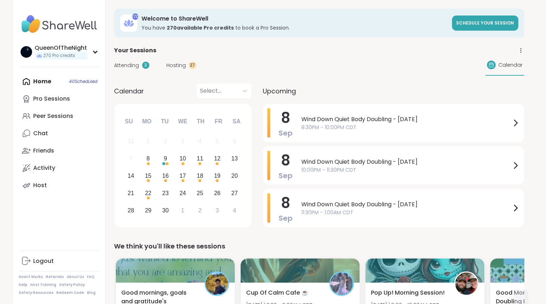
click at [177, 62] on span "Hosting" at bounding box center [177, 66] width 20 height 8
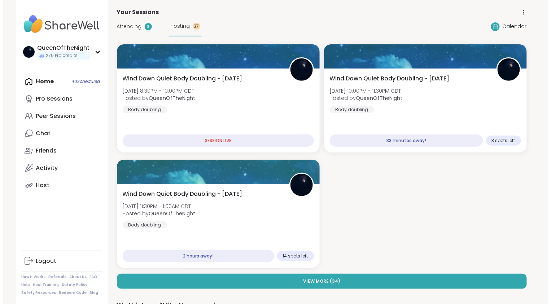
scroll to position [39, 0]
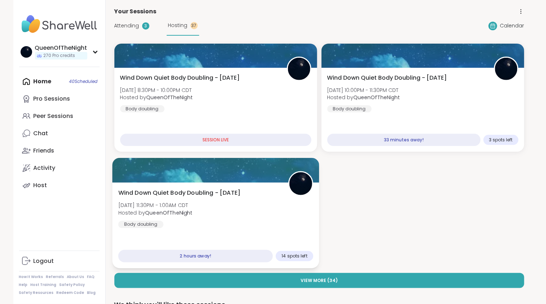
click at [251, 202] on div "Wind Down Quiet Body Doubling - Monday Mon, Sep 08 | 11:30PM - 1:00AM CDT Hoste…" at bounding box center [215, 209] width 195 height 40
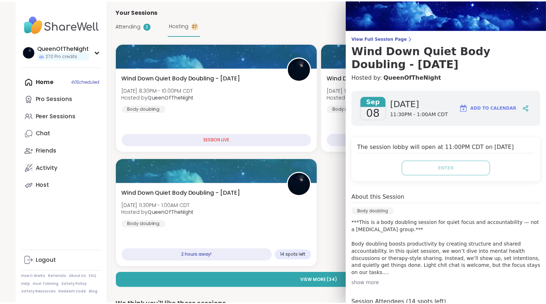
scroll to position [0, 0]
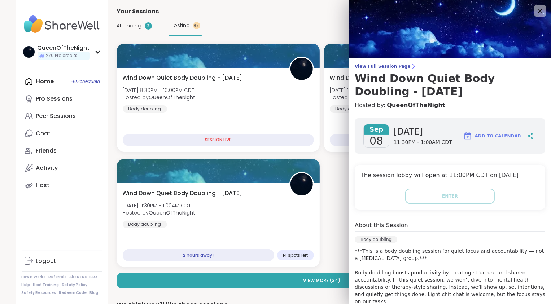
click at [536, 10] on icon at bounding box center [540, 10] width 9 height 9
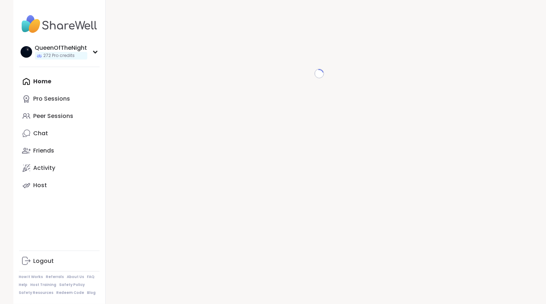
scroll to position [7, 0]
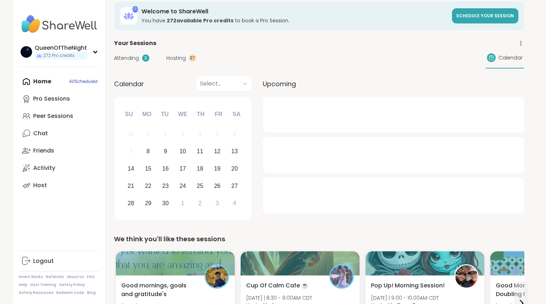
click at [172, 55] on span "Hosting" at bounding box center [177, 59] width 20 height 8
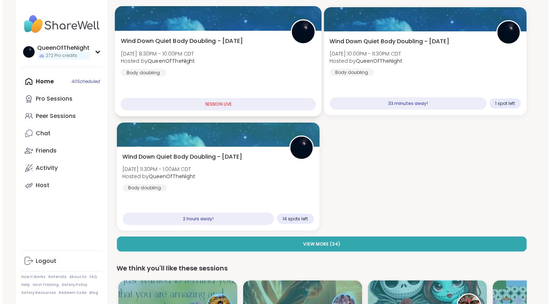
scroll to position [76, 0]
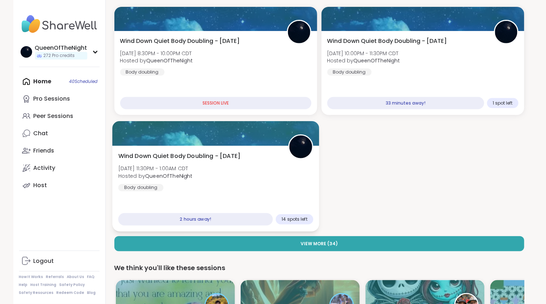
click at [215, 169] on div "Wind Down Quiet Body Doubling - [DATE] [DATE] 11:30PM - 1:00AM CDT Hosted by Qu…" at bounding box center [215, 172] width 195 height 40
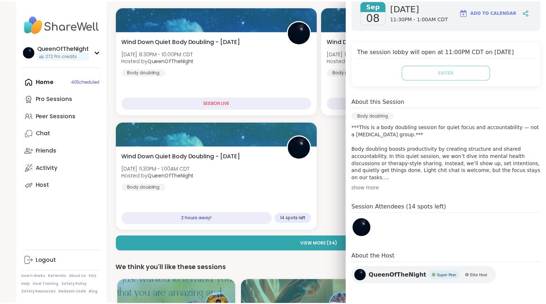
scroll to position [0, 0]
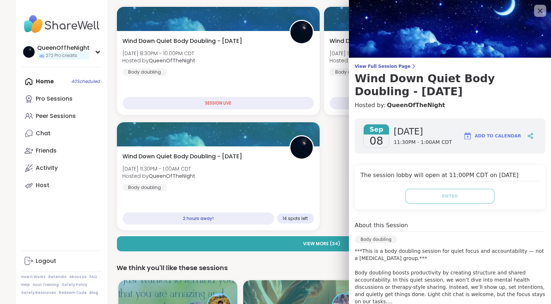
click at [536, 10] on icon at bounding box center [540, 10] width 9 height 9
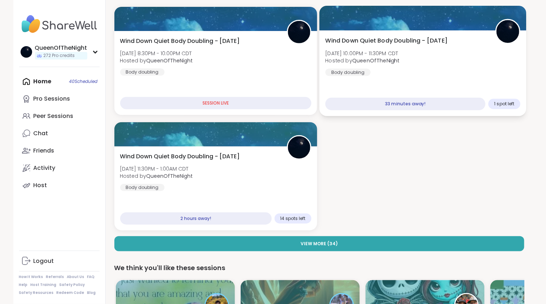
click at [422, 68] on div "Wind Down Quiet Body Doubling - [DATE] [DATE] 10:00PM - 11:30PM CDT Hosted by Q…" at bounding box center [422, 56] width 195 height 40
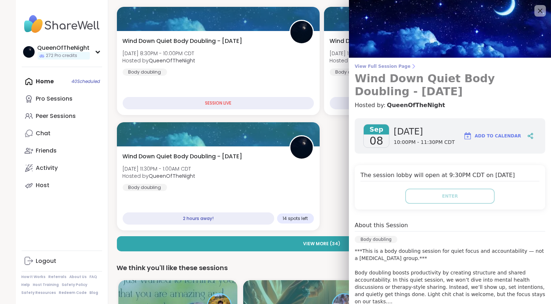
click at [393, 65] on span "View Full Session Page" at bounding box center [450, 67] width 191 height 6
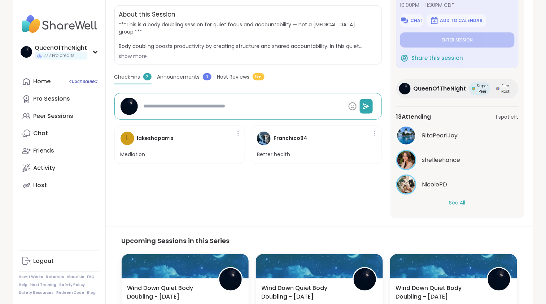
scroll to position [144, 0]
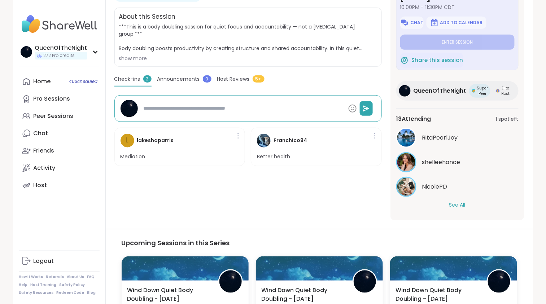
click at [458, 207] on button "See All" at bounding box center [458, 206] width 16 height 8
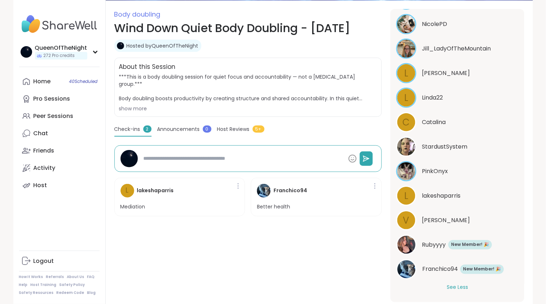
scroll to position [94, 0]
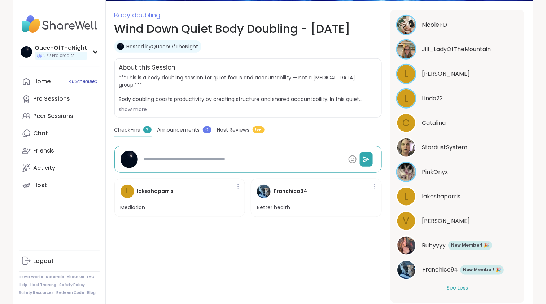
click at [135, 110] on div "show more" at bounding box center [248, 109] width 258 height 7
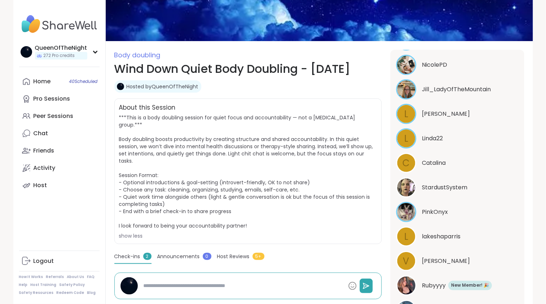
scroll to position [47, 0]
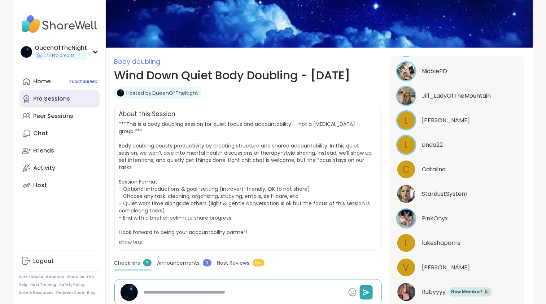
click at [65, 101] on div "Pro Sessions" at bounding box center [52, 99] width 37 height 8
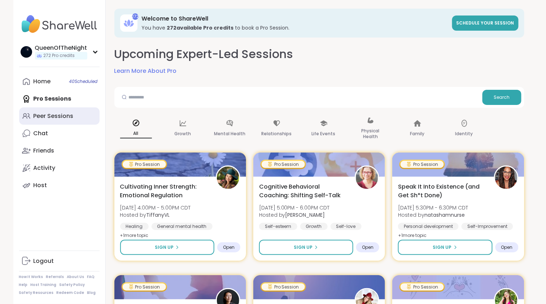
click at [83, 120] on link "Peer Sessions" at bounding box center [59, 116] width 81 height 17
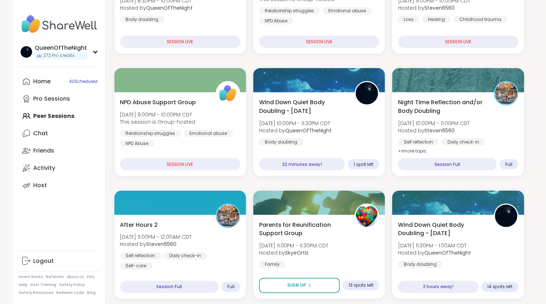
scroll to position [195, 0]
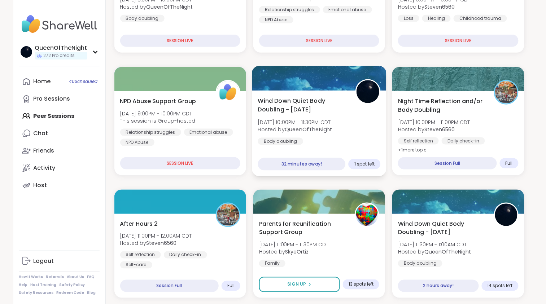
click at [317, 110] on span "Wind Down Quiet Body Doubling - [DATE]" at bounding box center [303, 105] width 90 height 18
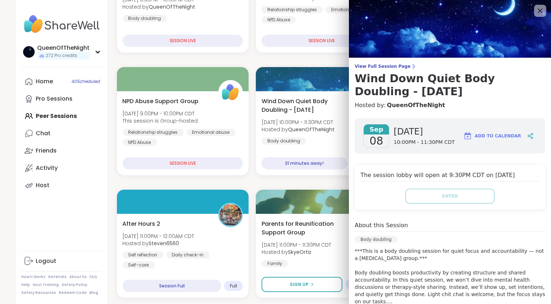
click at [538, 9] on icon at bounding box center [540, 11] width 5 height 5
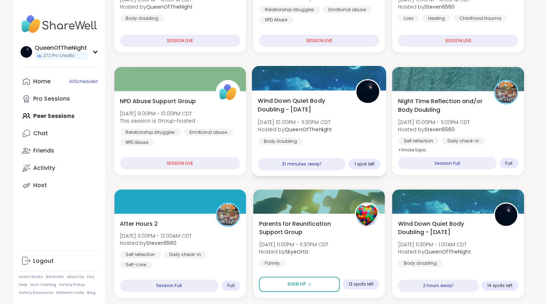
click at [315, 104] on span "Wind Down Quiet Body Doubling - [DATE]" at bounding box center [303, 105] width 90 height 18
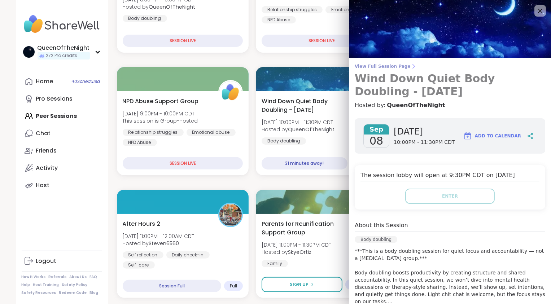
click at [383, 66] on span "View Full Session Page" at bounding box center [450, 67] width 191 height 6
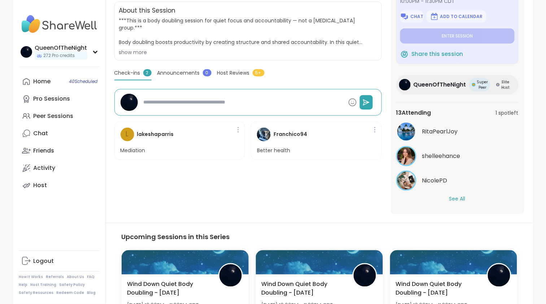
scroll to position [152, 0]
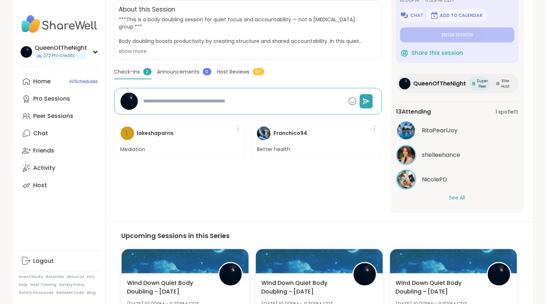
click at [461, 196] on button "See All" at bounding box center [458, 198] width 16 height 8
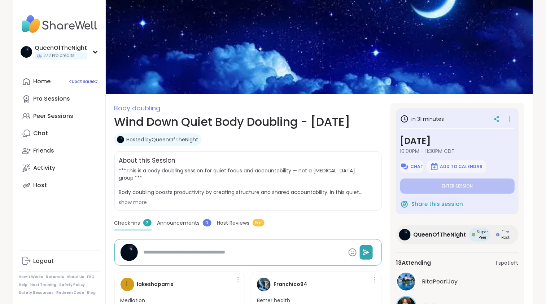
scroll to position [0, 0]
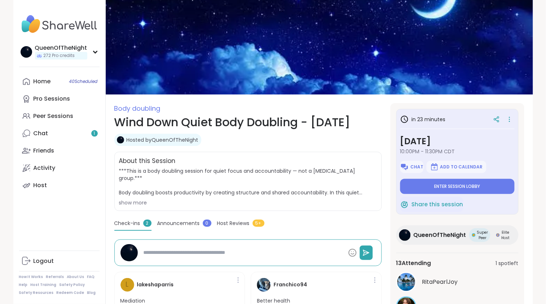
type textarea "*"
click at [60, 131] on link "Chat" at bounding box center [59, 133] width 81 height 17
type textarea "*"
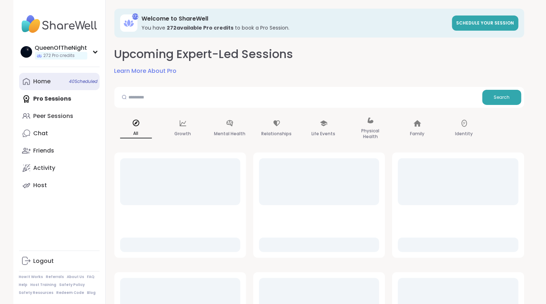
click at [57, 83] on link "Home 40 Scheduled" at bounding box center [59, 81] width 81 height 17
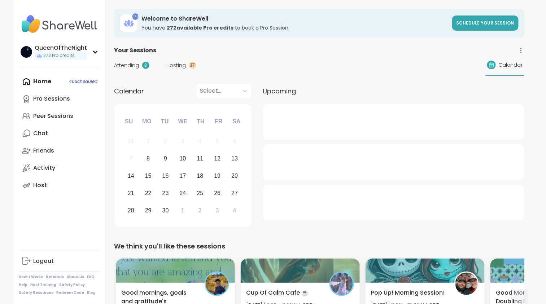
click at [178, 70] on div "Attending 3 Hosting 37 Calendar" at bounding box center [319, 65] width 410 height 21
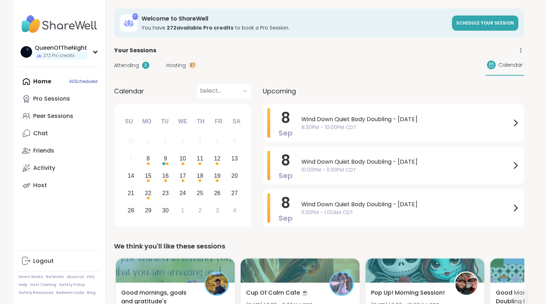
click at [177, 65] on span "Hosting" at bounding box center [177, 66] width 20 height 8
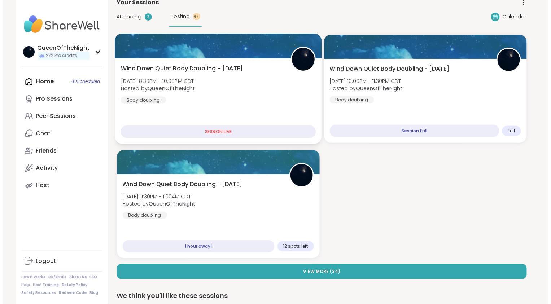
scroll to position [53, 0]
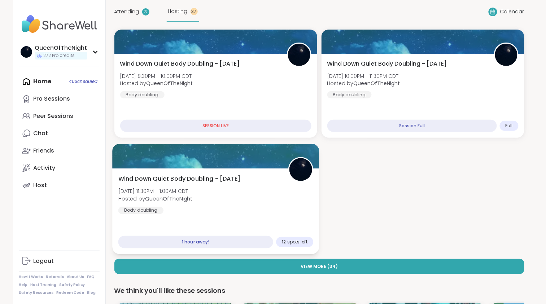
click at [256, 182] on div "Wind Down Quiet Body Doubling - [DATE] [DATE] 11:30PM - 1:00AM CDT Hosted by Qu…" at bounding box center [215, 195] width 195 height 40
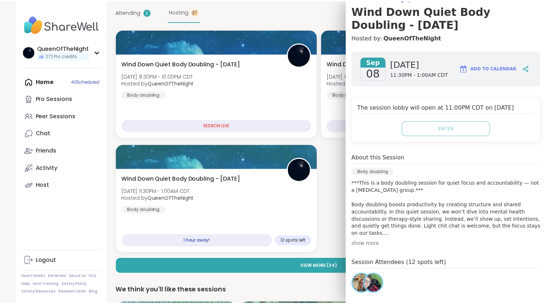
scroll to position [0, 0]
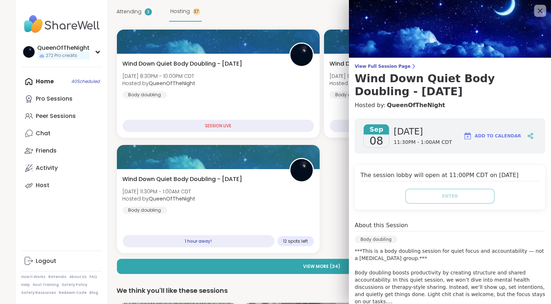
click at [536, 9] on div at bounding box center [541, 11] width 12 height 12
click at [536, 12] on div at bounding box center [541, 11] width 12 height 12
click at [536, 13] on icon at bounding box center [540, 10] width 9 height 9
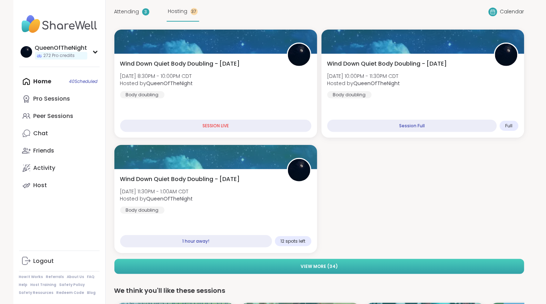
click at [337, 267] on button "View More ( 34 )" at bounding box center [319, 266] width 410 height 15
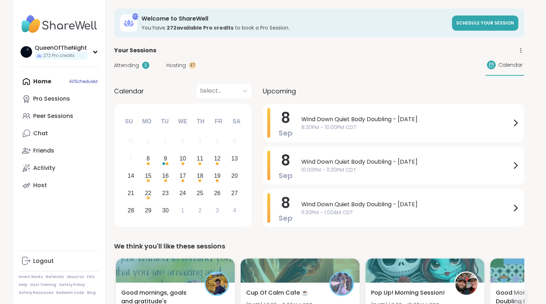
click at [176, 66] on span "Hosting" at bounding box center [177, 66] width 20 height 8
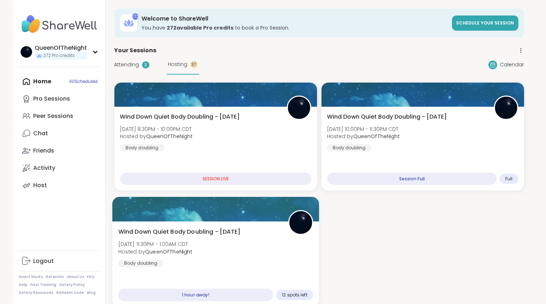
click at [181, 265] on div "Wind Down Quiet Body Doubling - [DATE] [DATE] 11:30PM - 1:00AM CDT Hosted by Qu…" at bounding box center [215, 248] width 195 height 40
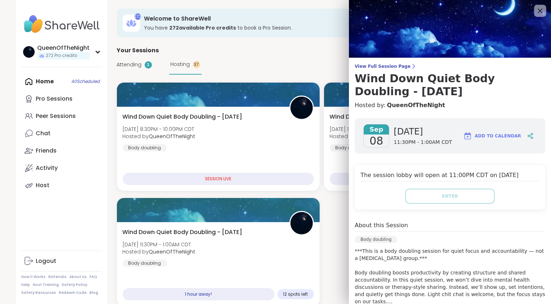
click at [536, 13] on icon at bounding box center [540, 10] width 9 height 9
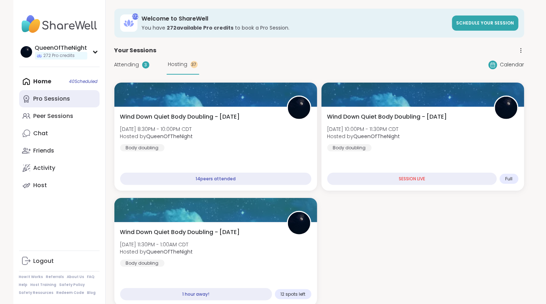
click at [68, 103] on div "Pro Sessions" at bounding box center [52, 99] width 37 height 8
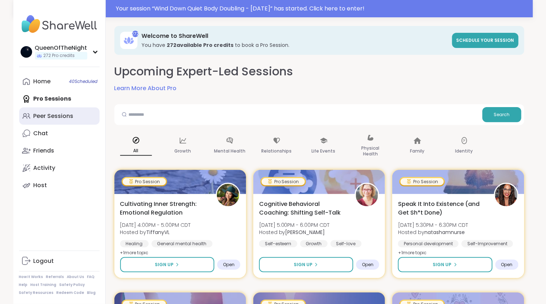
click at [73, 116] on link "Peer Sessions" at bounding box center [59, 116] width 81 height 17
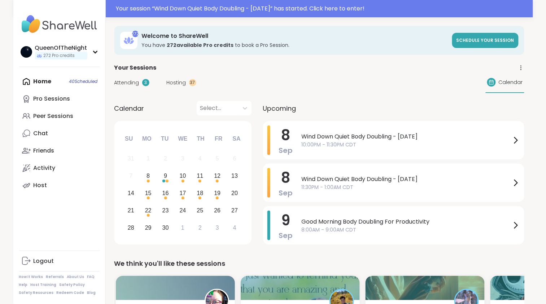
click at [179, 86] on span "Hosting" at bounding box center [177, 83] width 20 height 8
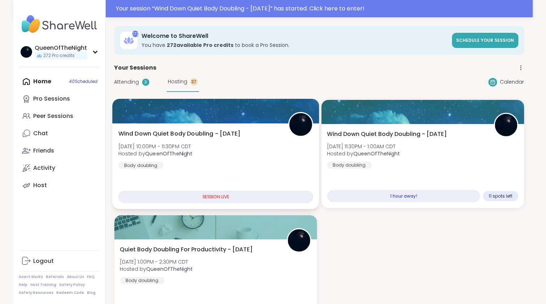
click at [240, 136] on span "Wind Down Quiet Body Doubling - [DATE]" at bounding box center [179, 134] width 122 height 9
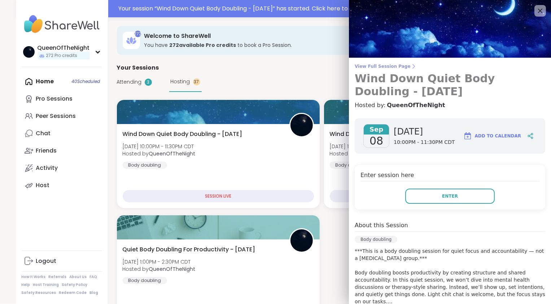
click at [375, 64] on span "View Full Session Page" at bounding box center [450, 67] width 191 height 6
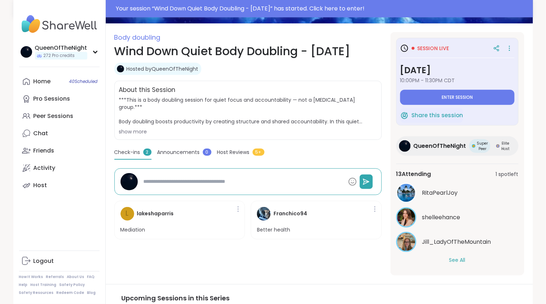
scroll to position [89, 0]
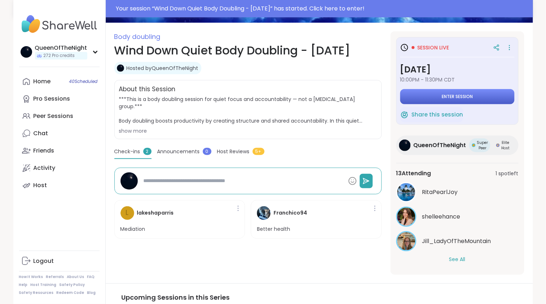
click at [471, 100] on button "Enter session" at bounding box center [458, 96] width 114 height 15
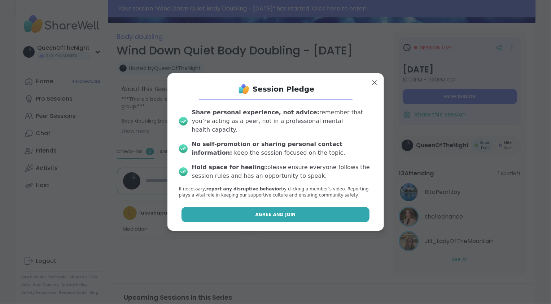
click at [291, 211] on button "Agree and Join" at bounding box center [276, 214] width 188 height 15
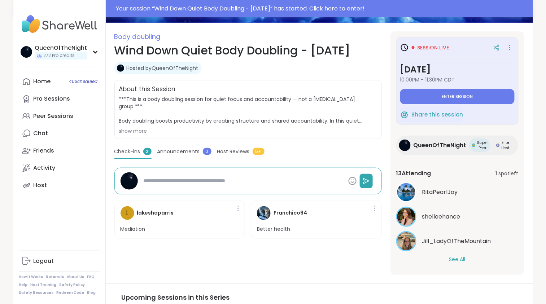
type textarea "*"
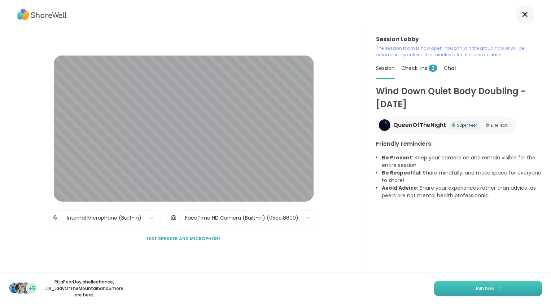
click at [459, 292] on button "Join now" at bounding box center [488, 288] width 108 height 15
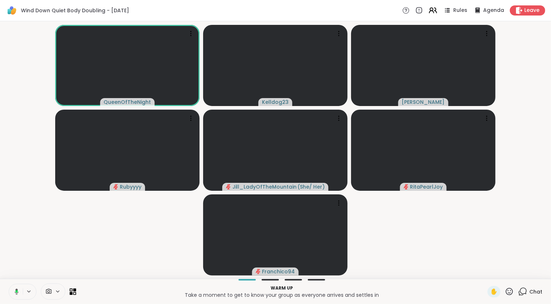
click at [432, 12] on icon at bounding box center [433, 10] width 9 height 9
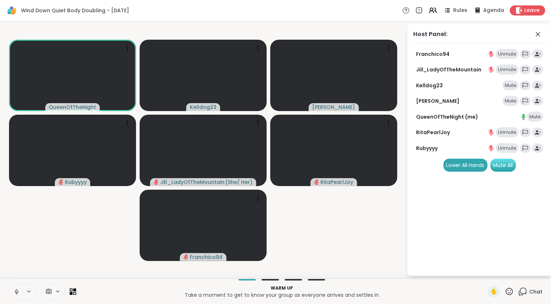
click at [504, 165] on div "Mute All" at bounding box center [504, 165] width 26 height 13
click at [540, 35] on icon at bounding box center [538, 34] width 9 height 9
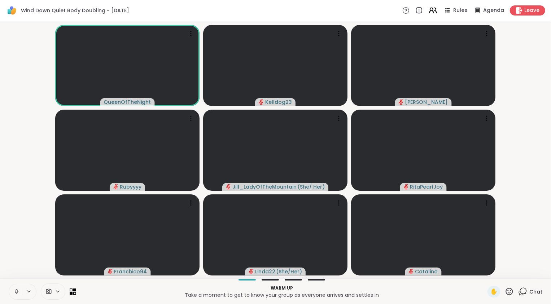
click at [430, 11] on icon at bounding box center [432, 12] width 4 height 2
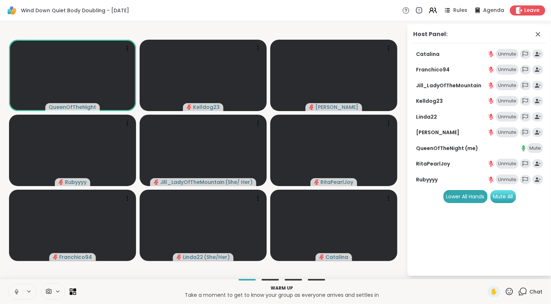
click at [511, 199] on div "Mute All" at bounding box center [504, 196] width 26 height 13
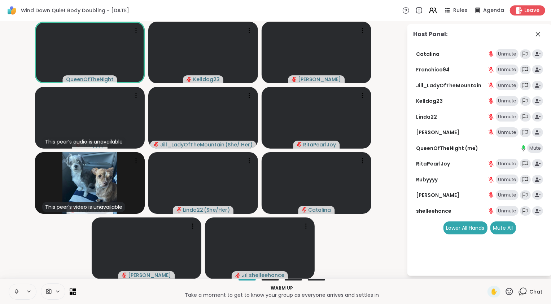
click at [374, 251] on video-player-container "QueenOfTheNight Kelldog23 Lorena This peer’s audio is unavailable Rubyyyy Jill_…" at bounding box center [203, 150] width 398 height 252
click at [378, 258] on video-player-container "QueenOfTheNight Kelldog23 Lorena This peer’s audio is unavailable Rubyyyy Jill_…" at bounding box center [203, 150] width 398 height 252
click at [357, 259] on video-player-container "QueenOfTheNight Kelldog23 Lorena This peer’s audio is unavailable Rubyyyy Jill_…" at bounding box center [203, 150] width 398 height 252
click at [350, 259] on video-player-container "QueenOfTheNight Kelldog23 Lorena This peer’s audio is unavailable Rubyyyy Jill_…" at bounding box center [203, 150] width 398 height 252
click at [346, 263] on video-player-container "QueenOfTheNight Kelldog23 Lorena This peer’s audio is unavailable Rubyyyy Jill_…" at bounding box center [203, 150] width 398 height 252
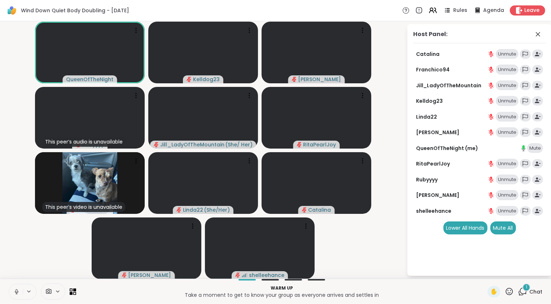
click at [520, 294] on icon at bounding box center [523, 291] width 7 height 7
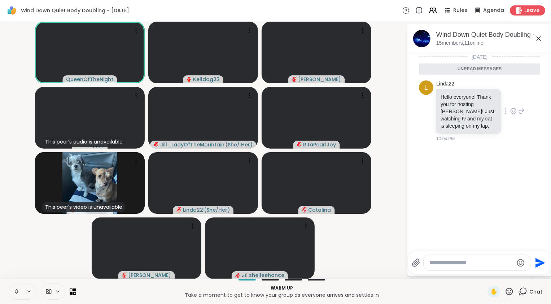
click at [512, 111] on icon at bounding box center [514, 111] width 7 height 7
click at [512, 99] on div "Select Reaction: Heart" at bounding box center [514, 99] width 7 height 7
click at [520, 115] on icon at bounding box center [522, 116] width 5 height 5
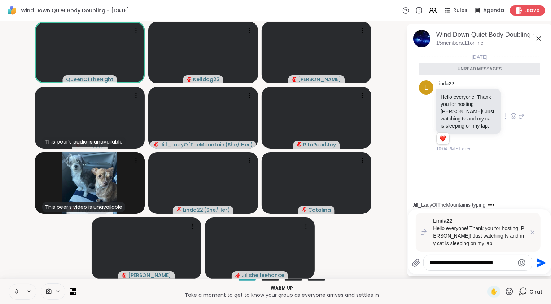
type textarea "**********"
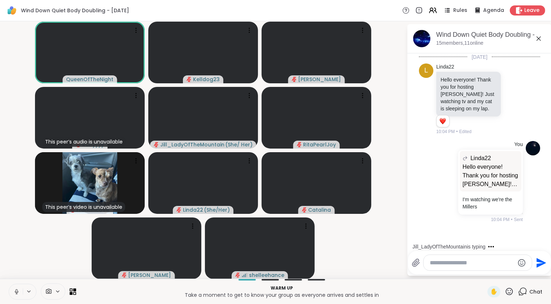
click at [17, 292] on icon at bounding box center [16, 292] width 7 height 7
click at [56, 253] on video-player-container "QueenOfTheNight Kelldog23 Lorena This peer’s audio is unavailable Rubyyyy Jill_…" at bounding box center [203, 150] width 398 height 252
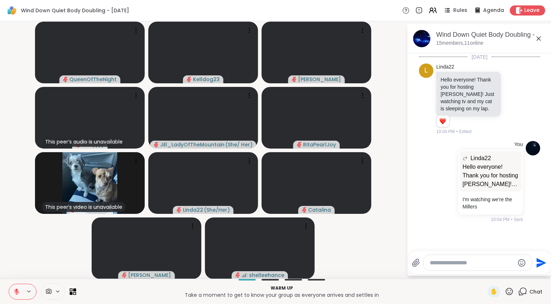
click at [20, 294] on button at bounding box center [16, 292] width 14 height 15
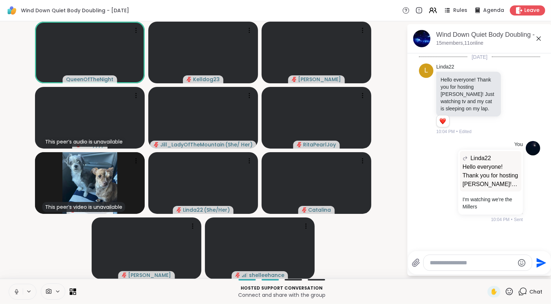
click at [369, 247] on video-player-container "QueenOfTheNight Kelldog23 Lorena This peer’s audio is unavailable Rubyyyy Jill_…" at bounding box center [203, 150] width 398 height 252
click at [454, 10] on span "Rules" at bounding box center [461, 11] width 15 height 8
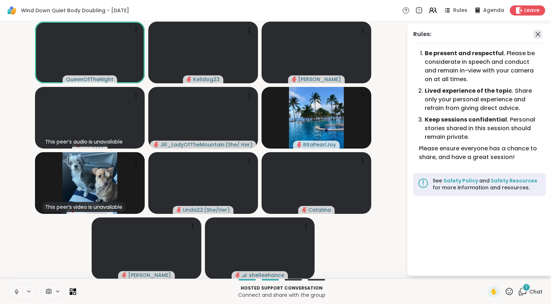
click at [537, 36] on icon at bounding box center [538, 34] width 4 height 4
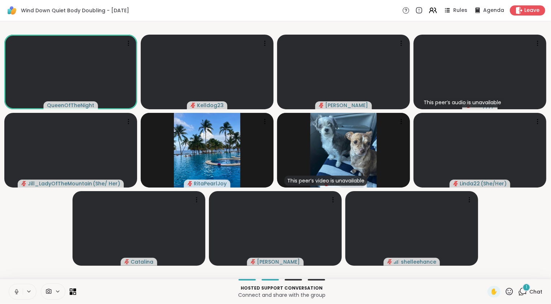
click at [519, 294] on icon at bounding box center [523, 291] width 9 height 9
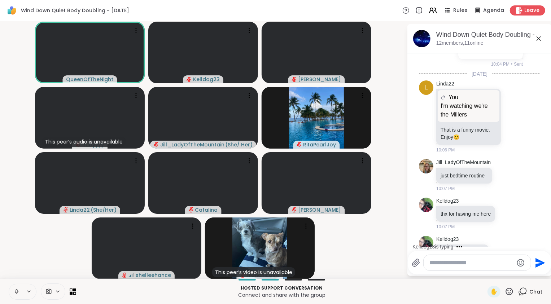
scroll to position [194, 0]
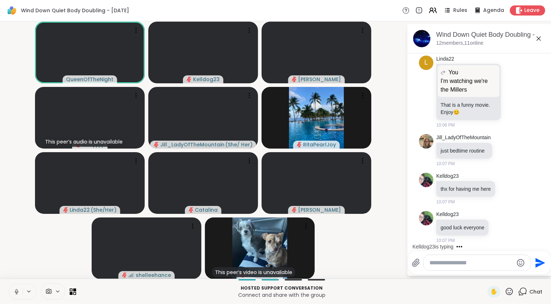
click at [15, 290] on icon at bounding box center [16, 292] width 7 height 7
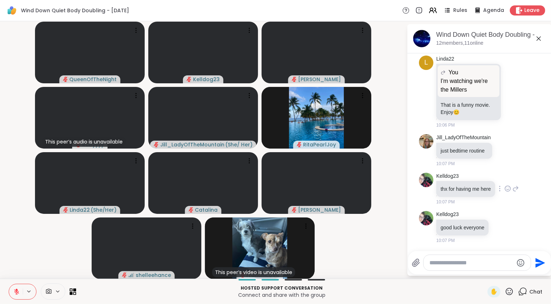
click at [506, 187] on icon at bounding box center [508, 188] width 7 height 7
click at [507, 177] on span "Select Reaction: Heart" at bounding box center [508, 177] width 7 height 7
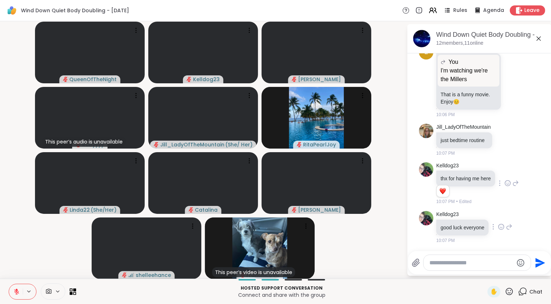
click at [502, 231] on icon at bounding box center [501, 227] width 7 height 7
click at [505, 219] on div "Select Reaction: Heart" at bounding box center [501, 215] width 7 height 7
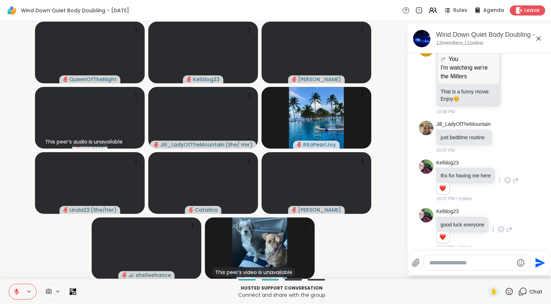
scroll to position [215, 0]
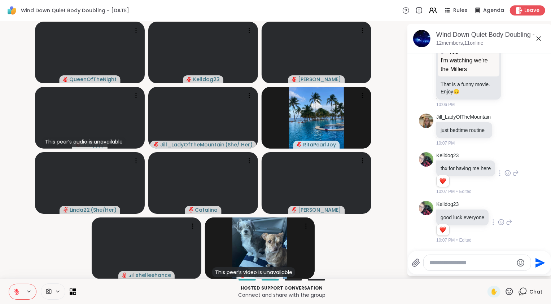
click at [372, 265] on video-player-container "QueenOfTheNight Kelldog23 Lorena This peer’s audio is unavailable Rubyyyy Jill_…" at bounding box center [203, 150] width 398 height 252
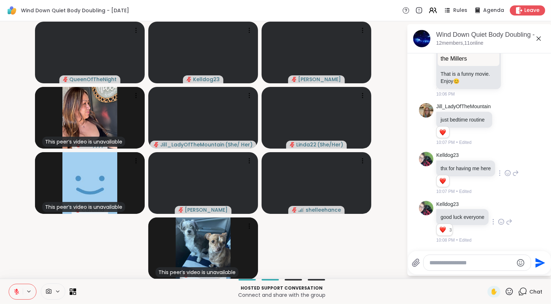
scroll to position [278, 0]
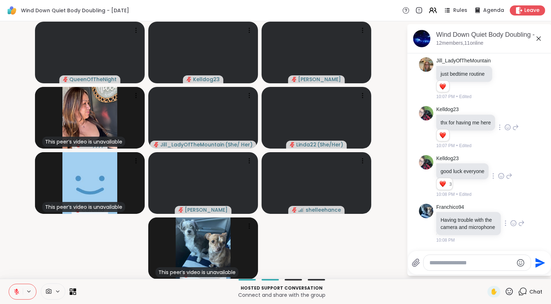
click at [519, 222] on icon at bounding box center [522, 223] width 7 height 9
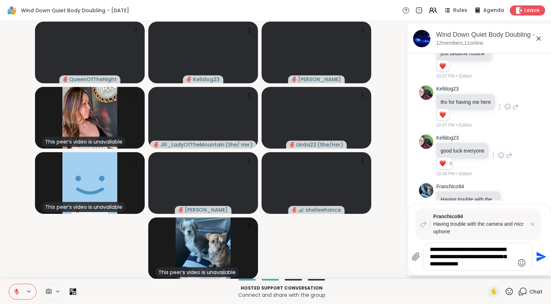
type textarea "**********"
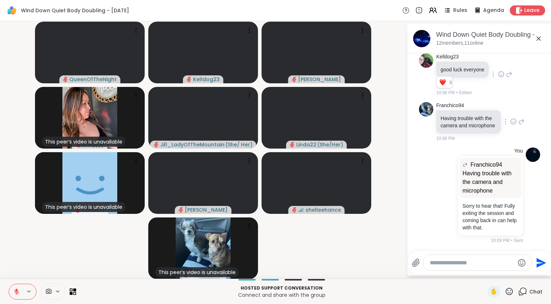
scroll to position [425, 0]
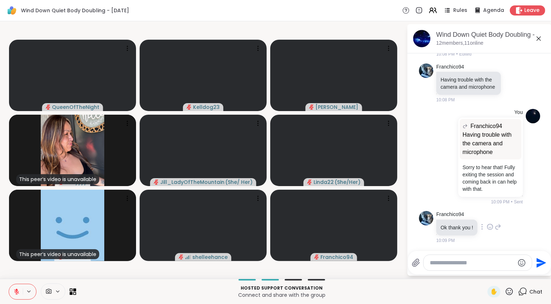
click at [498, 226] on icon at bounding box center [498, 227] width 7 height 9
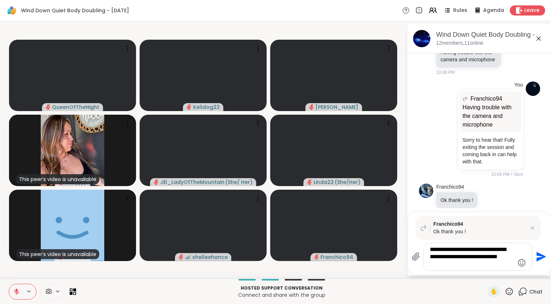
drag, startPoint x: 447, startPoint y: 258, endPoint x: 465, endPoint y: 278, distance: 27.1
click at [465, 278] on div "QueenOfTheNight Kelldog23 Lorena This peer’s video is unavailable Rubyyyy Jill_…" at bounding box center [275, 150] width 551 height 258
type textarea "**********"
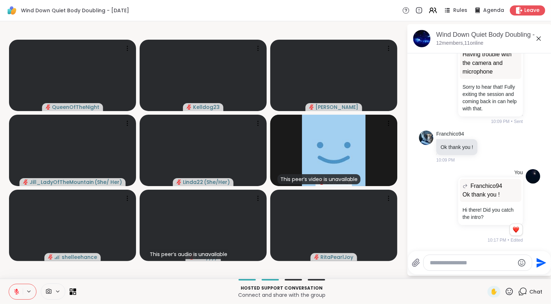
scroll to position [506, 0]
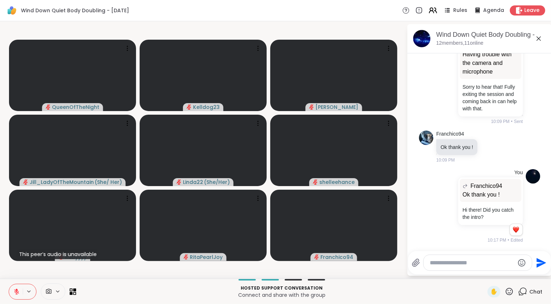
click at [430, 13] on icon at bounding box center [433, 10] width 9 height 9
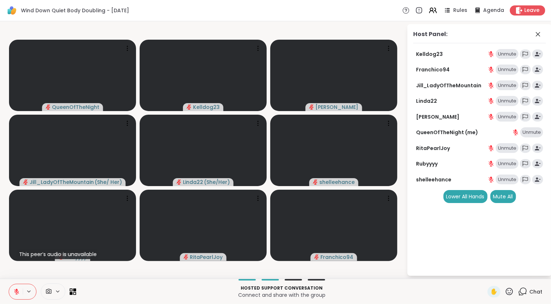
click at [519, 294] on icon at bounding box center [523, 291] width 9 height 9
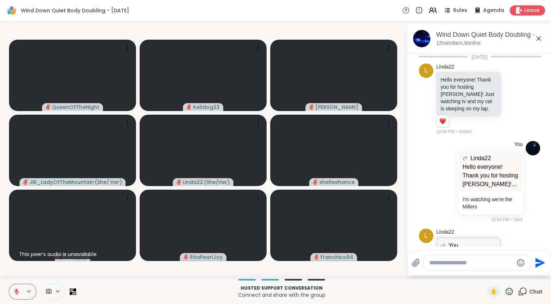
scroll to position [499, 0]
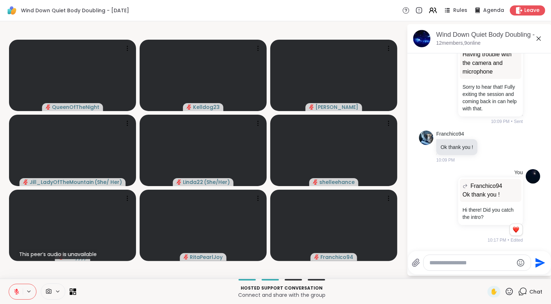
drag, startPoint x: 519, startPoint y: 294, endPoint x: 519, endPoint y: 304, distance: 10.9
click at [518, 304] on div "Hosted support conversation Connect and share with the group ✋ Chat" at bounding box center [275, 291] width 551 height 25
click at [519, 304] on div "Hosted support conversation Connect and share with the group ✋ Chat" at bounding box center [275, 291] width 551 height 25
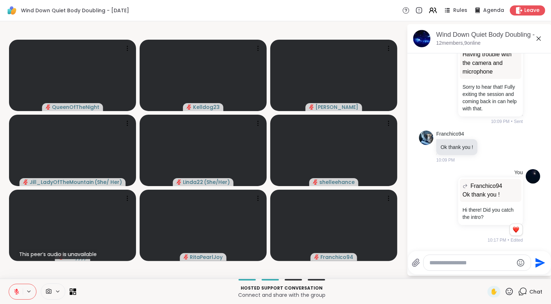
click at [519, 304] on div "Hosted support conversation Connect and share with the group ✋ Chat" at bounding box center [275, 291] width 551 height 25
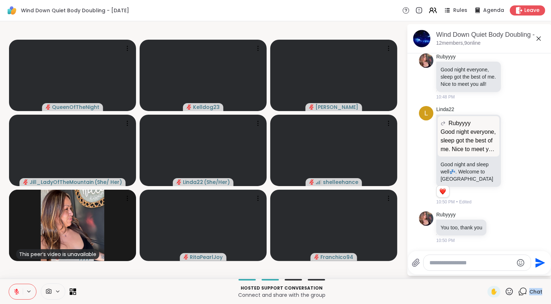
scroll to position [755, 0]
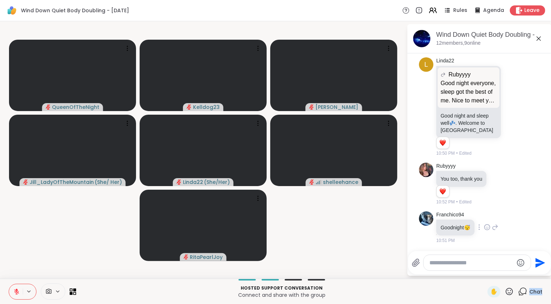
click at [489, 231] on icon at bounding box center [487, 227] width 7 height 7
click at [485, 219] on div "Select Reaction: Heart" at bounding box center [487, 216] width 7 height 7
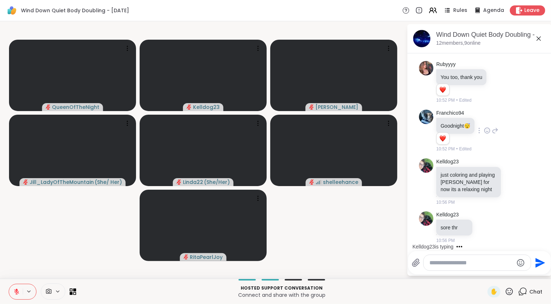
scroll to position [927, 0]
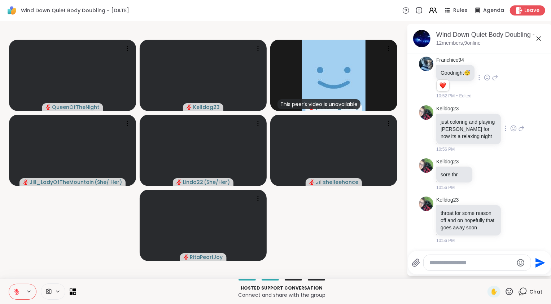
click at [503, 124] on div at bounding box center [514, 128] width 22 height 9
click at [511, 125] on icon at bounding box center [514, 128] width 7 height 7
click at [511, 114] on div "Select Reaction: Heart" at bounding box center [514, 117] width 7 height 7
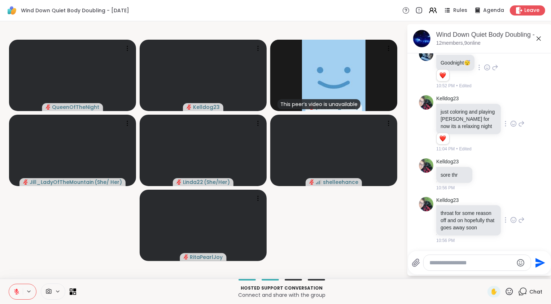
click at [511, 224] on icon at bounding box center [514, 220] width 7 height 7
click at [511, 212] on div "Select Reaction: Heart" at bounding box center [514, 209] width 7 height 7
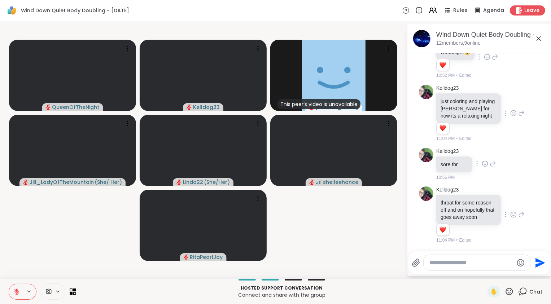
click at [485, 160] on icon at bounding box center [485, 163] width 7 height 7
click at [482, 149] on span "Select Reaction: Heart" at bounding box center [485, 152] width 7 height 7
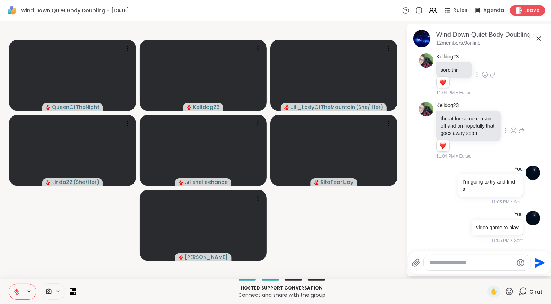
scroll to position [1053, 0]
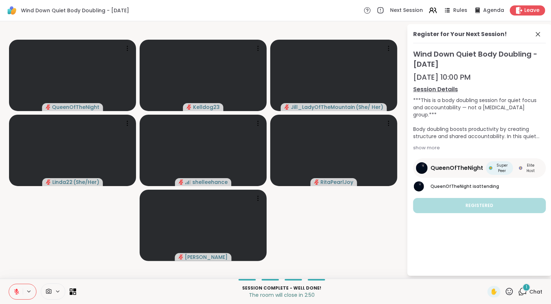
click at [523, 290] on div "1" at bounding box center [527, 288] width 8 height 8
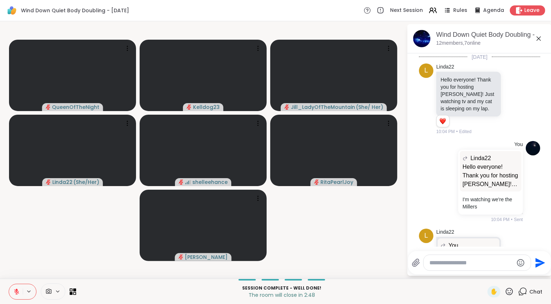
scroll to position [1108, 0]
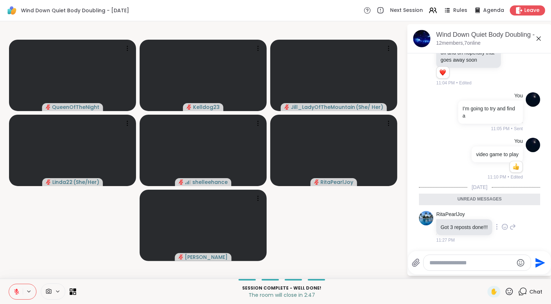
click at [506, 226] on icon at bounding box center [505, 227] width 7 height 7
click at [506, 217] on div "Select Reaction: Heart" at bounding box center [505, 215] width 7 height 7
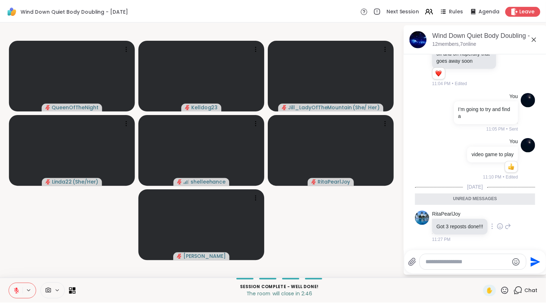
scroll to position [1119, 0]
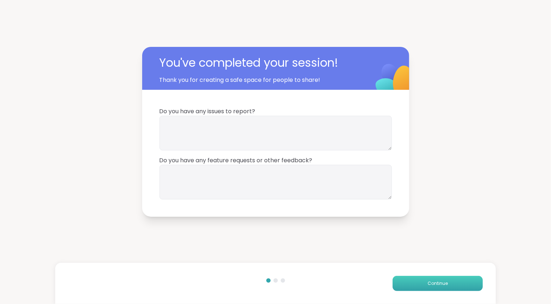
click at [437, 277] on button "Continue" at bounding box center [438, 283] width 90 height 15
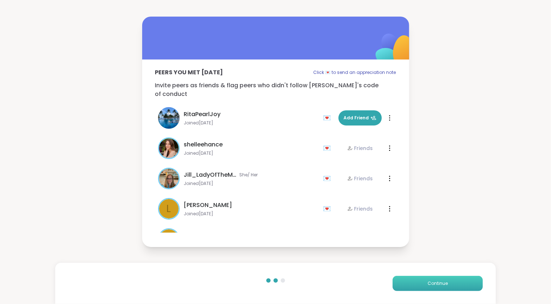
click at [437, 277] on button "Continue" at bounding box center [438, 283] width 90 height 15
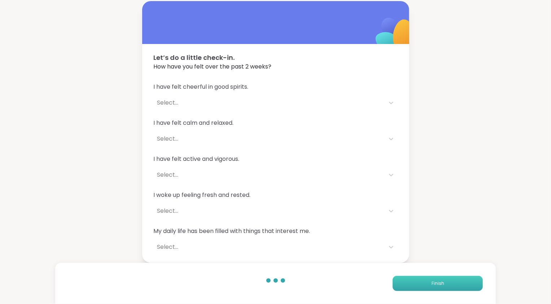
click at [437, 277] on button "Finish" at bounding box center [438, 283] width 90 height 15
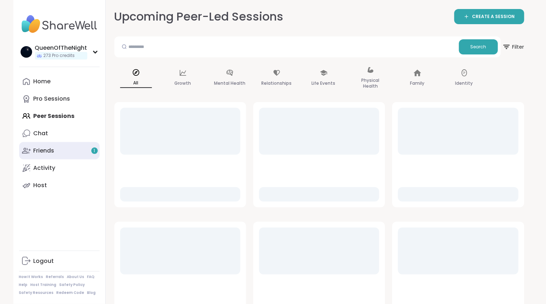
click at [79, 147] on link "Friends 1" at bounding box center [59, 150] width 81 height 17
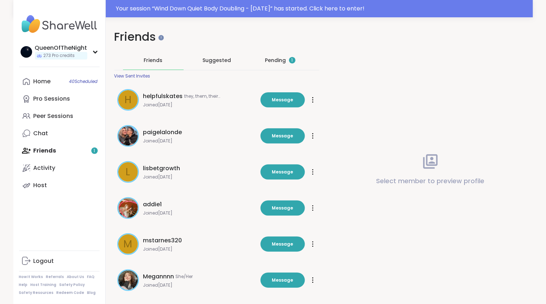
click at [272, 64] on div "Pending 1" at bounding box center [280, 60] width 61 height 19
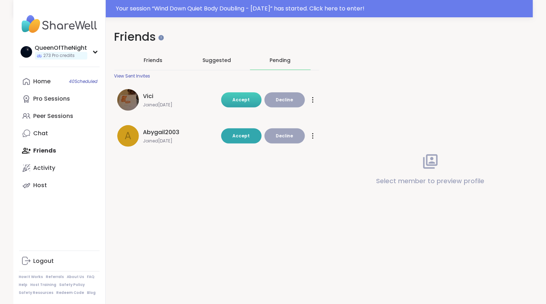
click at [252, 95] on button "Accept" at bounding box center [241, 99] width 40 height 15
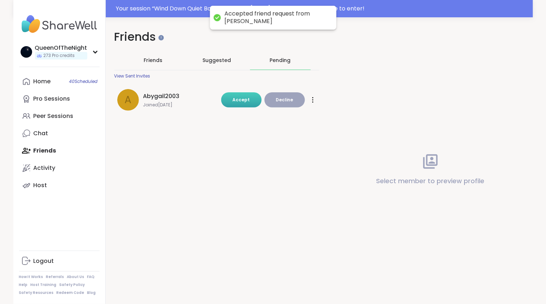
click at [240, 106] on button "Accept" at bounding box center [241, 99] width 40 height 15
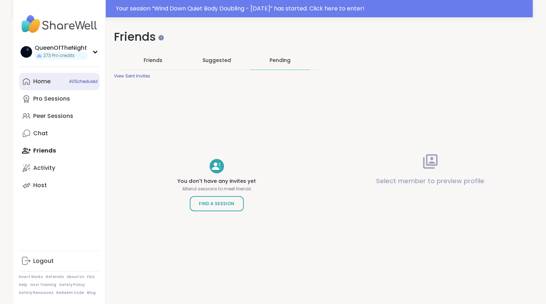
click at [60, 83] on link "Home 40 Scheduled" at bounding box center [59, 81] width 81 height 17
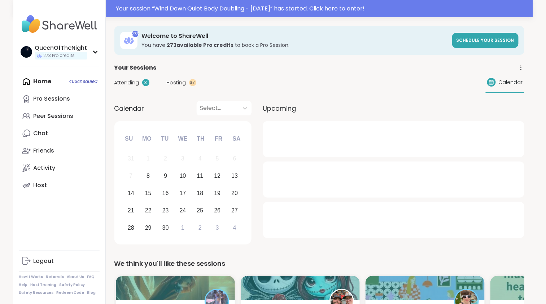
click at [179, 87] on div "Attending 3 Hosting 37 Calendar" at bounding box center [319, 82] width 410 height 21
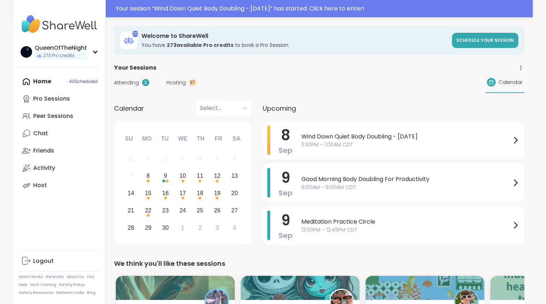
click at [179, 81] on span "Hosting" at bounding box center [177, 83] width 20 height 8
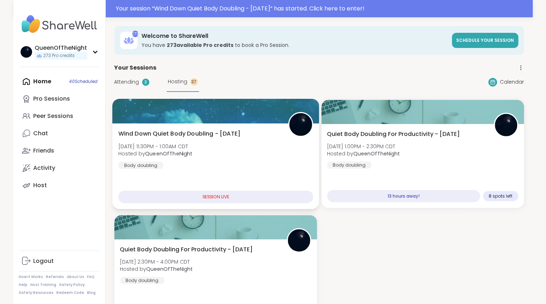
click at [233, 130] on span "Wind Down Quiet Body Doubling - [DATE]" at bounding box center [179, 134] width 122 height 9
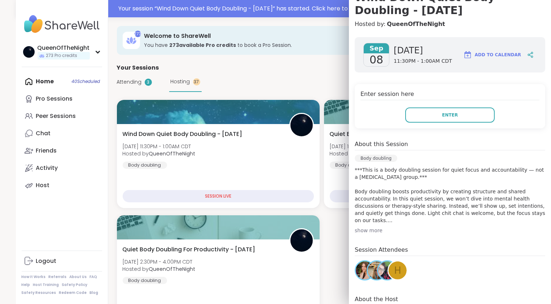
scroll to position [68, 0]
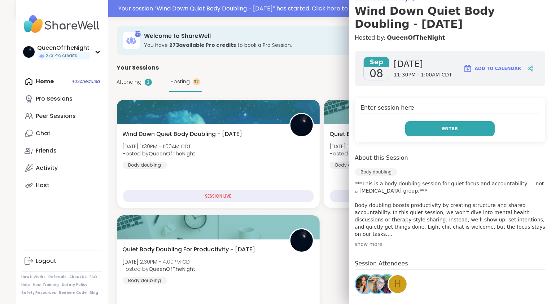
click at [442, 129] on span "Enter" at bounding box center [450, 129] width 16 height 7
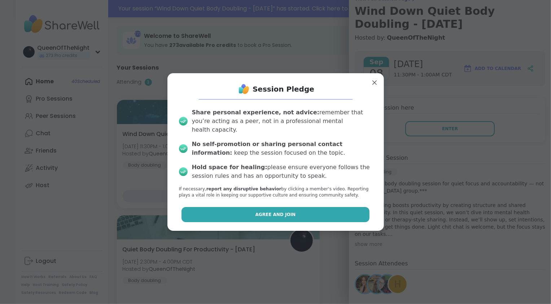
click at [282, 207] on button "Agree and Join" at bounding box center [276, 214] width 188 height 15
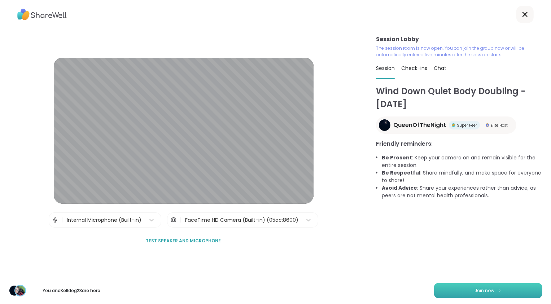
click at [459, 289] on button "Join now" at bounding box center [488, 291] width 108 height 15
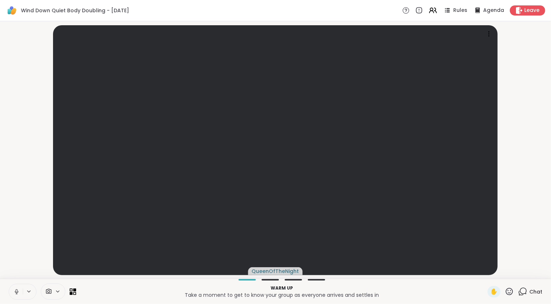
click at [16, 294] on icon at bounding box center [16, 292] width 7 height 7
click at [8, 247] on video-player-container "QueenOfTheNight" at bounding box center [275, 150] width 543 height 252
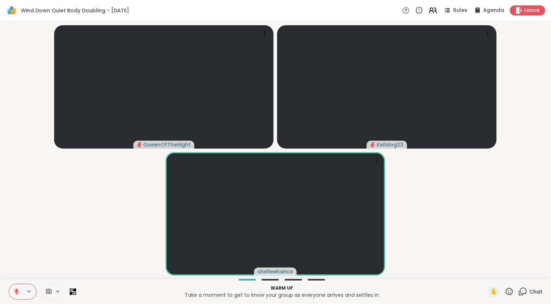
click at [433, 12] on icon at bounding box center [433, 10] width 9 height 9
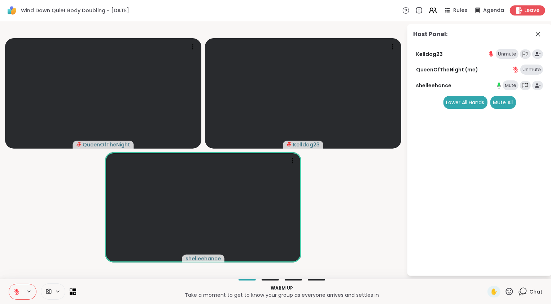
click at [19, 292] on icon at bounding box center [16, 292] width 7 height 7
click at [17, 293] on icon at bounding box center [16, 292] width 5 height 5
click at [18, 290] on icon at bounding box center [16, 292] width 7 height 7
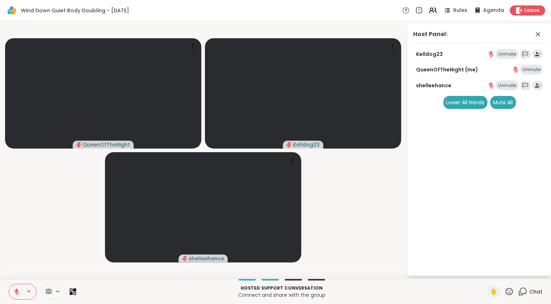
click at [17, 291] on icon at bounding box center [17, 290] width 2 height 3
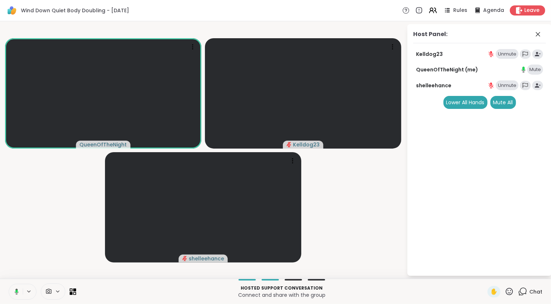
click at [17, 291] on icon at bounding box center [17, 291] width 2 height 3
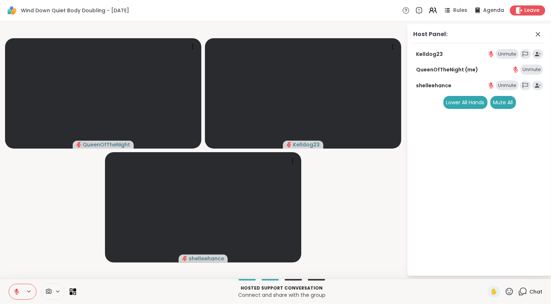
click at [391, 219] on video-player-container "QueenOfTheNight Kelldog23 shelleehance" at bounding box center [203, 150] width 398 height 252
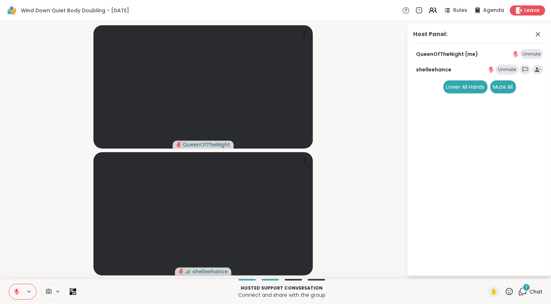
click at [519, 292] on icon at bounding box center [523, 291] width 9 height 9
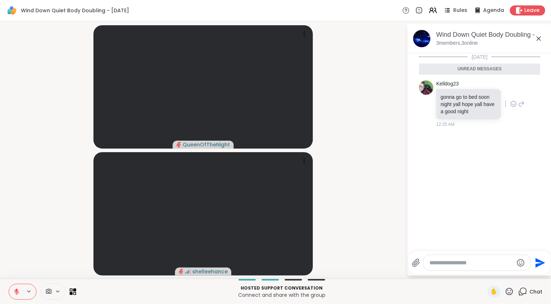
click at [511, 104] on icon at bounding box center [514, 103] width 7 height 7
click at [513, 95] on div "Select Reaction: Heart" at bounding box center [514, 92] width 7 height 7
